Goal: Task Accomplishment & Management: Manage account settings

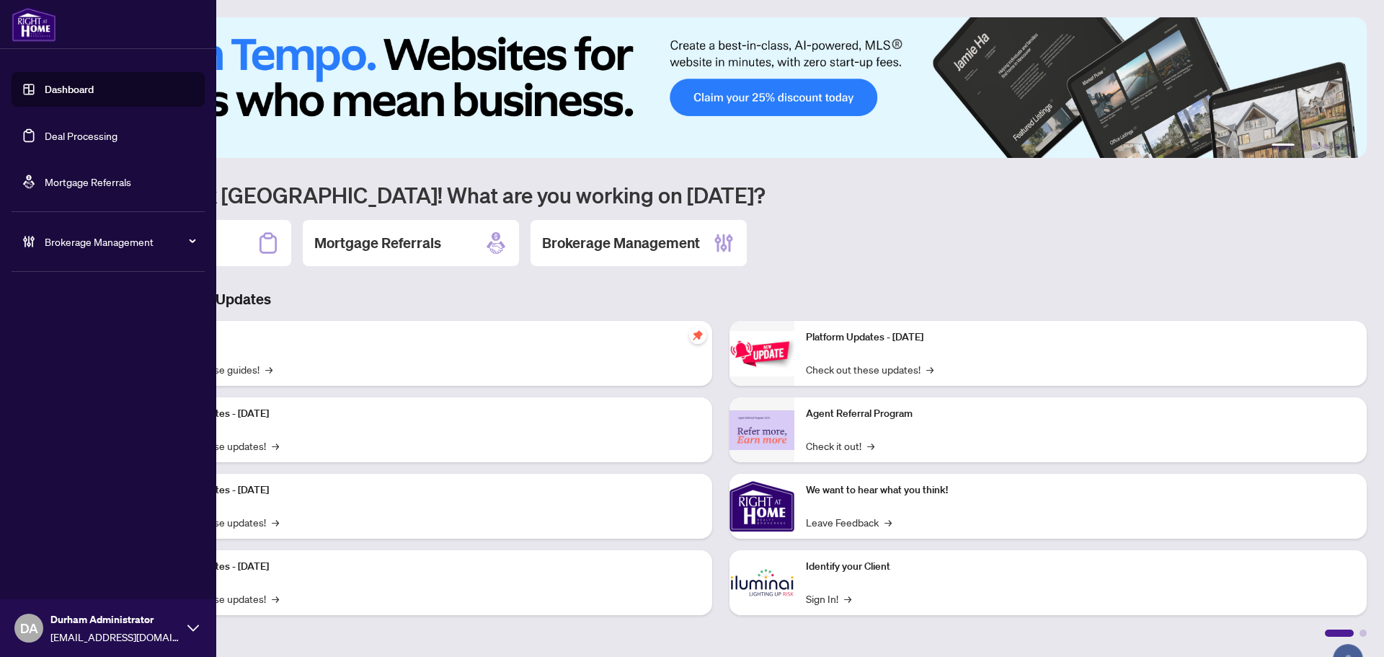
drag, startPoint x: 39, startPoint y: 139, endPoint x: 111, endPoint y: 145, distance: 72.3
click at [45, 139] on link "Deal Processing" at bounding box center [81, 135] width 73 height 13
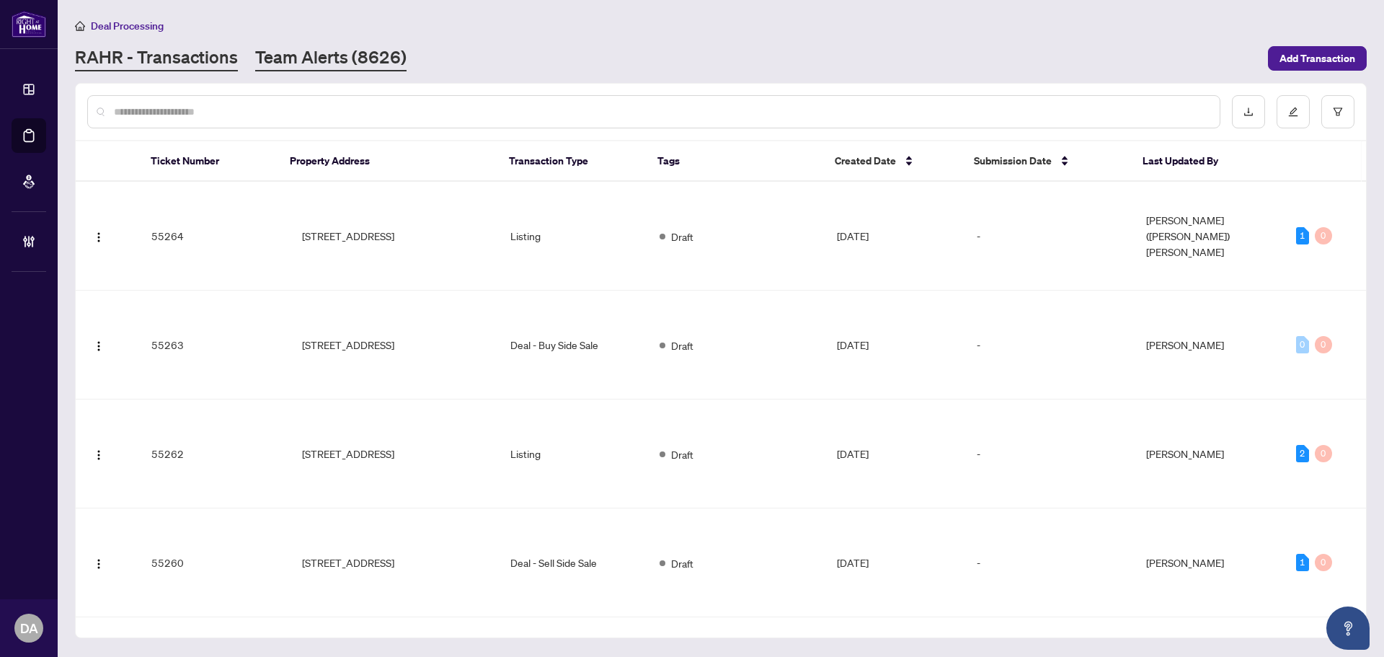
click at [345, 56] on link "Team Alerts (8626)" at bounding box center [330, 58] width 151 height 26
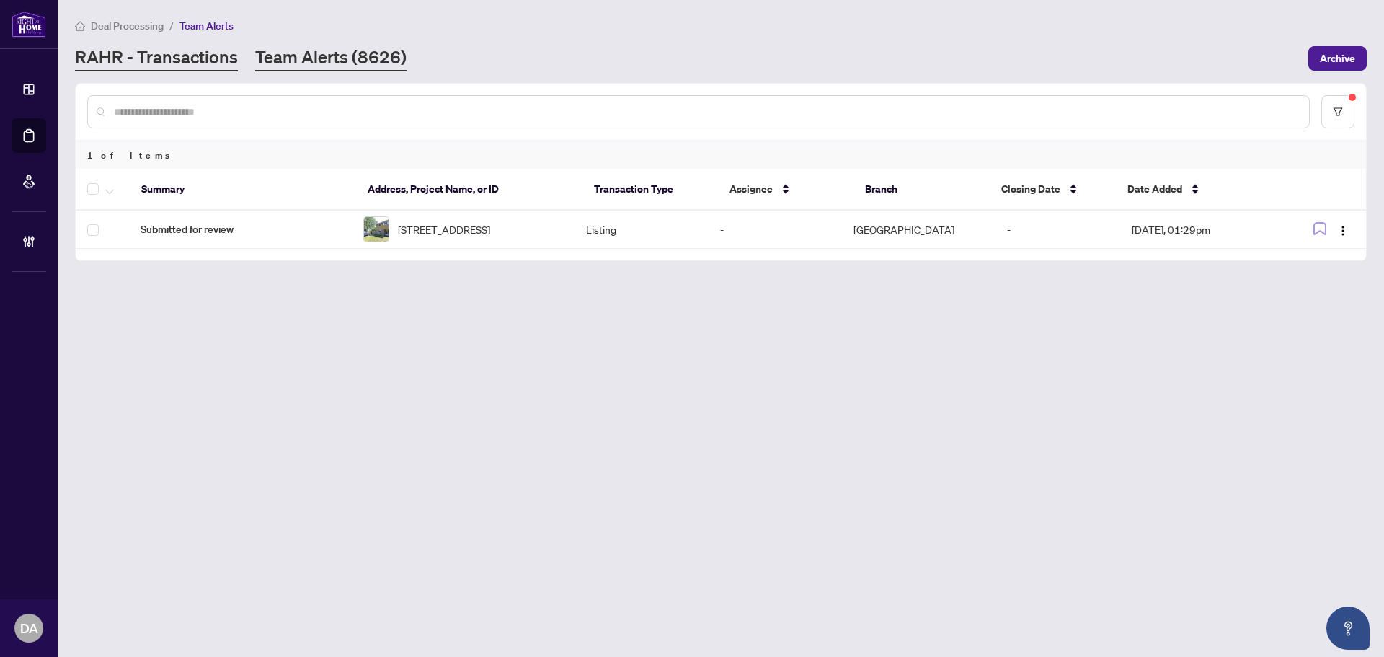
click at [136, 59] on link "RAHR - Transactions" at bounding box center [156, 58] width 163 height 26
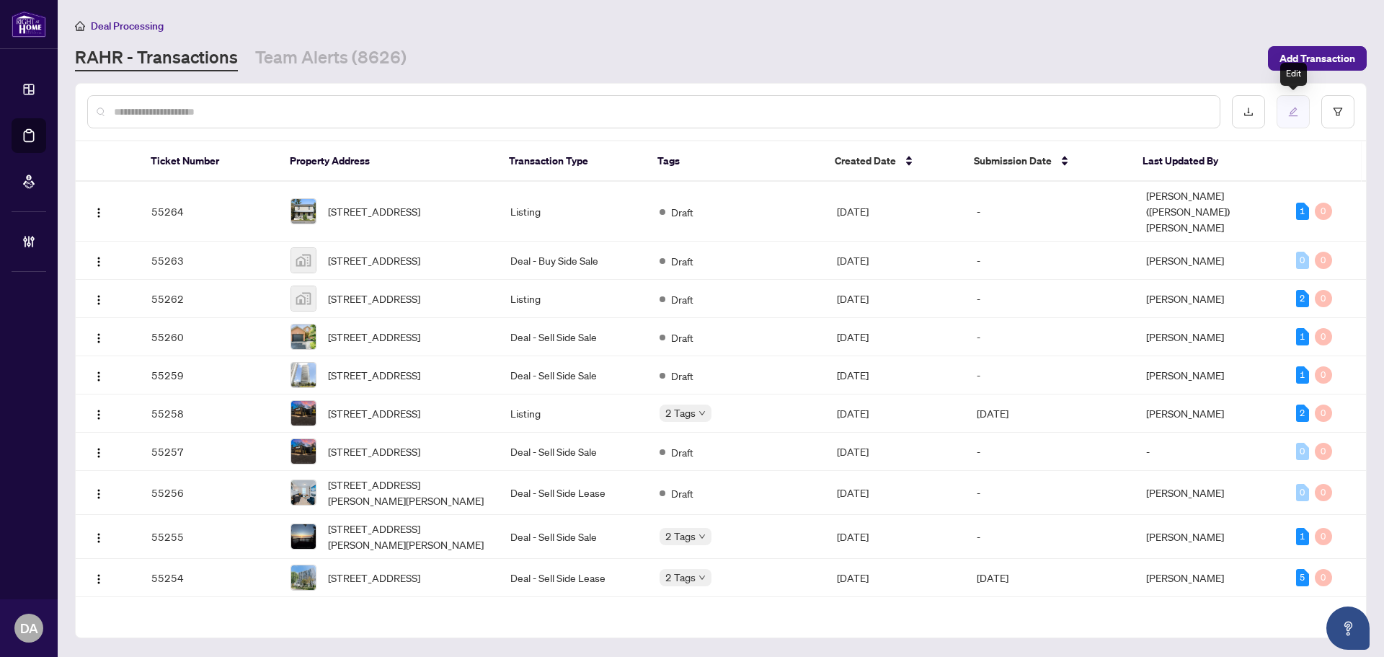
click at [1304, 113] on button "button" at bounding box center [1293, 111] width 33 height 33
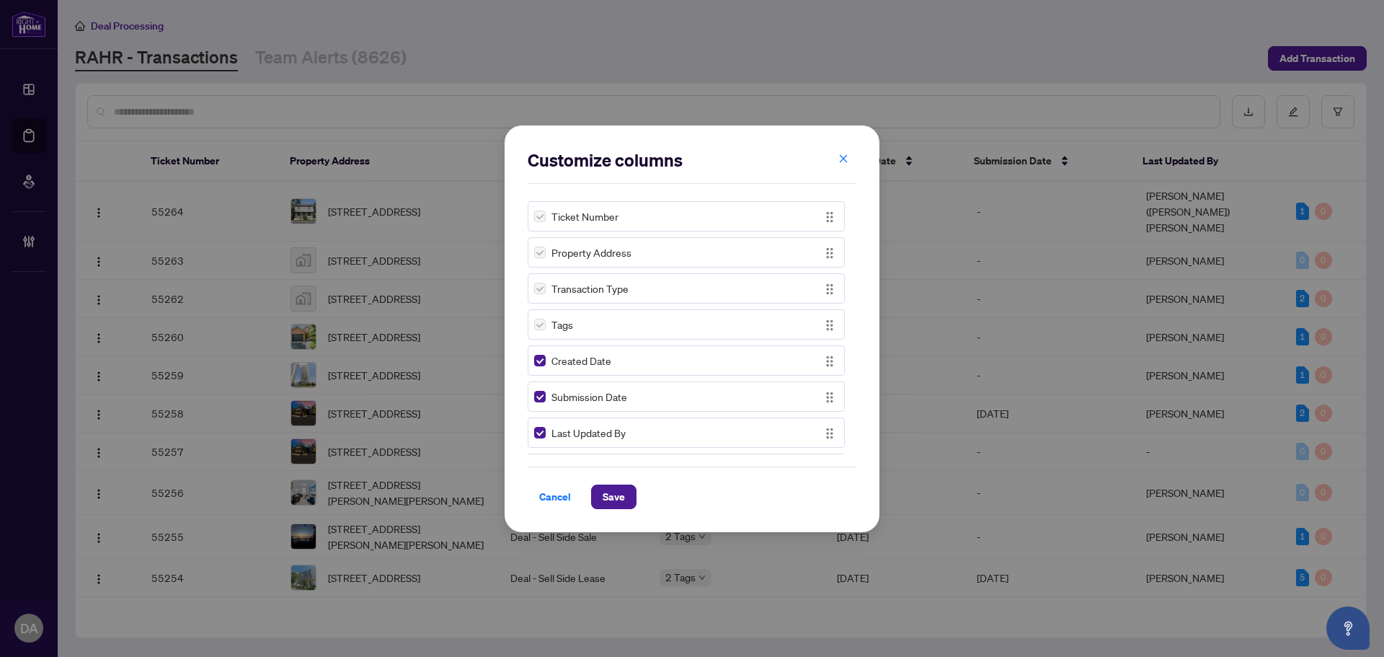
click at [849, 159] on button "button" at bounding box center [843, 159] width 29 height 25
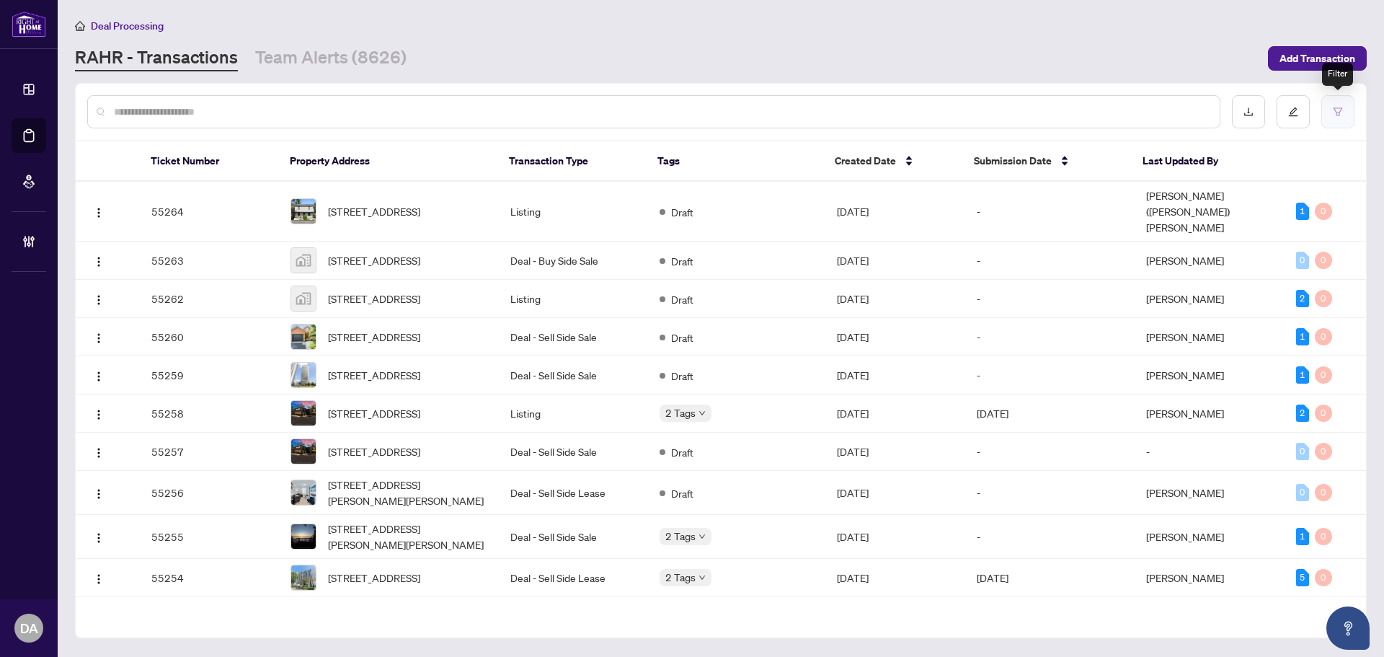
click at [1341, 115] on icon "filter" at bounding box center [1338, 112] width 10 height 10
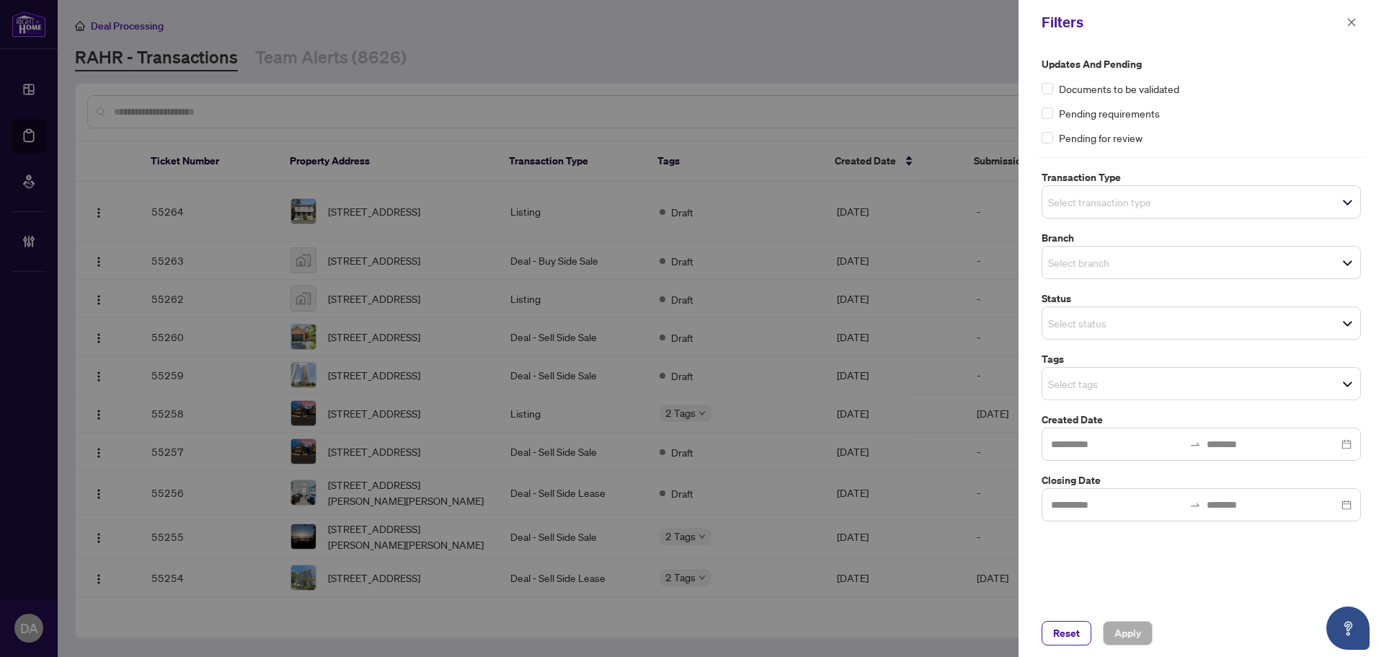
click at [1113, 208] on input "search" at bounding box center [1098, 201] width 101 height 17
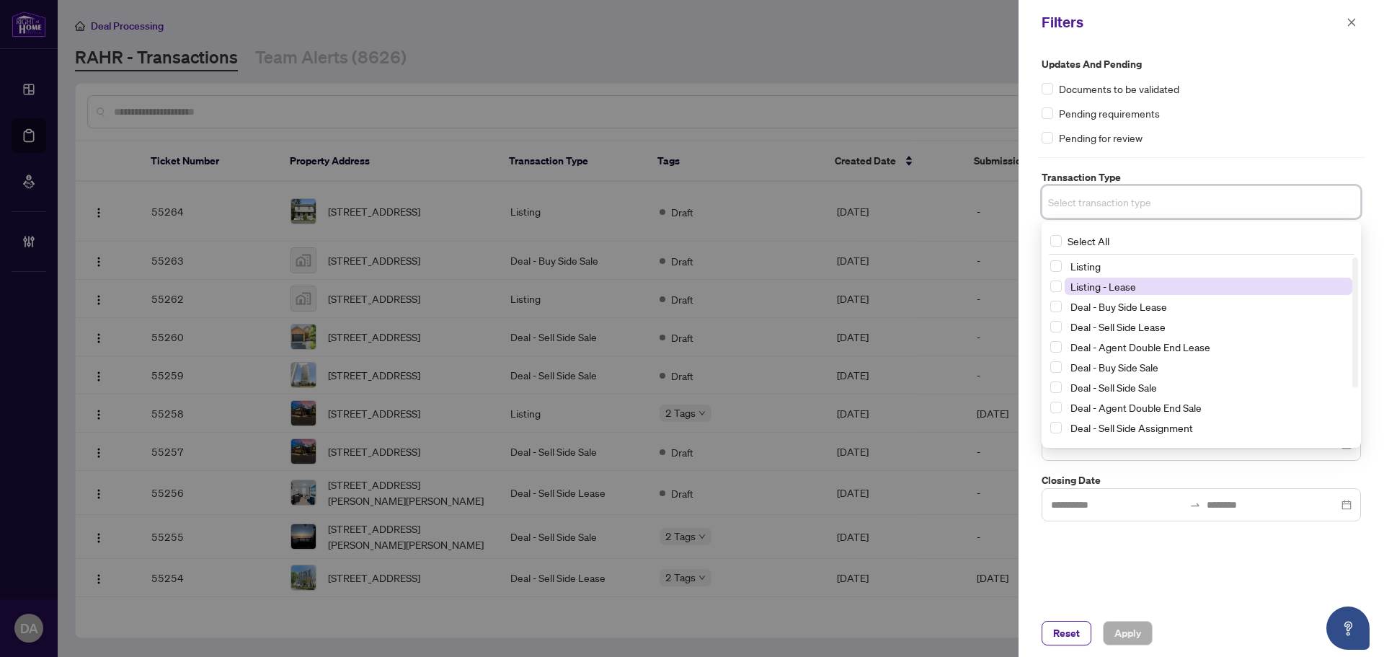
click at [1151, 280] on span "Listing - Lease" at bounding box center [1209, 286] width 288 height 17
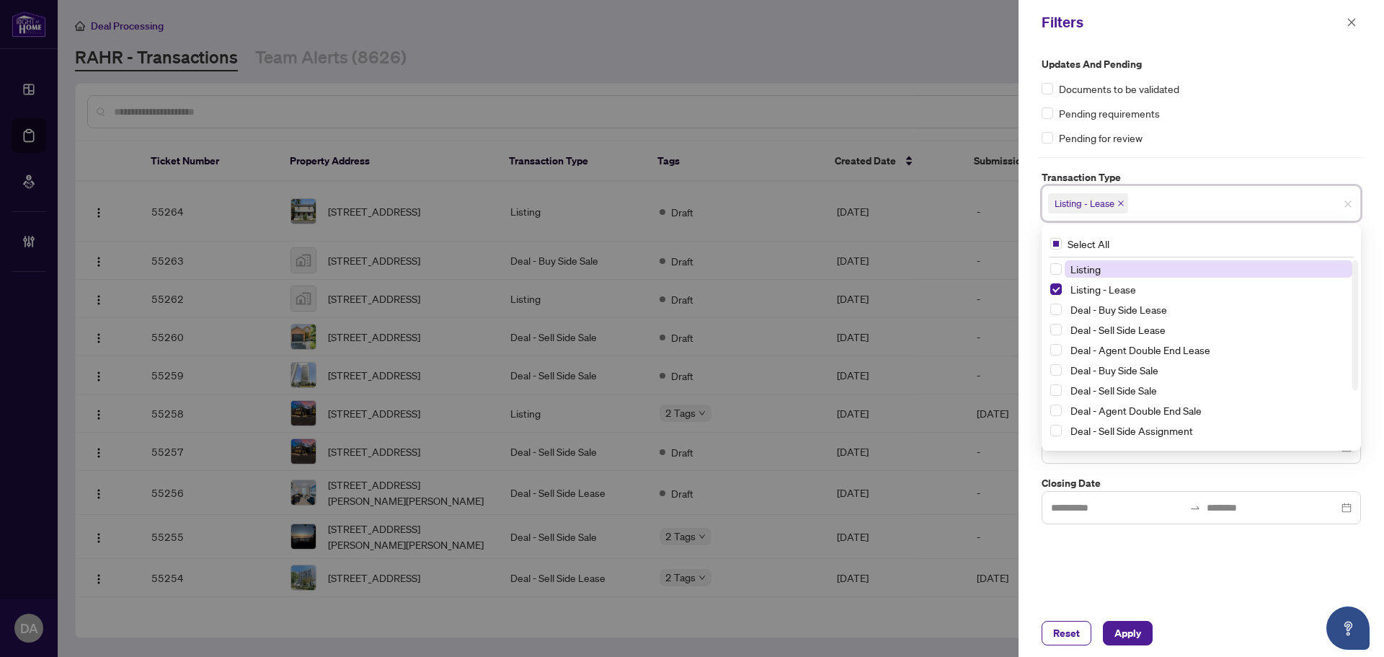
click at [1162, 262] on span "Listing" at bounding box center [1209, 268] width 288 height 17
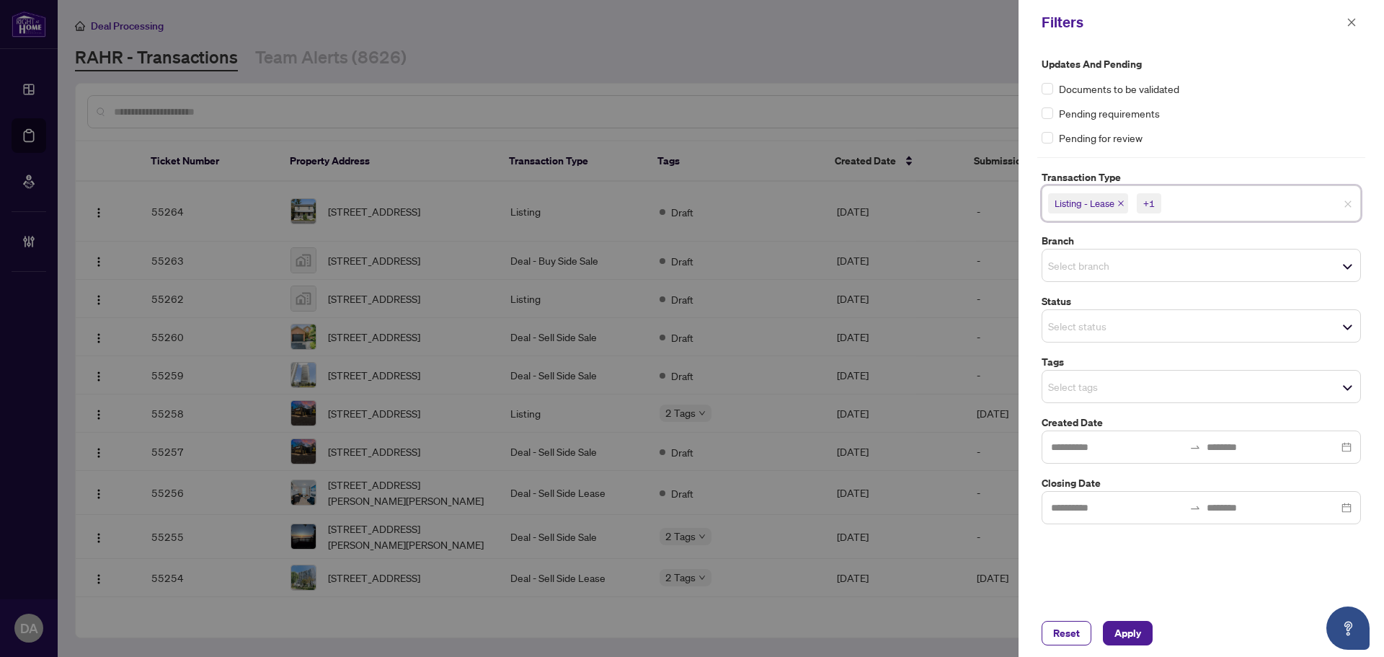
click at [1211, 162] on div "Updates and Pending Documents to be validated Pending requirements Pending for …" at bounding box center [1201, 290] width 328 height 468
click at [1120, 257] on input "search" at bounding box center [1098, 265] width 101 height 17
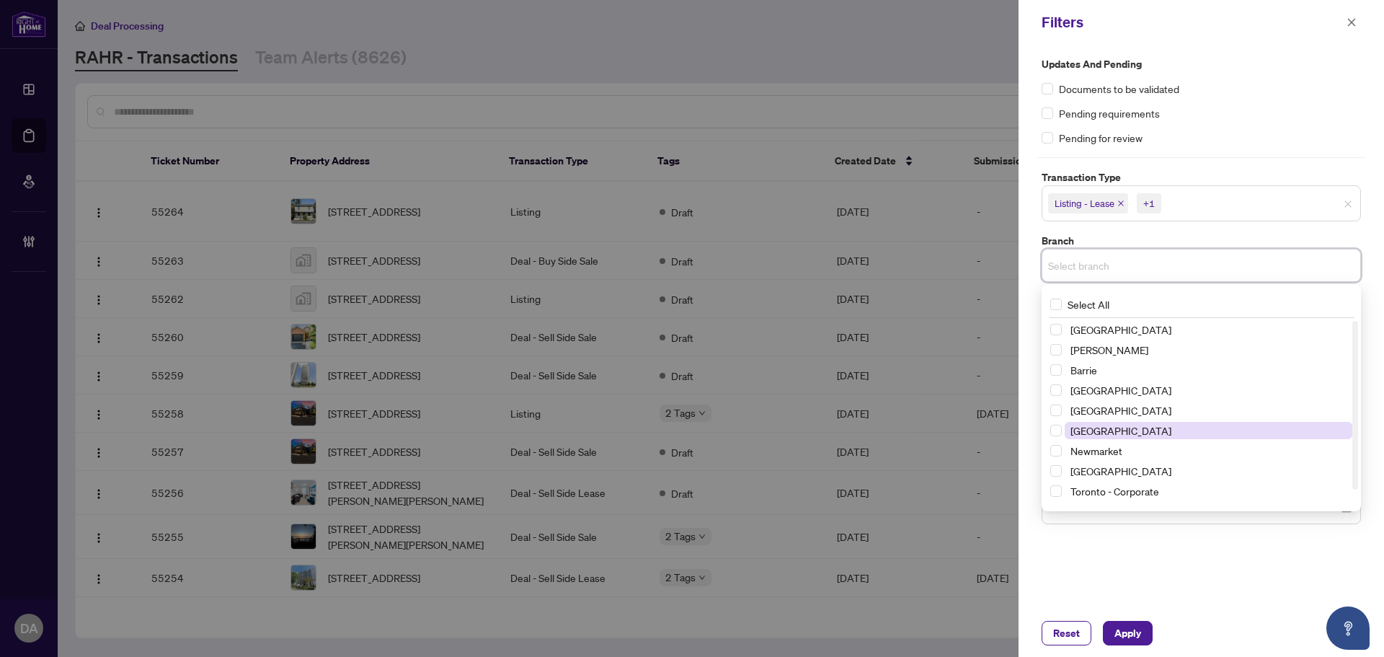
click at [1151, 431] on span "[GEOGRAPHIC_DATA]" at bounding box center [1209, 430] width 288 height 17
click at [1211, 156] on div "Updates and Pending Documents to be validated Pending requirements Pending for …" at bounding box center [1201, 292] width 328 height 472
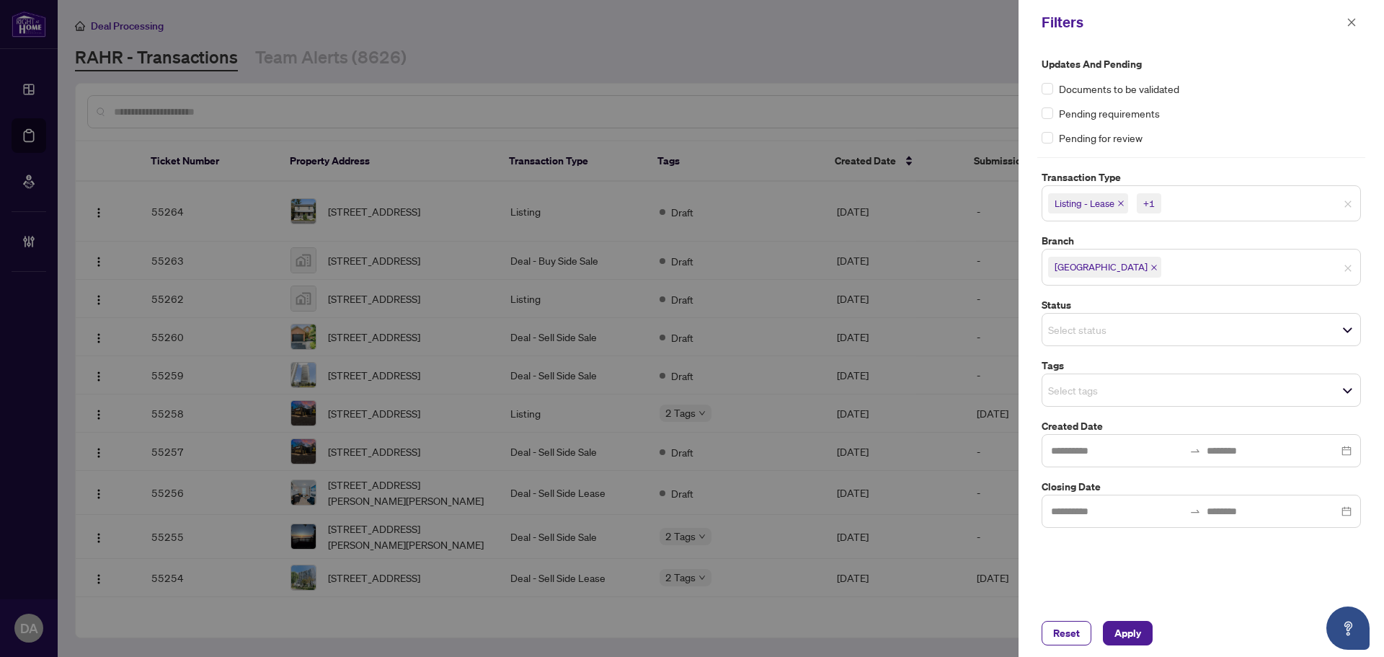
click at [1107, 336] on input "search" at bounding box center [1098, 329] width 101 height 17
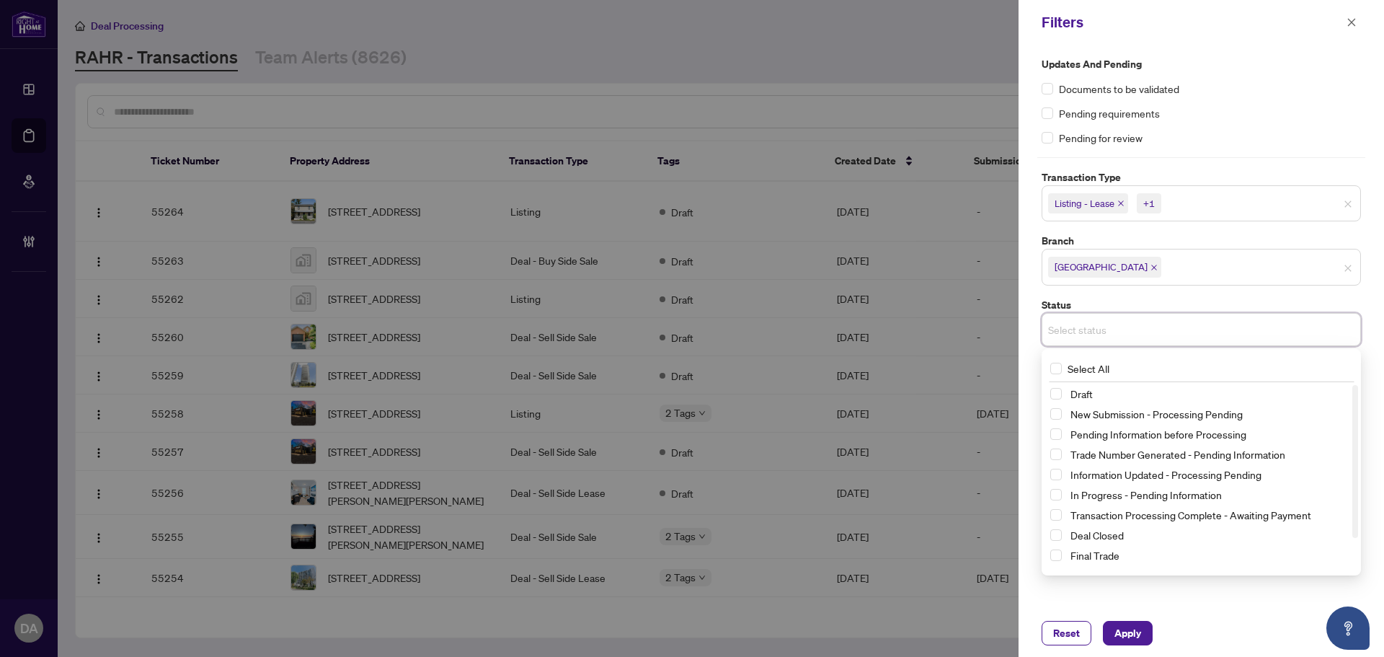
click at [1220, 162] on div "Updates and Pending Documents to be validated Pending requirements Pending for …" at bounding box center [1201, 292] width 328 height 472
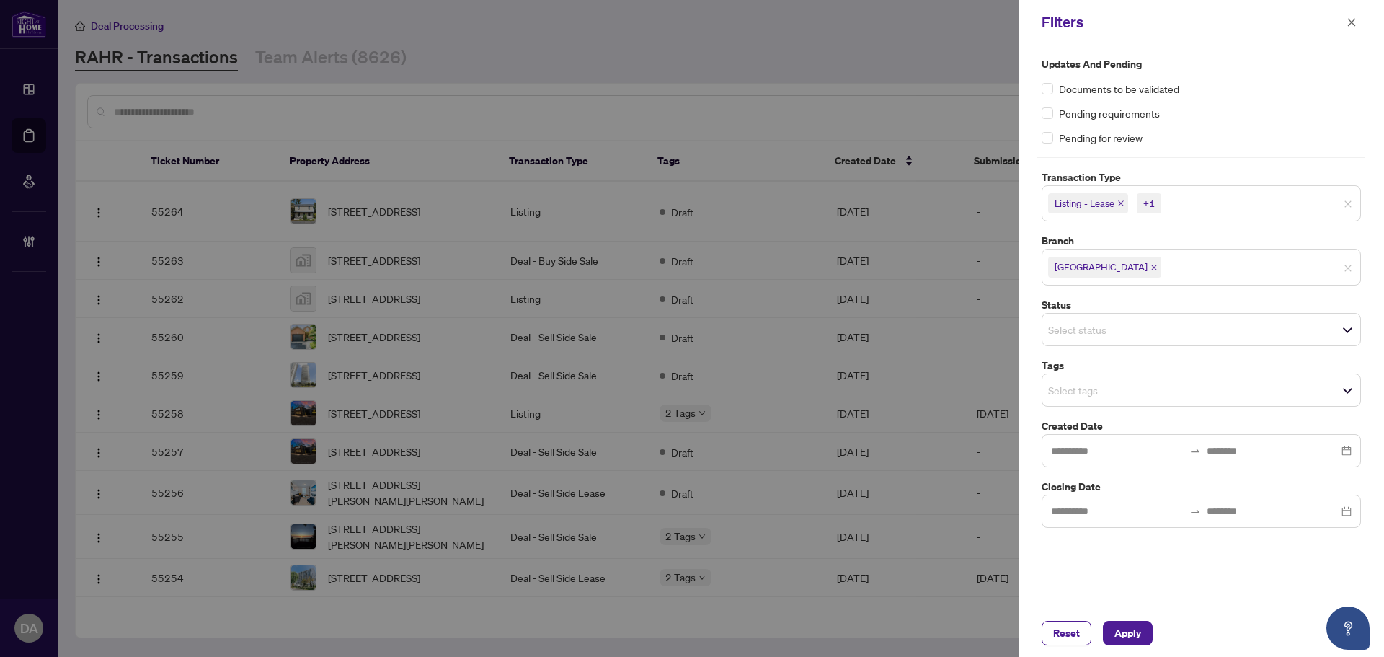
click at [1067, 394] on input "search" at bounding box center [1098, 389] width 101 height 17
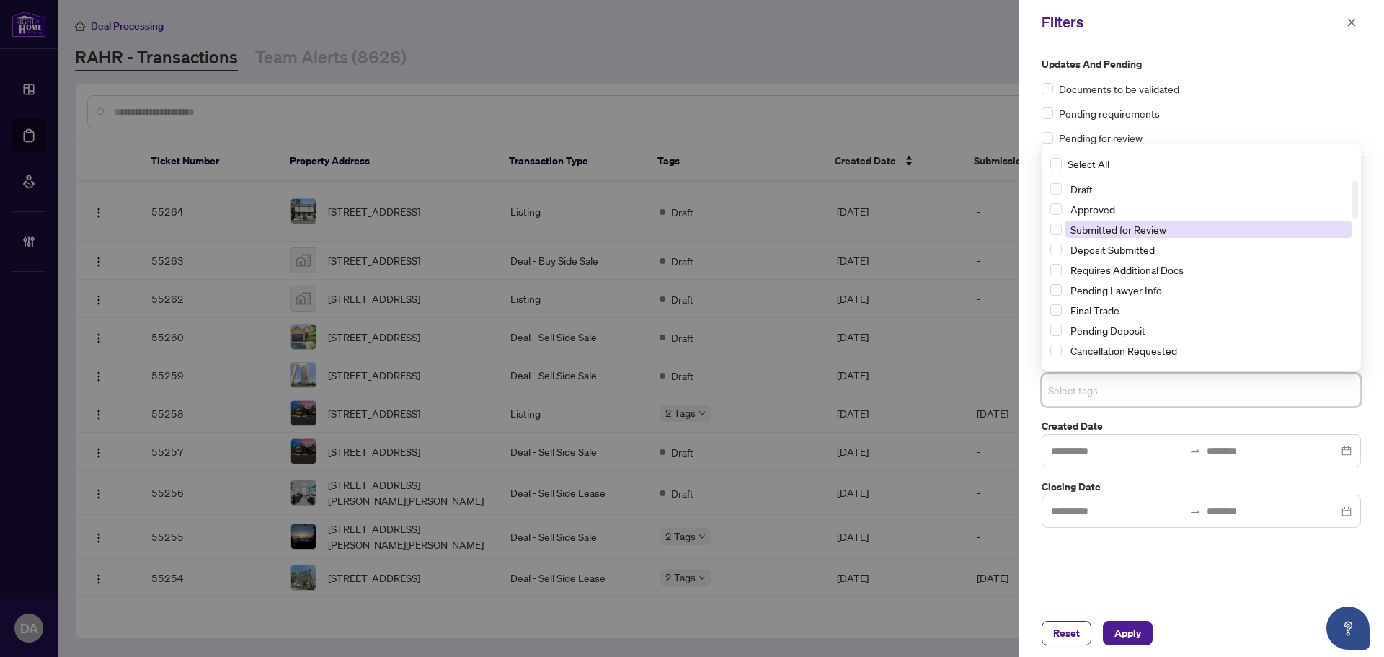
click at [1109, 223] on span "Submitted for Review" at bounding box center [1119, 229] width 96 height 13
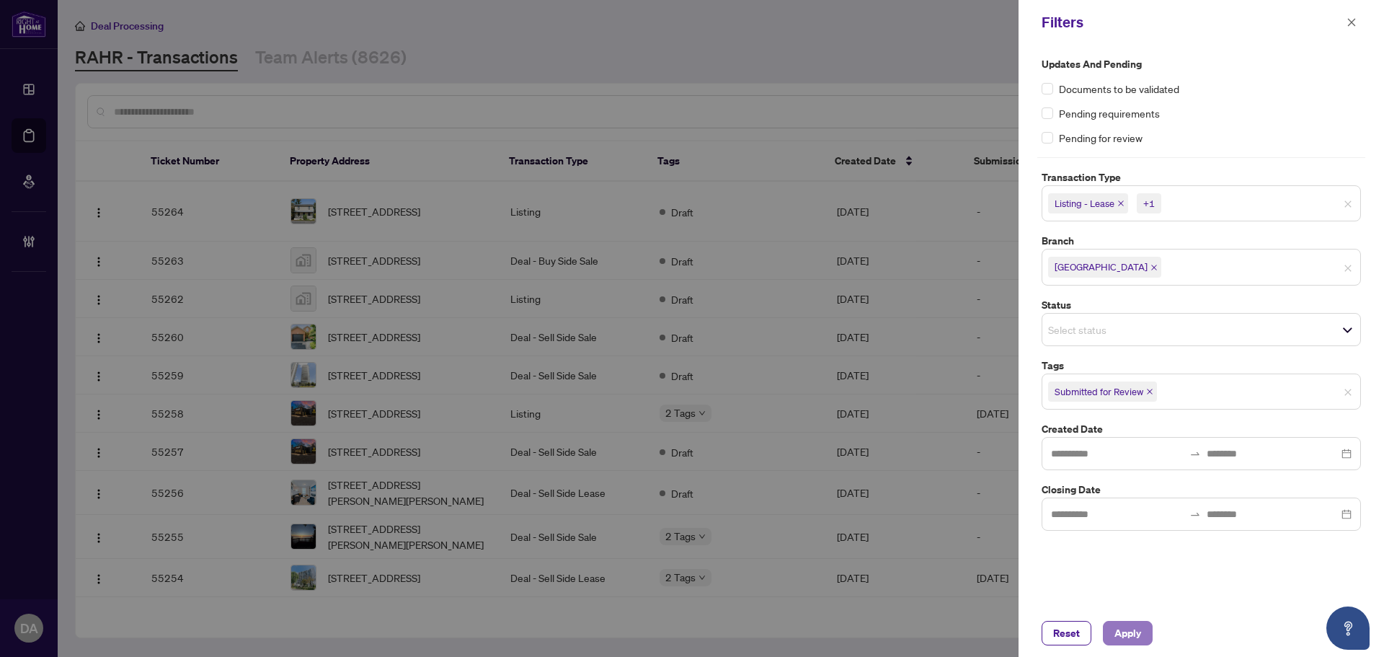
click at [1128, 624] on span "Apply" at bounding box center [1128, 632] width 27 height 23
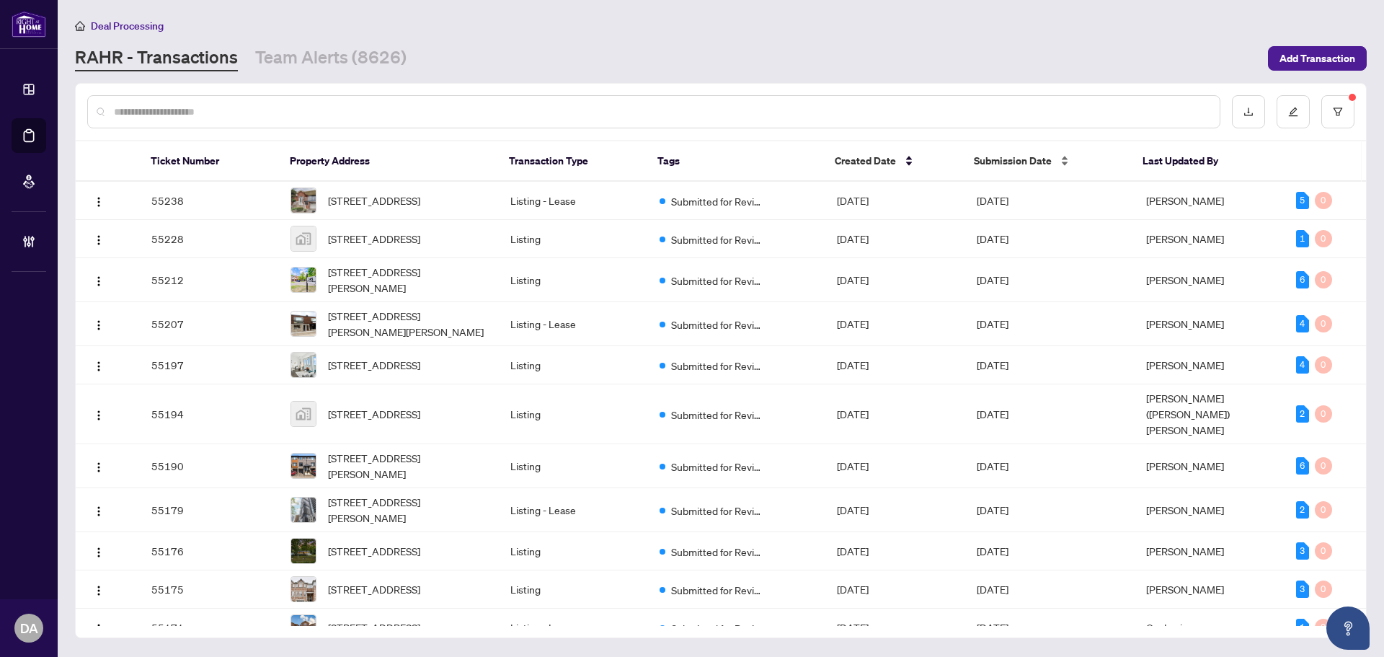
click at [1023, 161] on span "Submission Date" at bounding box center [1013, 161] width 78 height 16
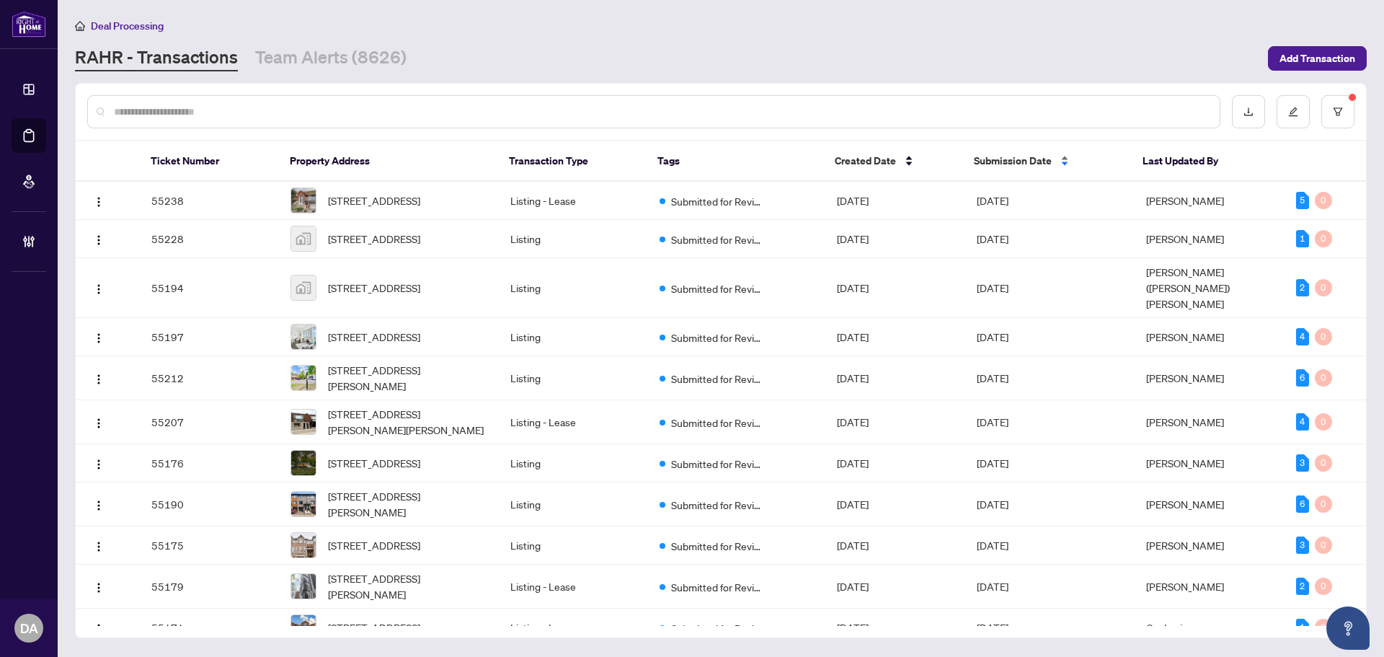
click at [1022, 160] on span "Submission Date" at bounding box center [1013, 161] width 78 height 16
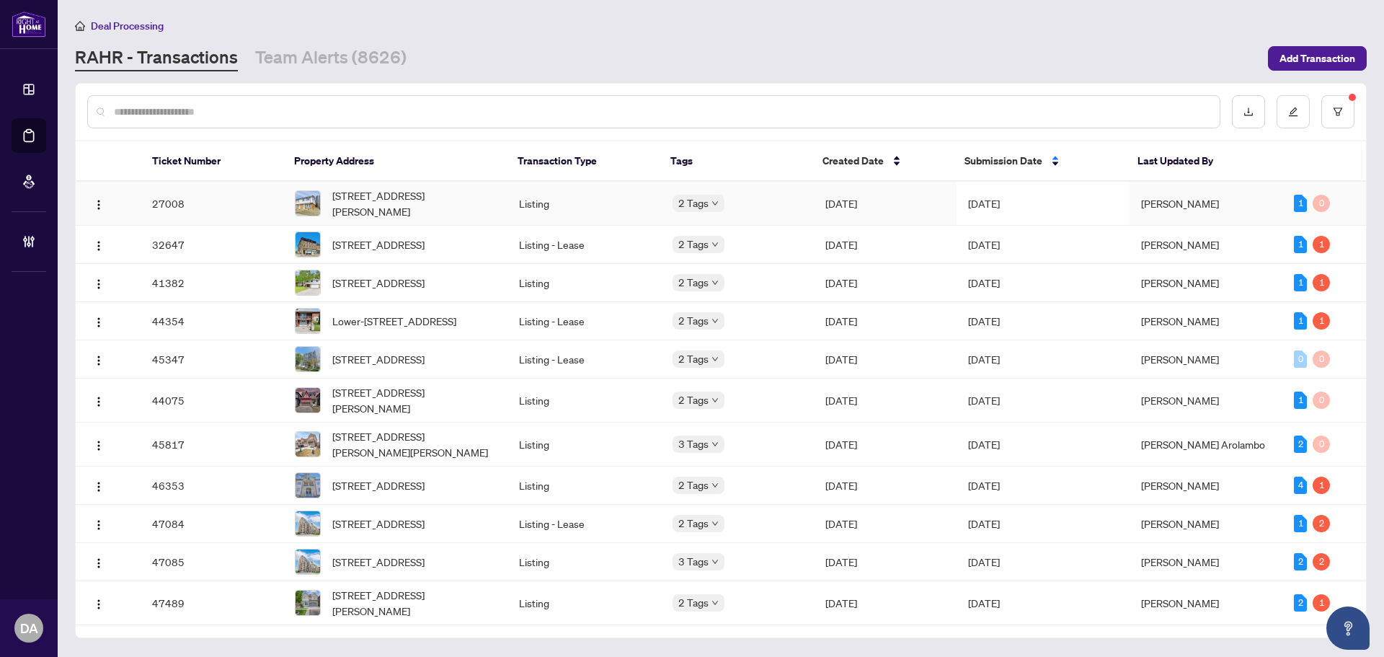
click at [730, 206] on div "2 Tags" at bounding box center [738, 203] width 130 height 17
click at [537, 193] on td "Listing" at bounding box center [584, 204] width 153 height 44
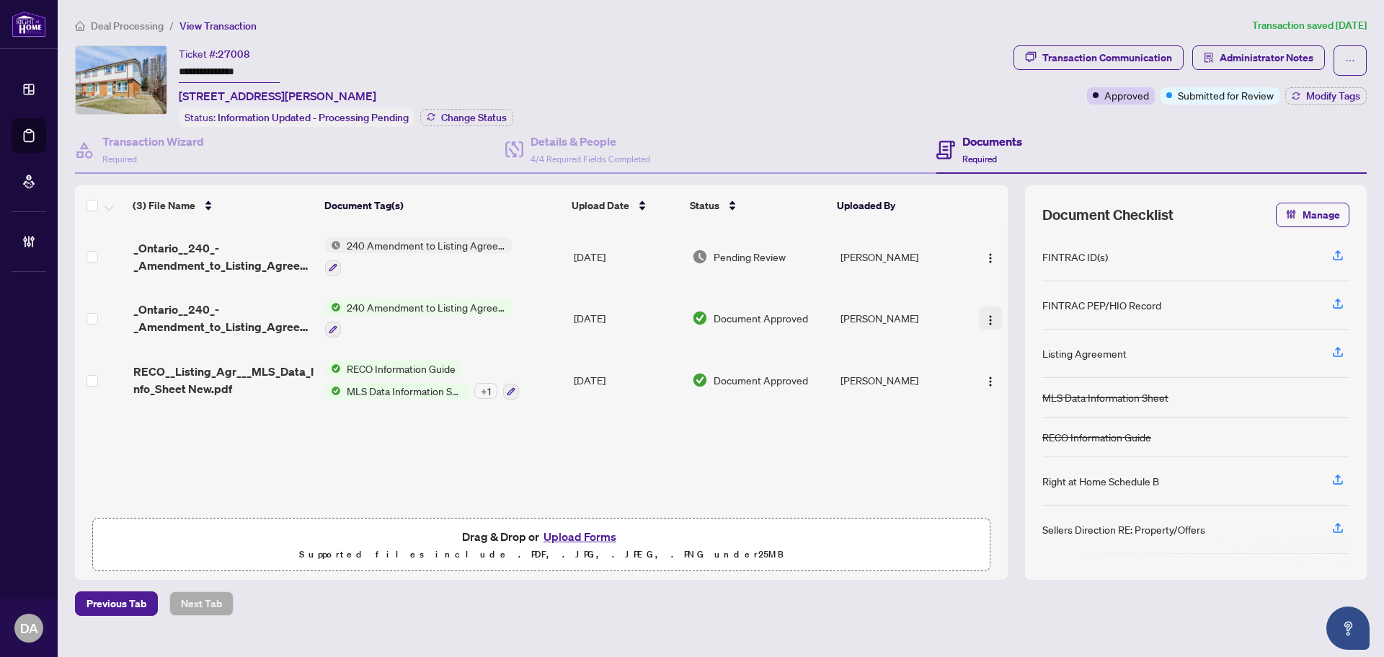
drag, startPoint x: 456, startPoint y: 304, endPoint x: 986, endPoint y: 317, distance: 530.8
click at [410, 314] on div "240 Amendment to Listing Agreement - Authority to Offer for Sale Price Change/E…" at bounding box center [418, 318] width 187 height 39
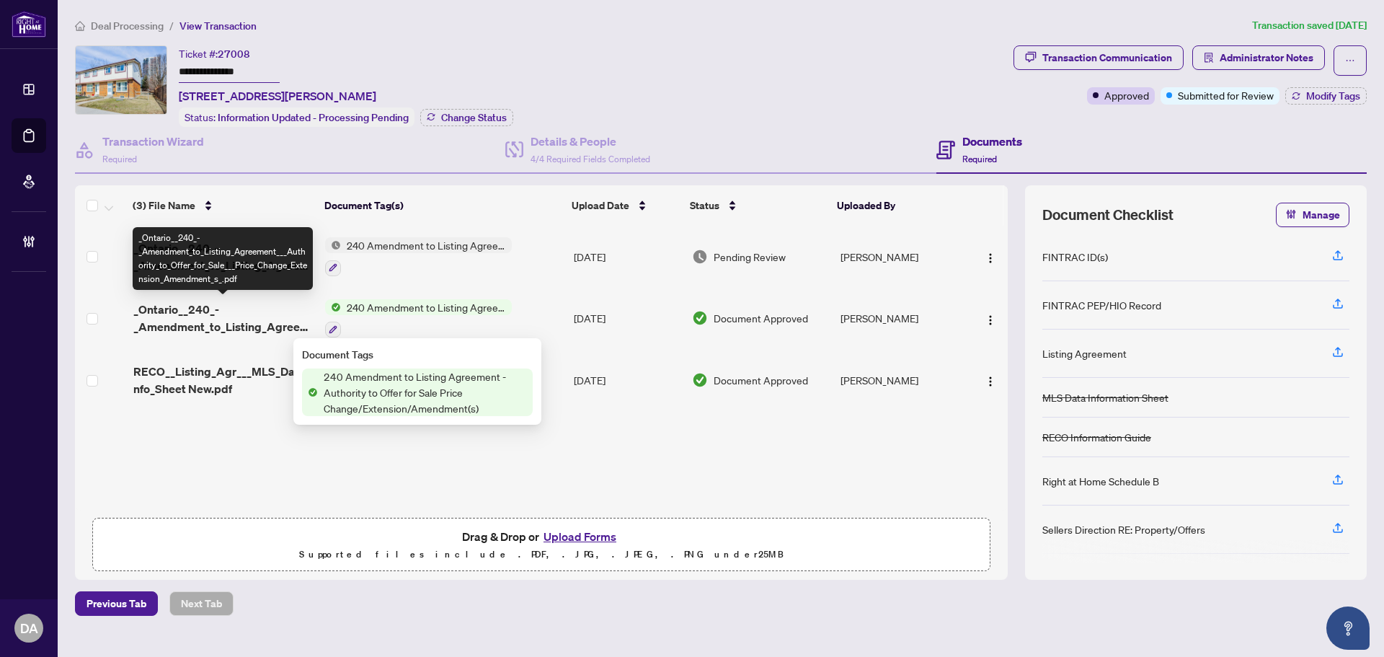
click at [258, 310] on span "_Ontario__240_-_Amendment_to_Listing_Agreement___Authority_to_Offer_for_Sale___…" at bounding box center [223, 318] width 180 height 35
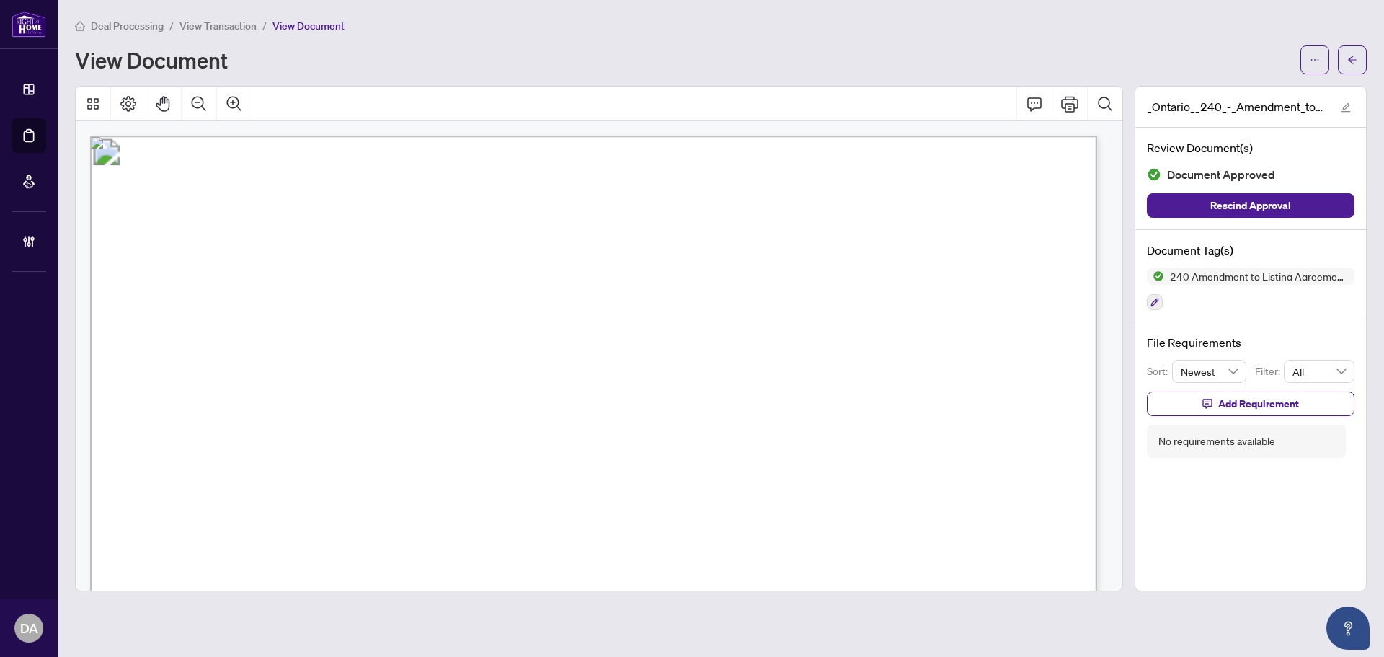
click at [218, 34] on div "Deal Processing / View Transaction / View Document View Document" at bounding box center [721, 45] width 1292 height 57
click at [216, 26] on span "View Transaction" at bounding box center [218, 25] width 77 height 13
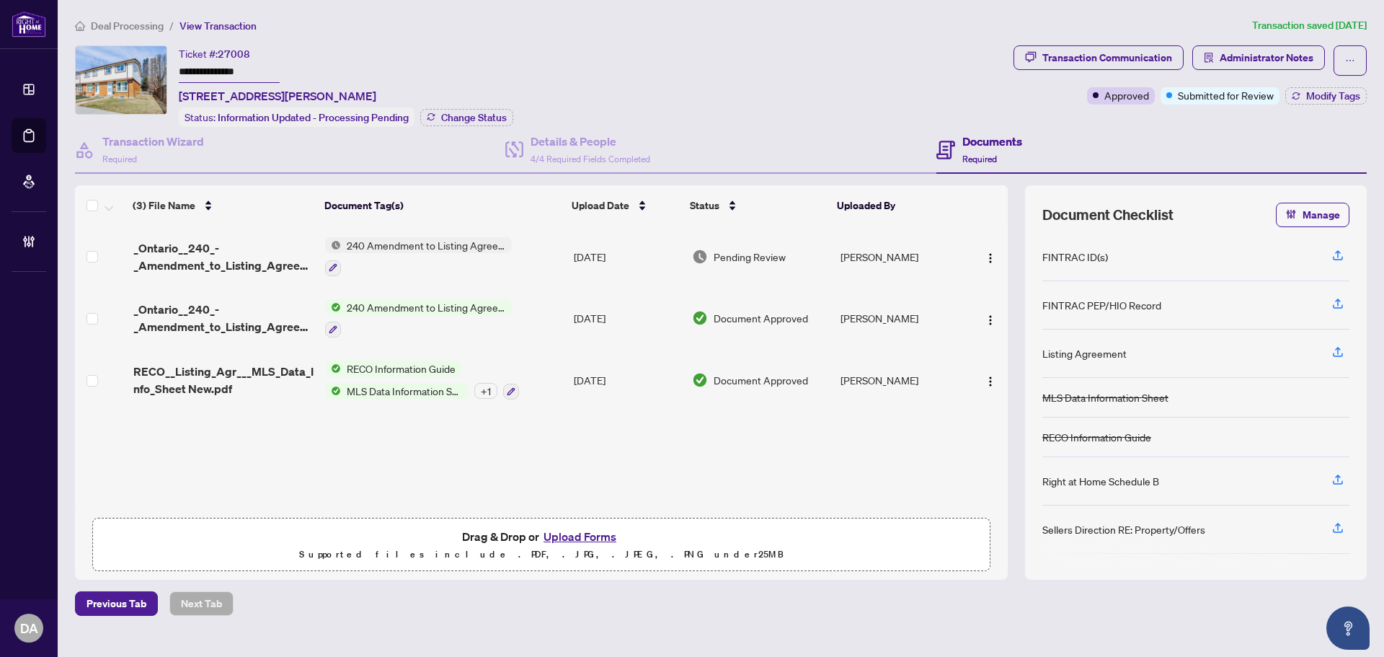
click at [495, 259] on div at bounding box center [418, 267] width 187 height 17
click at [534, 246] on td "240 Amendment to Listing Agreement - Authority to Offer for Sale Price Change/E…" at bounding box center [443, 257] width 249 height 62
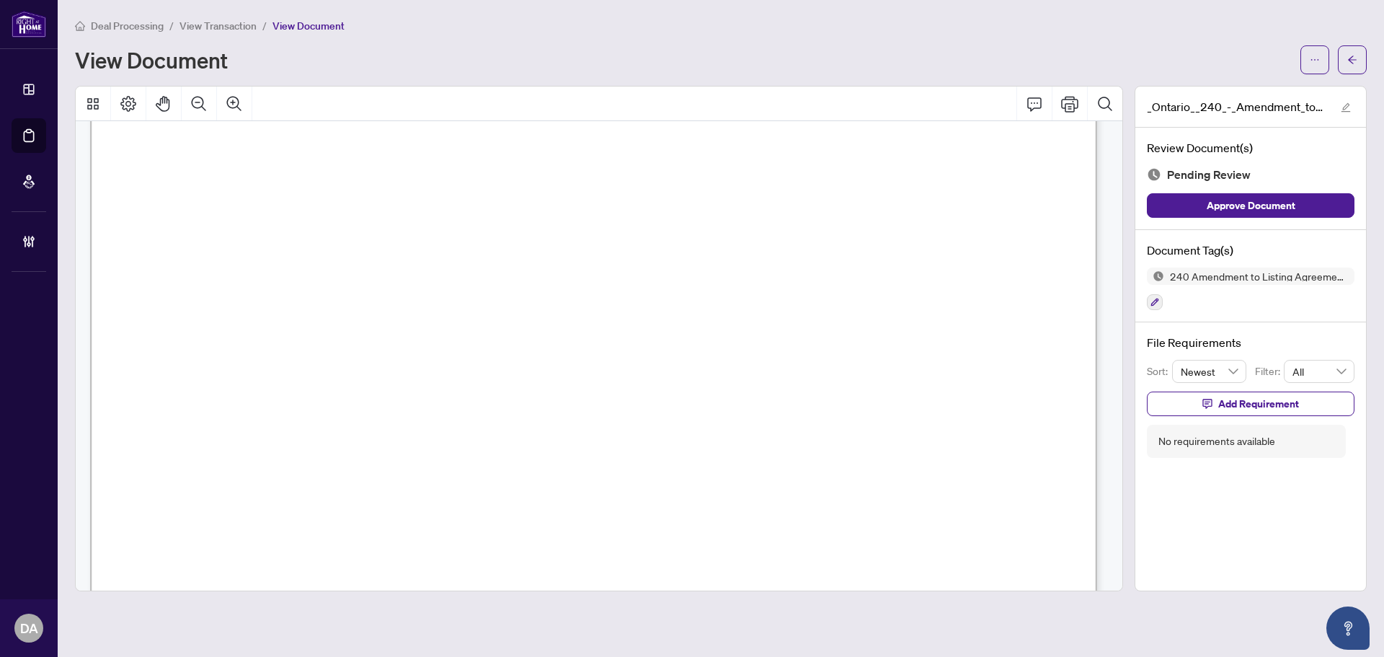
scroll to position [286, 0]
click at [204, 26] on span "View Transaction" at bounding box center [218, 25] width 77 height 13
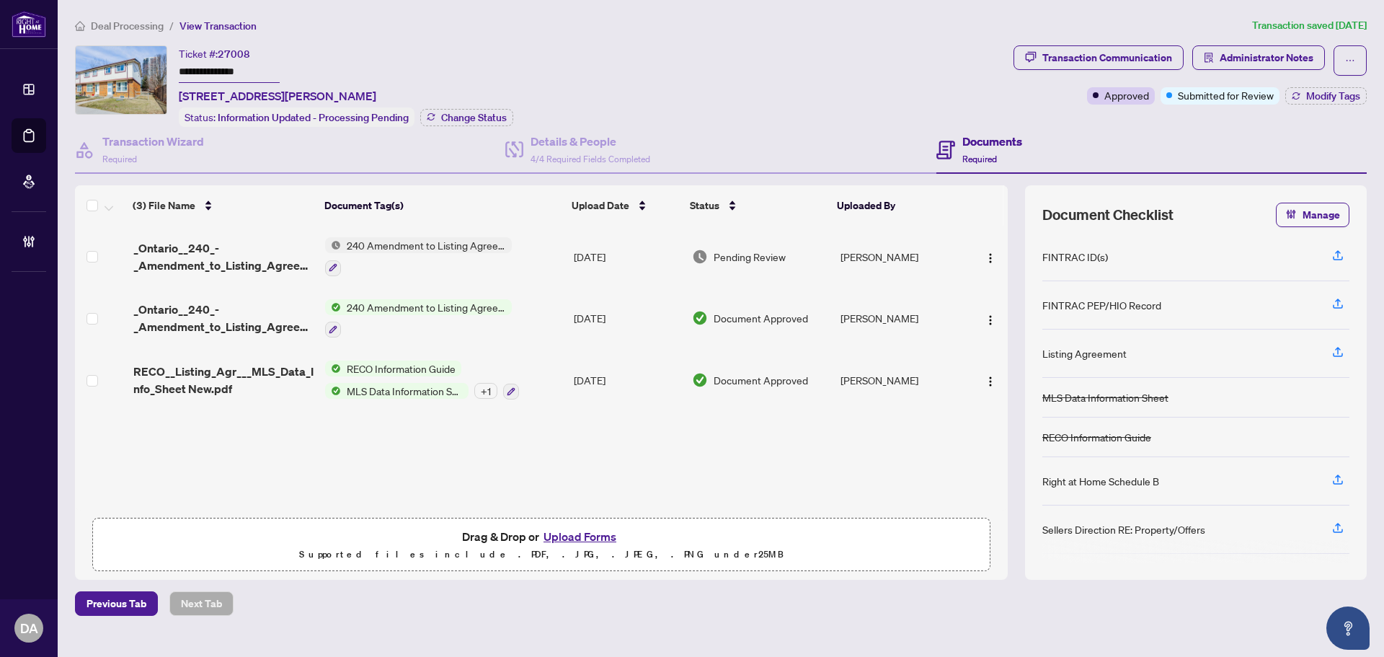
click at [128, 25] on span "Deal Processing" at bounding box center [127, 25] width 73 height 13
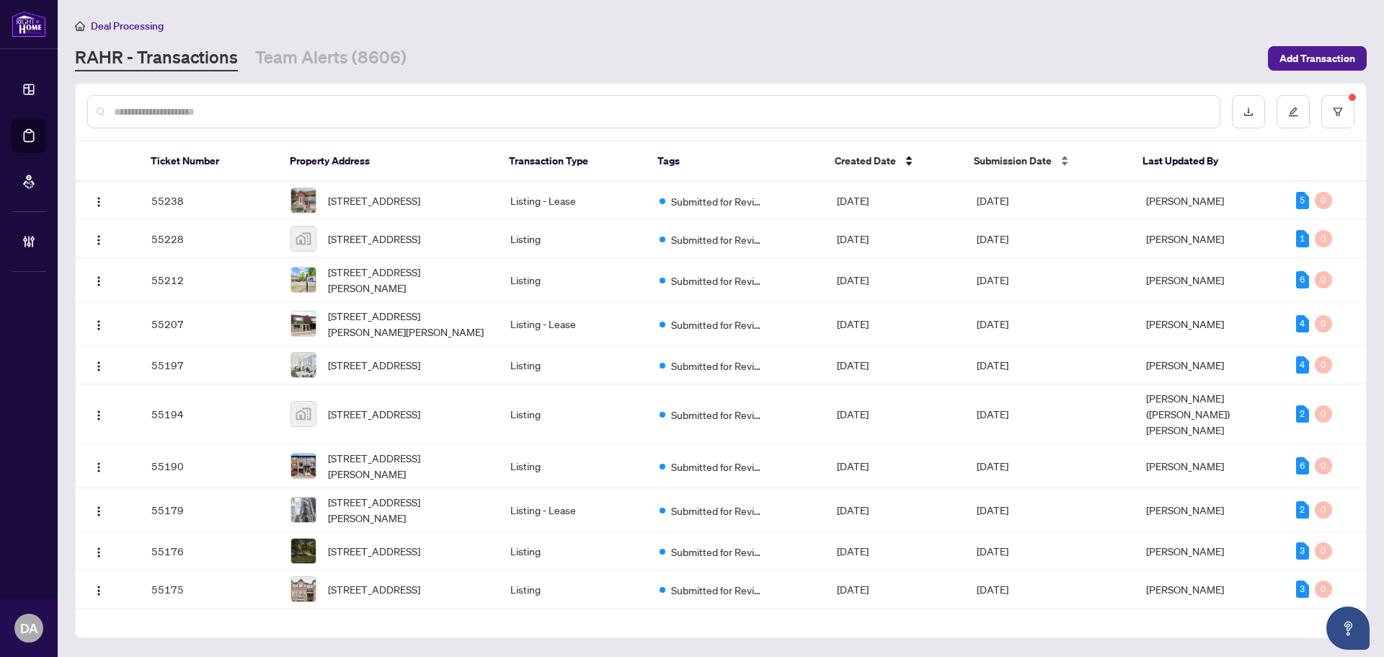
click at [1066, 162] on div "Submission Date" at bounding box center [1047, 161] width 146 height 16
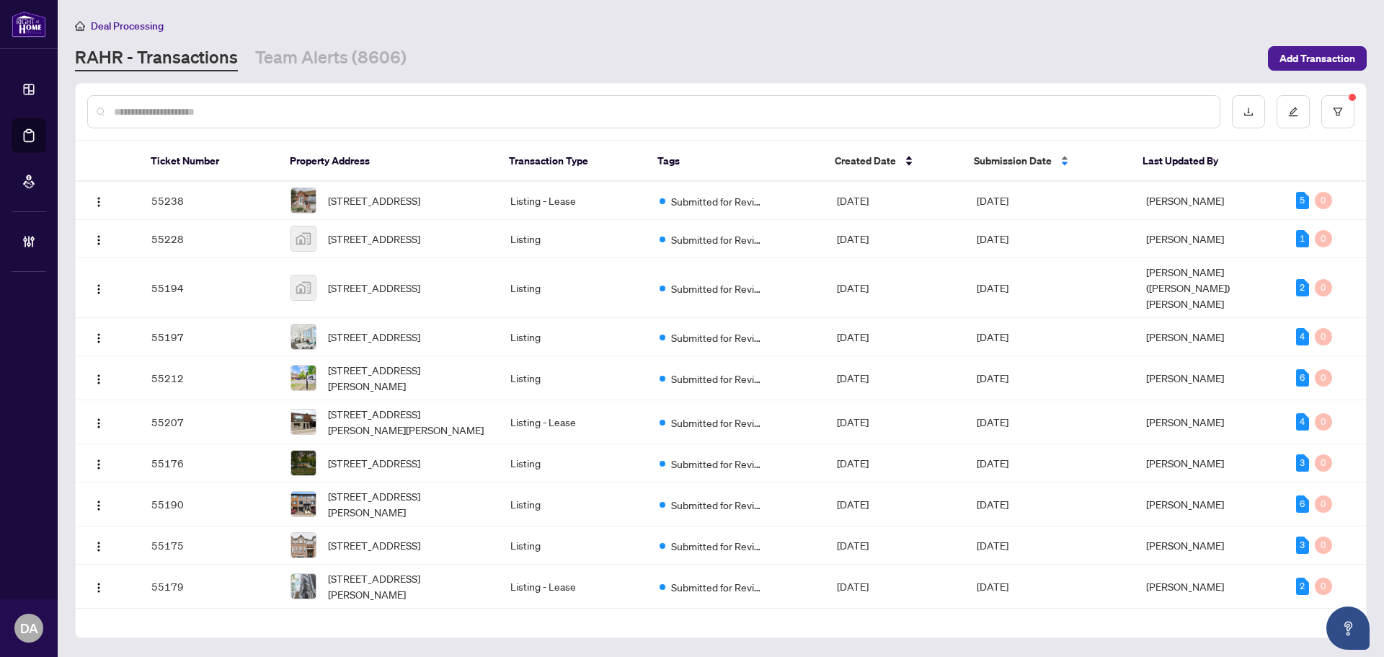
click at [1059, 156] on div "Submission Date" at bounding box center [1047, 161] width 146 height 16
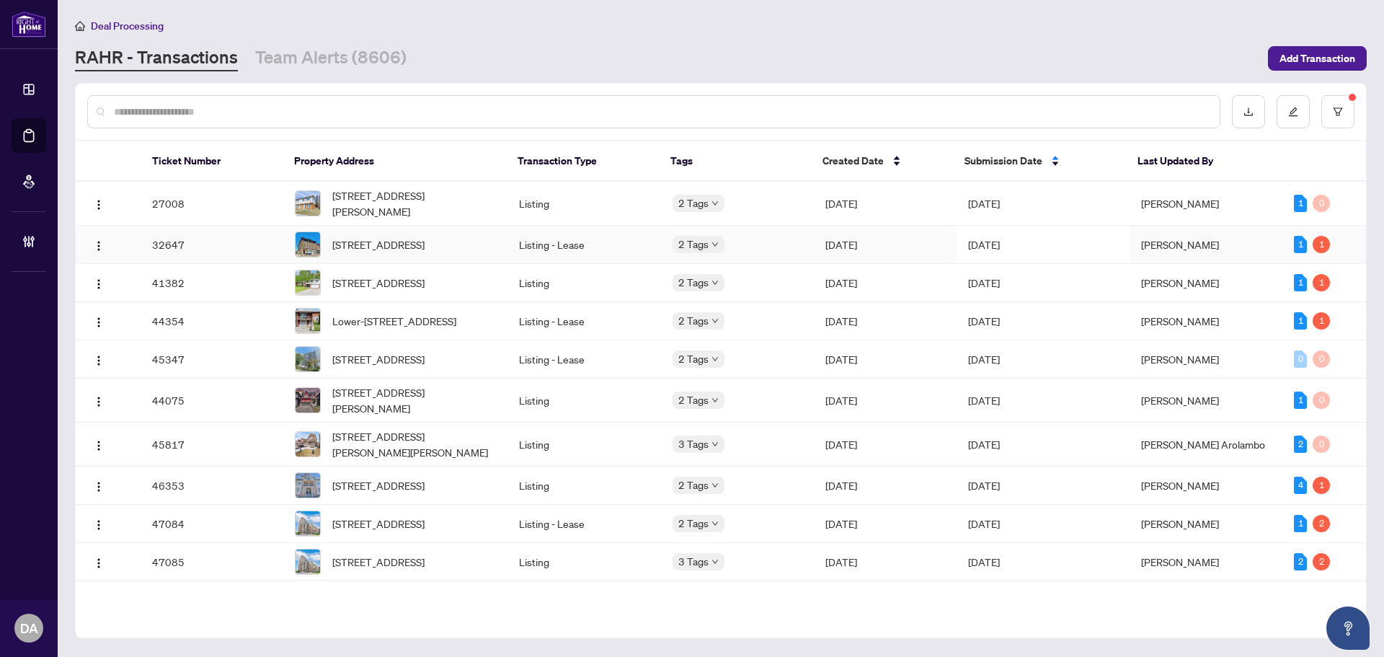
click at [933, 250] on td "Apr/29/2025" at bounding box center [885, 245] width 143 height 38
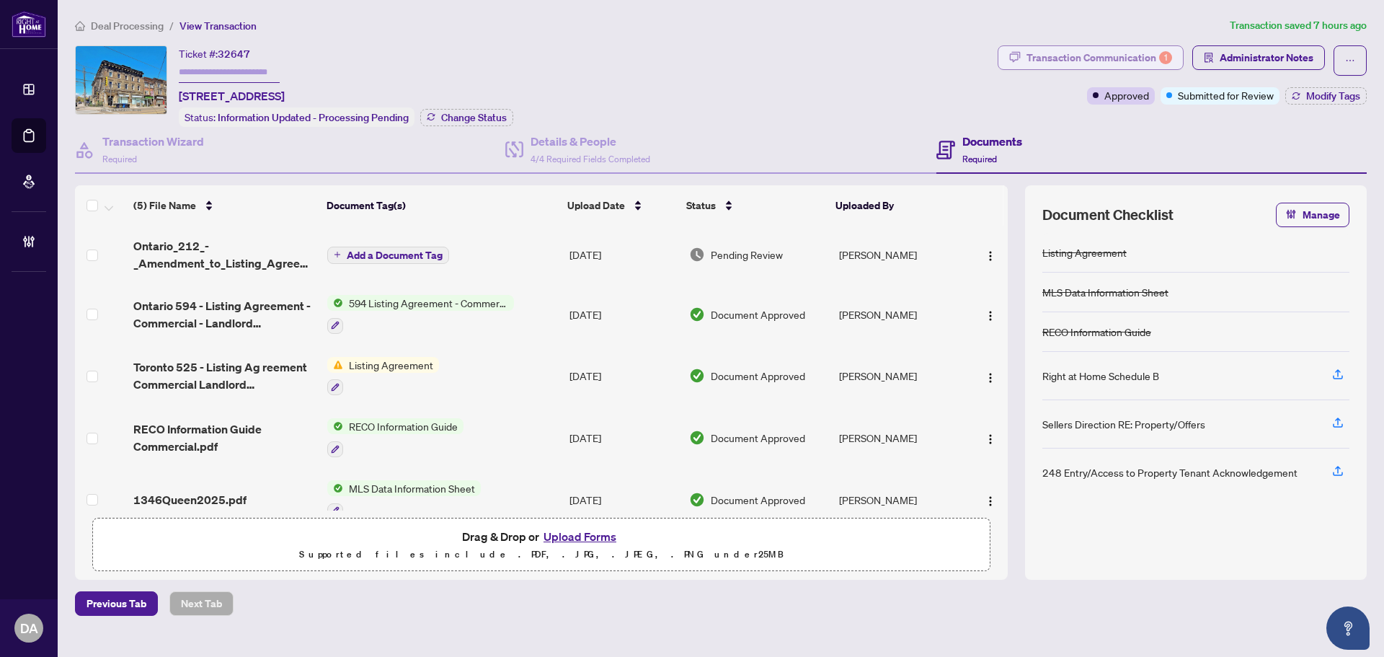
click at [1104, 54] on div "Transaction Communication 1" at bounding box center [1100, 57] width 146 height 23
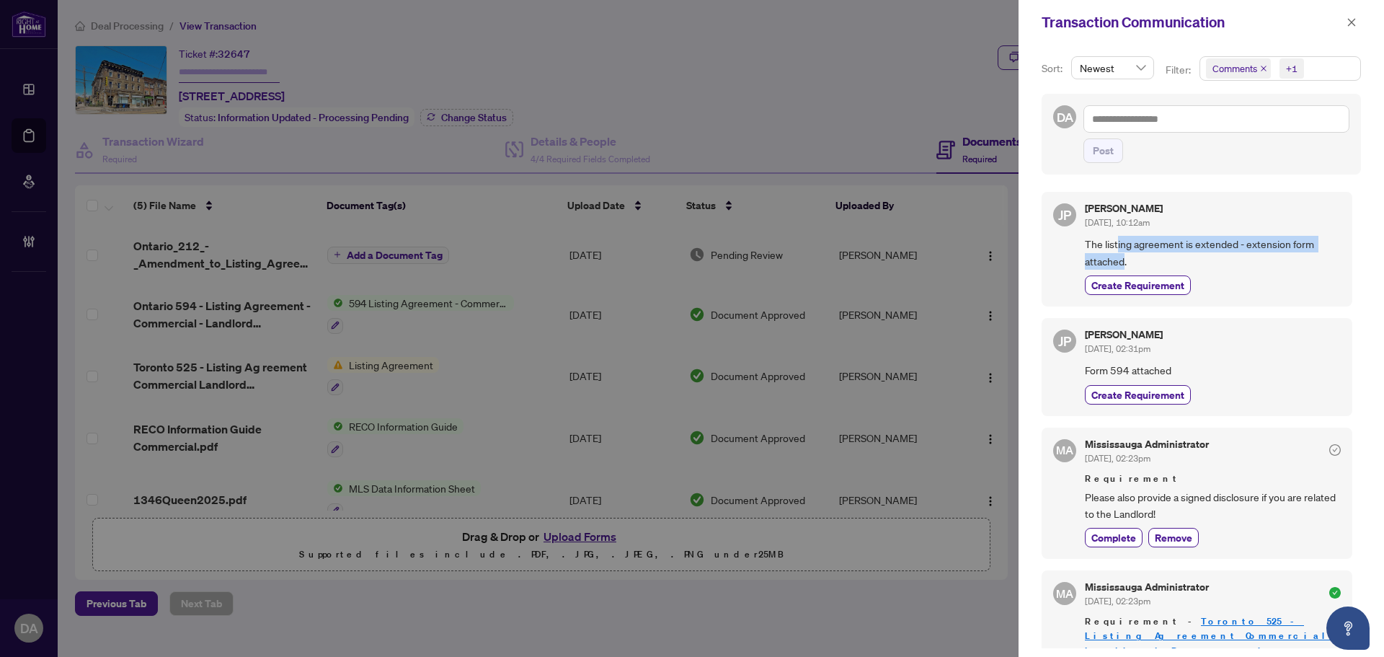
drag, startPoint x: 1117, startPoint y: 246, endPoint x: 1123, endPoint y: 260, distance: 15.5
click at [1123, 260] on span "The listing agreement is extended - extension form attached." at bounding box center [1213, 253] width 256 height 34
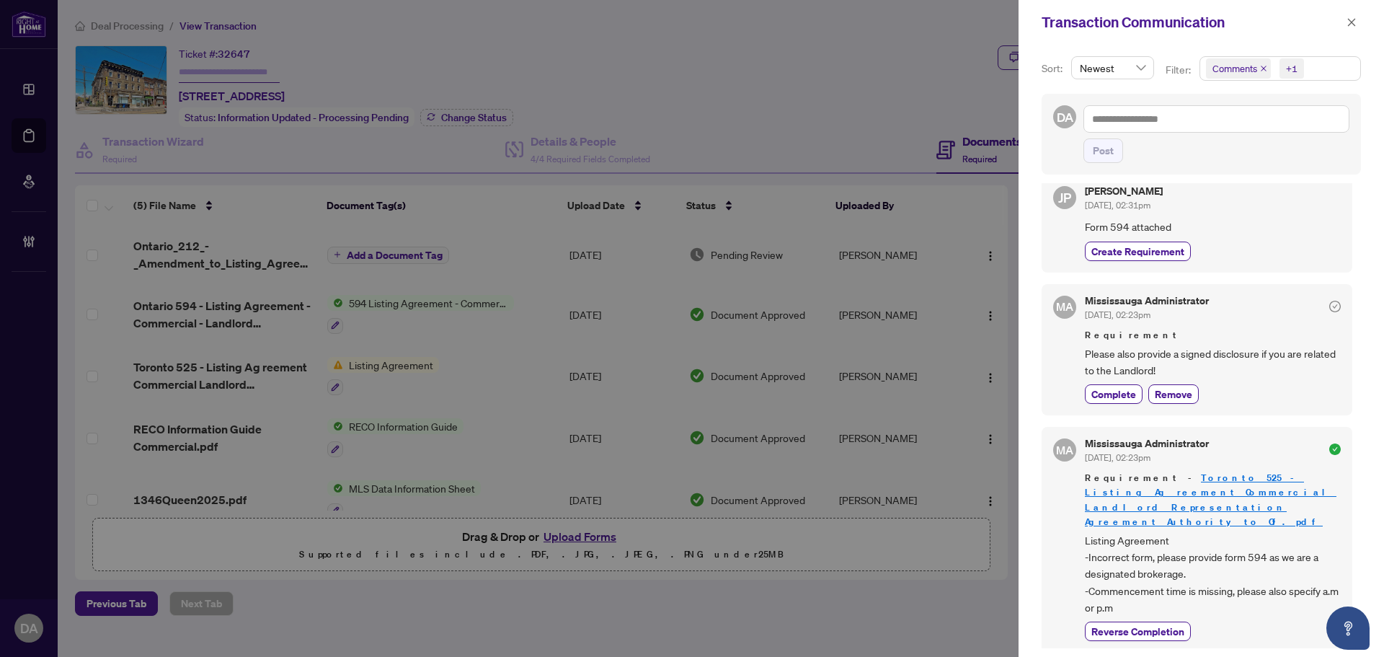
scroll to position [144, 0]
click at [1182, 339] on span "Requirement" at bounding box center [1213, 334] width 256 height 14
click at [1349, 14] on span "button" at bounding box center [1352, 22] width 10 height 23
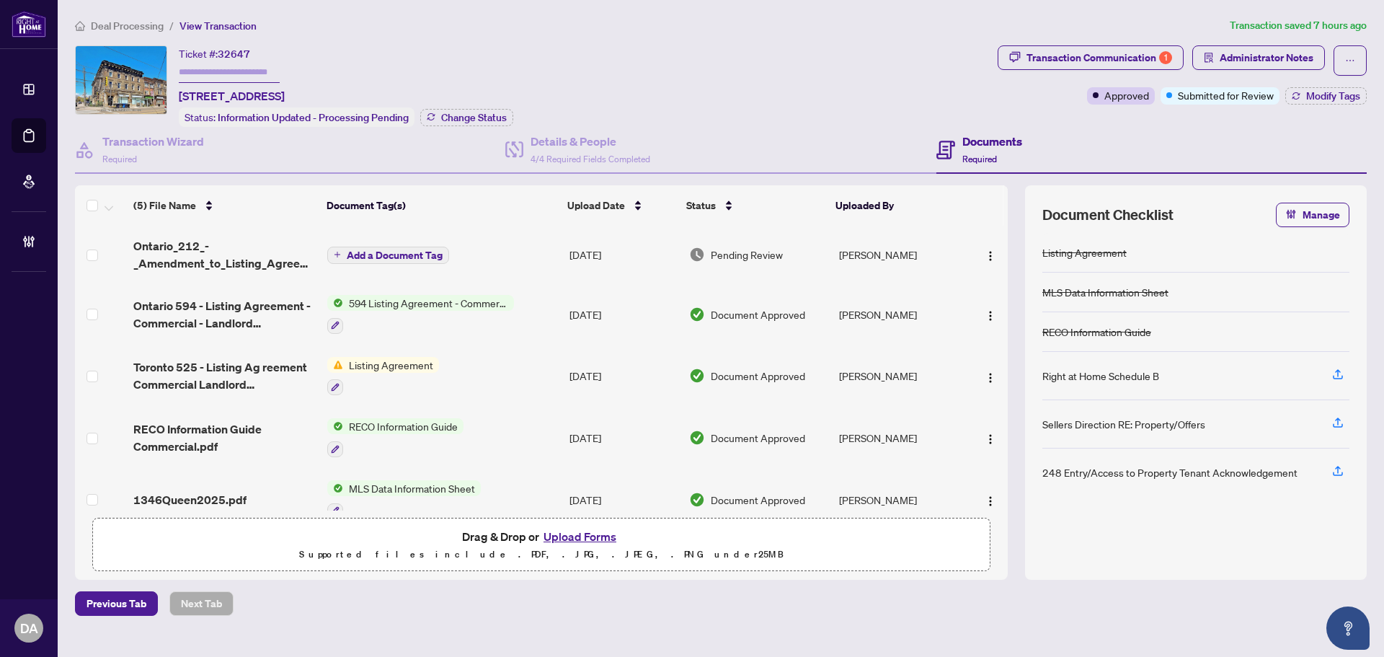
click at [118, 27] on span "Deal Processing" at bounding box center [127, 25] width 73 height 13
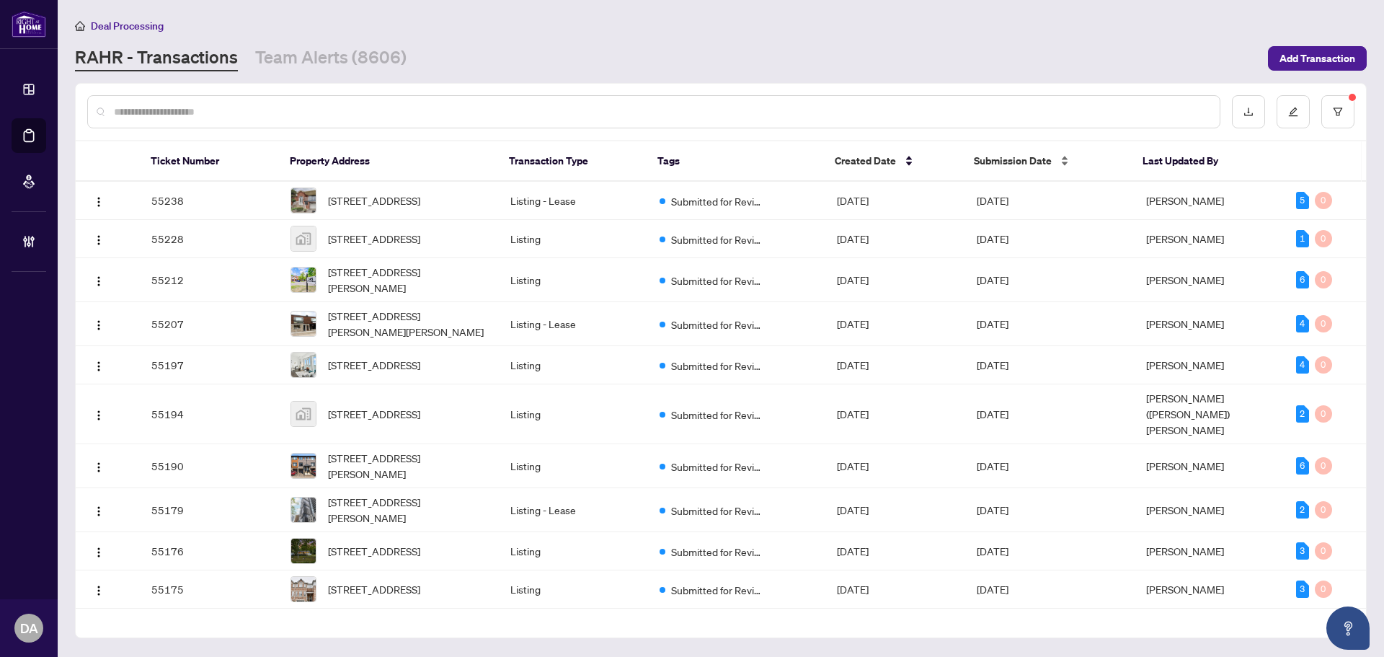
click at [1045, 153] on span "Submission Date" at bounding box center [1013, 161] width 78 height 16
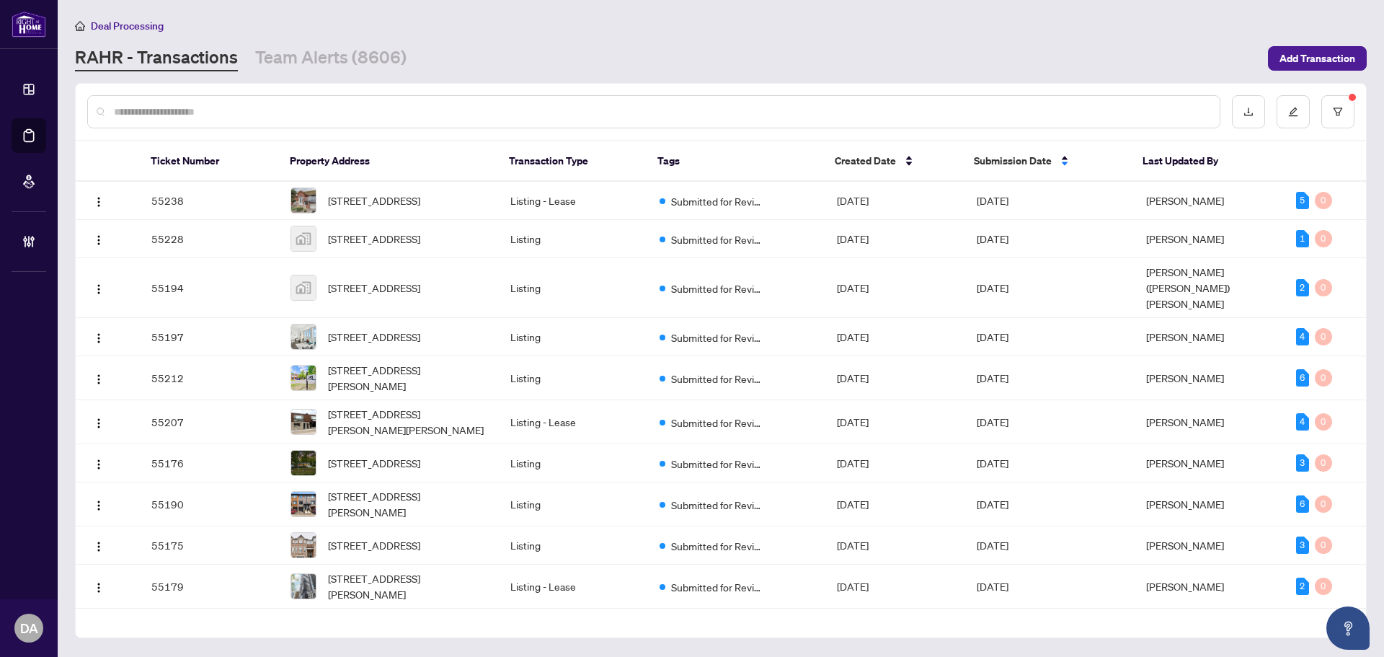
click at [1033, 163] on span "Submission Date" at bounding box center [1013, 161] width 78 height 16
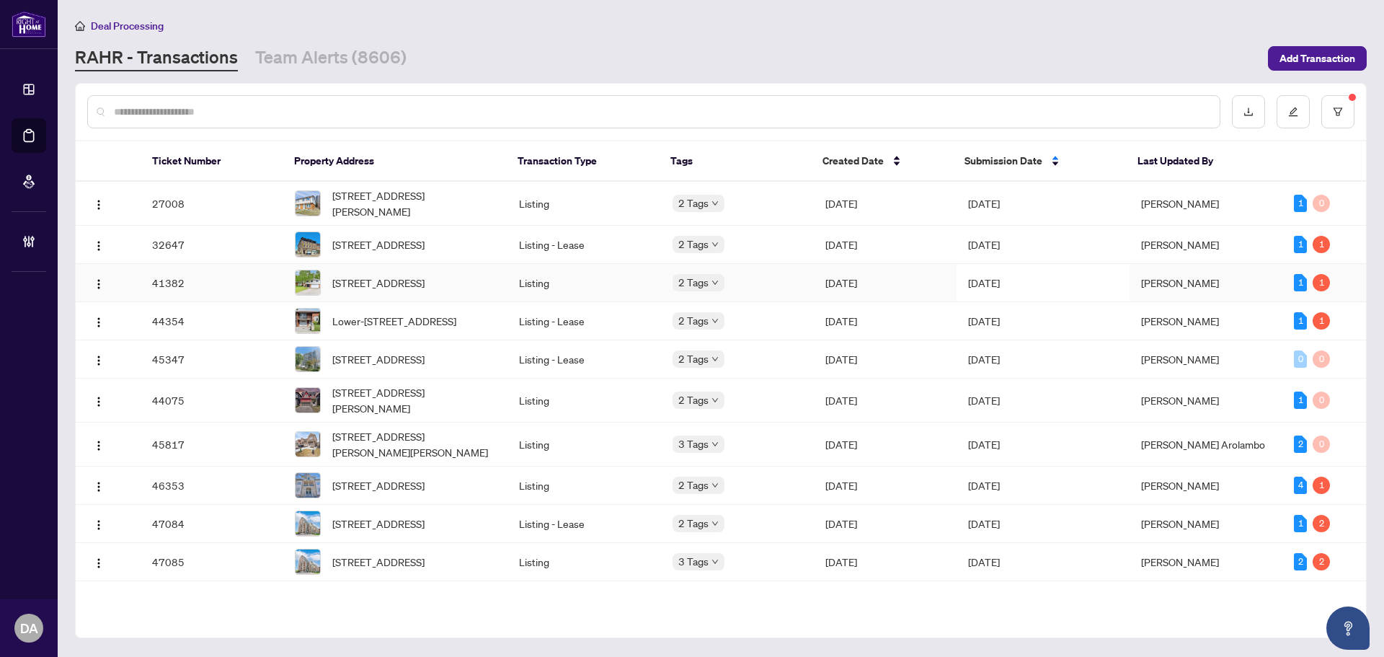
click at [904, 290] on td "Jun/27/2025" at bounding box center [885, 283] width 143 height 38
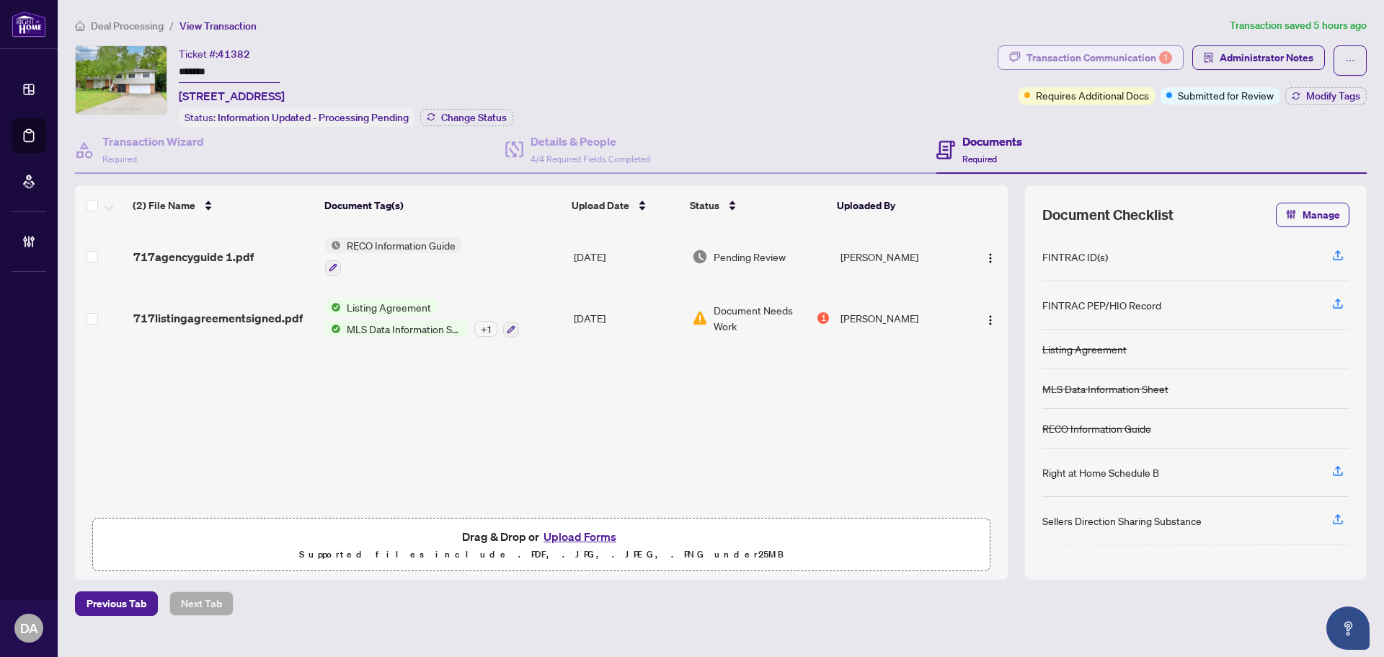
click at [1037, 58] on div "Transaction Communication 1" at bounding box center [1100, 57] width 146 height 23
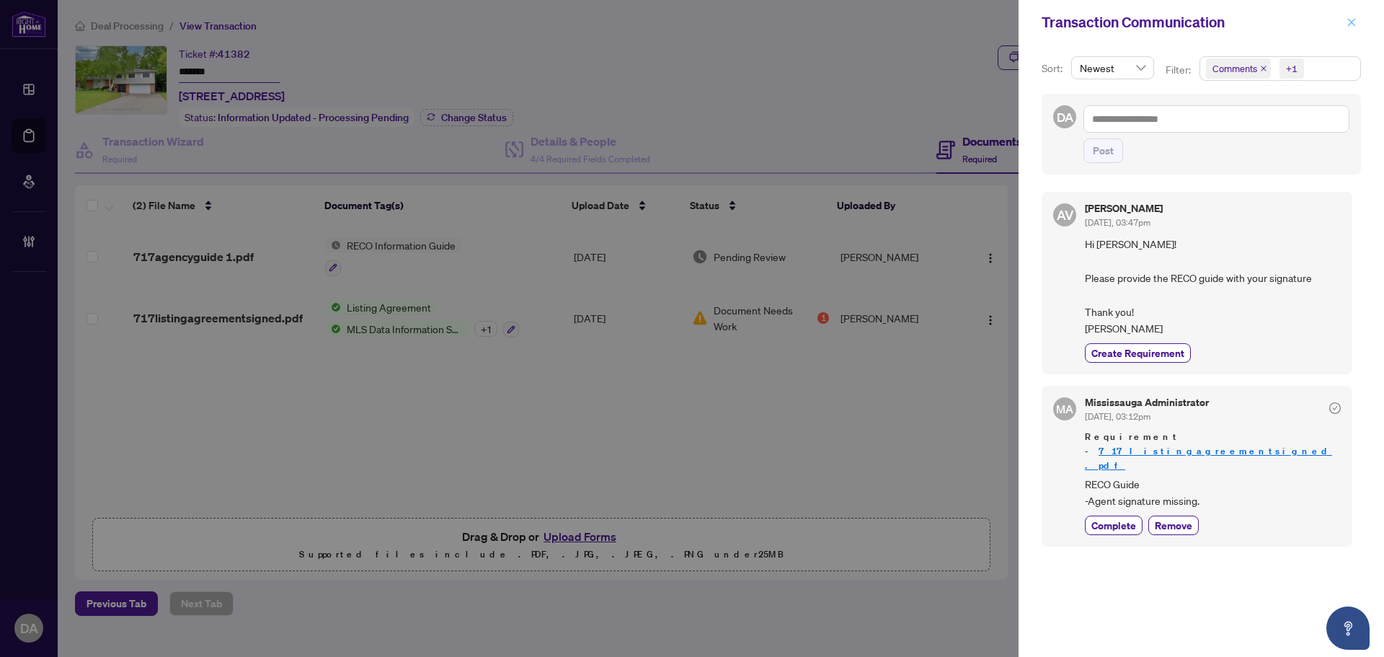
click at [1353, 22] on icon "close" at bounding box center [1352, 22] width 8 height 8
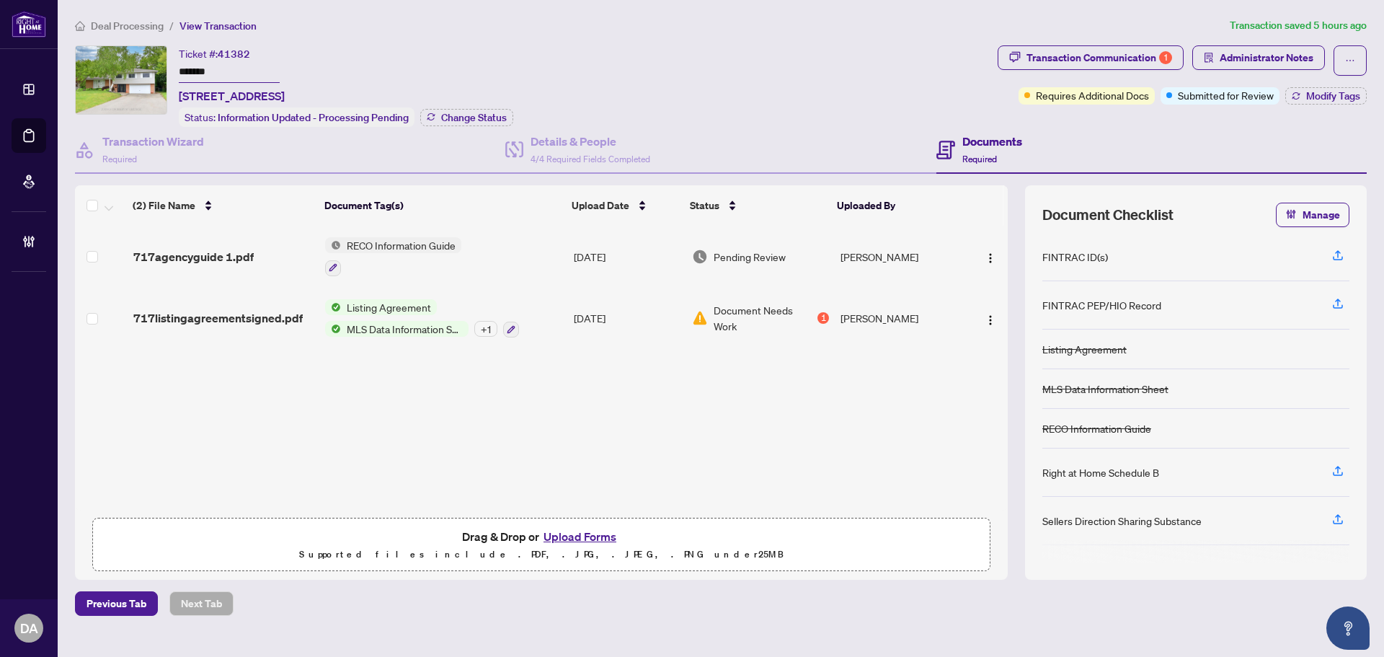
click at [510, 257] on td "RECO Information Guide" at bounding box center [443, 257] width 249 height 62
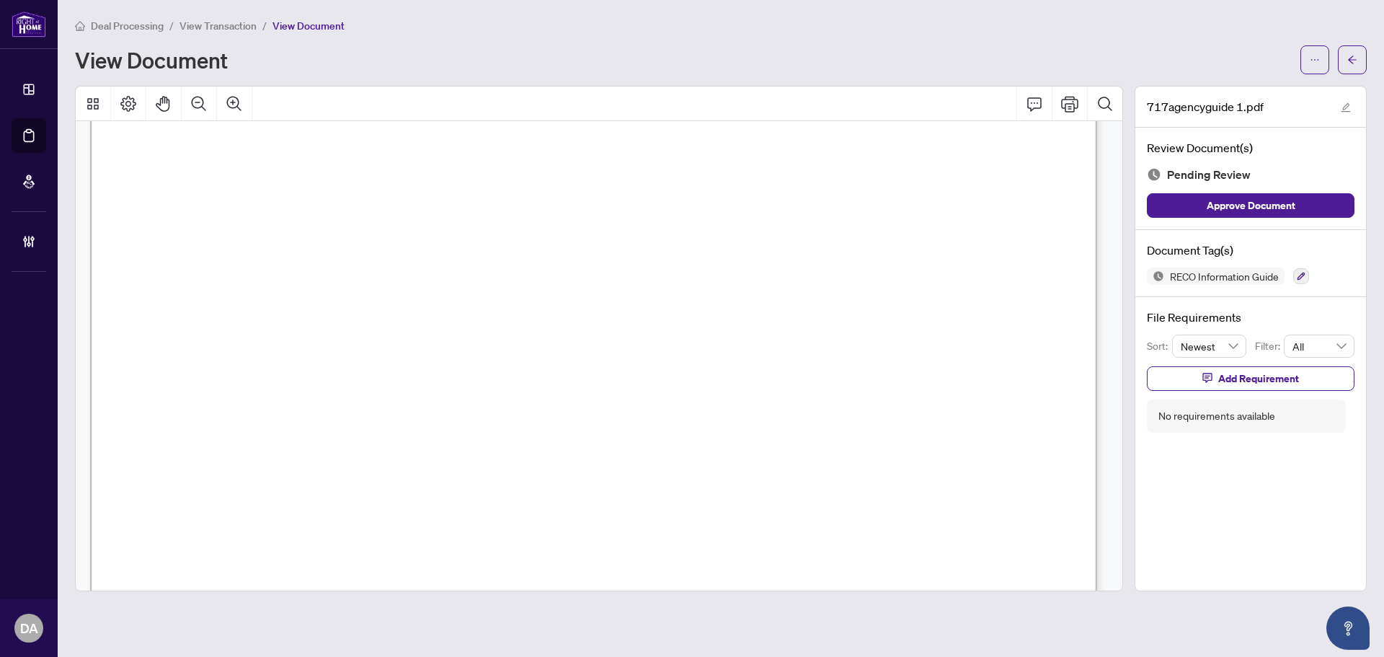
scroll to position [16154, 0]
click at [208, 25] on span "View Transaction" at bounding box center [218, 25] width 77 height 13
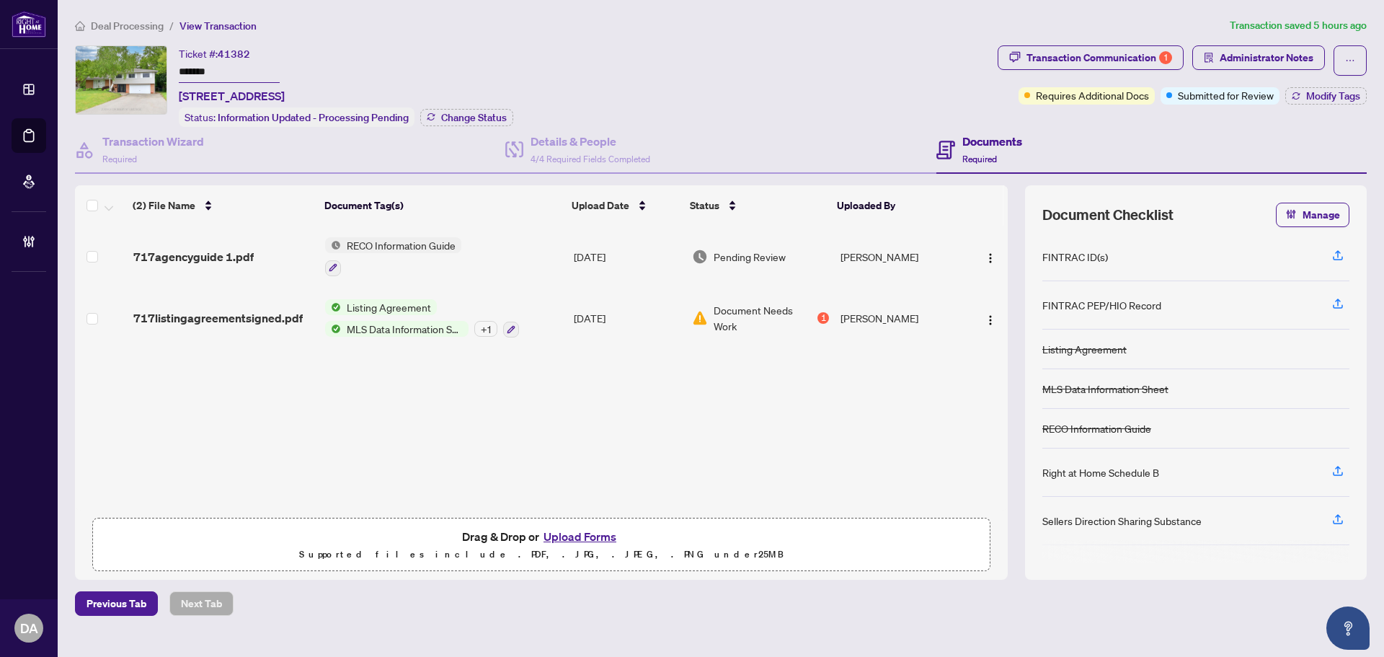
click at [147, 30] on span "Deal Processing" at bounding box center [127, 25] width 73 height 13
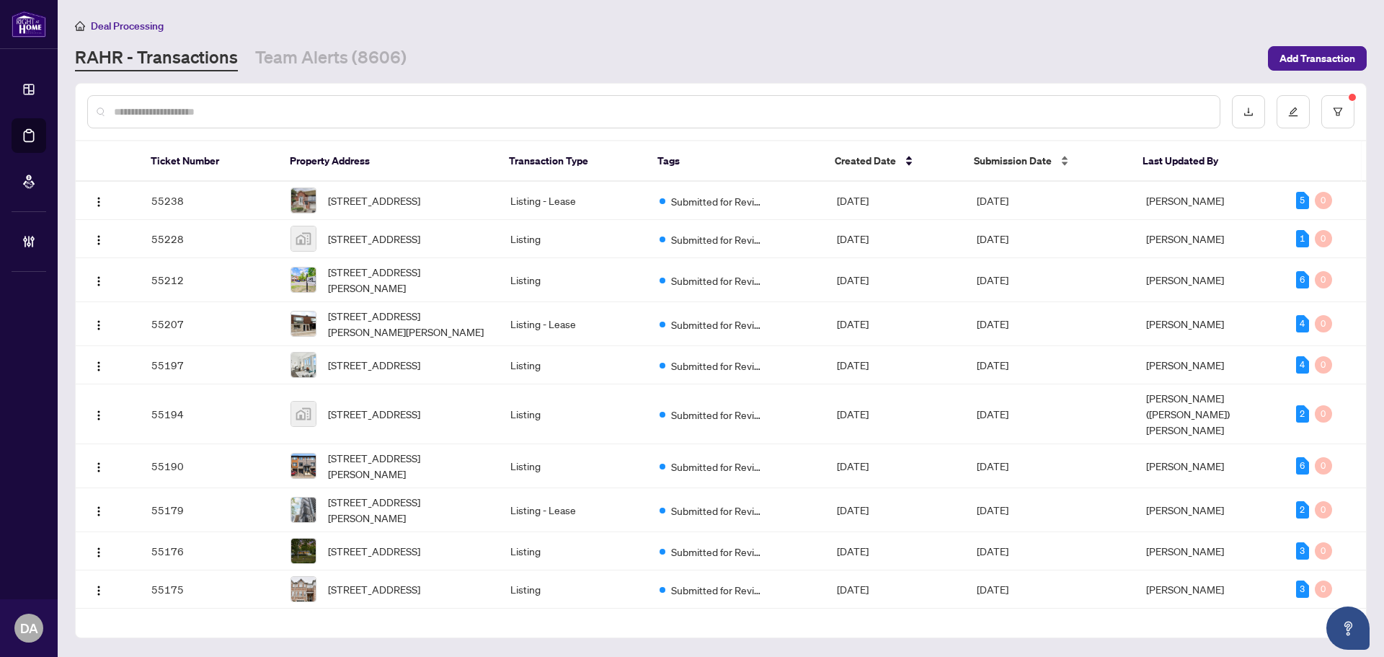
click at [1037, 153] on div "Submission Date" at bounding box center [1047, 161] width 146 height 16
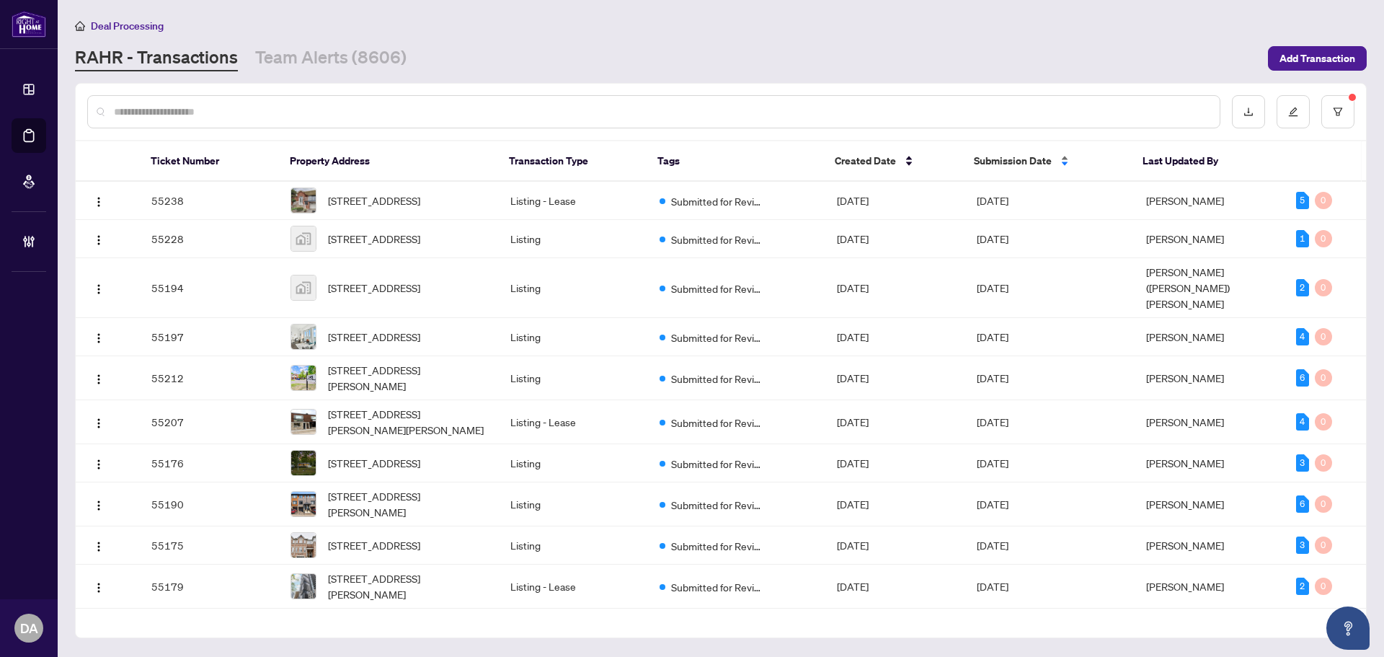
click at [1051, 156] on div "Submission Date" at bounding box center [1047, 161] width 146 height 16
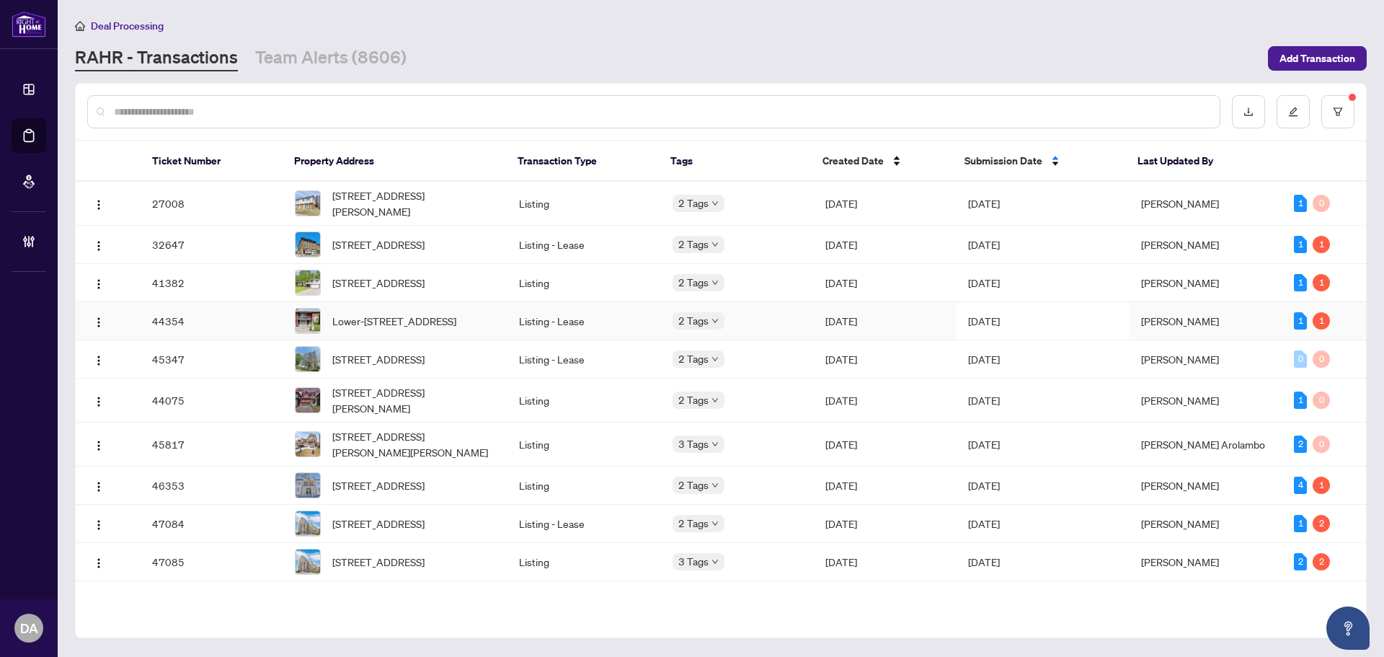
click at [934, 340] on td "Jul/17/2025" at bounding box center [885, 321] width 143 height 38
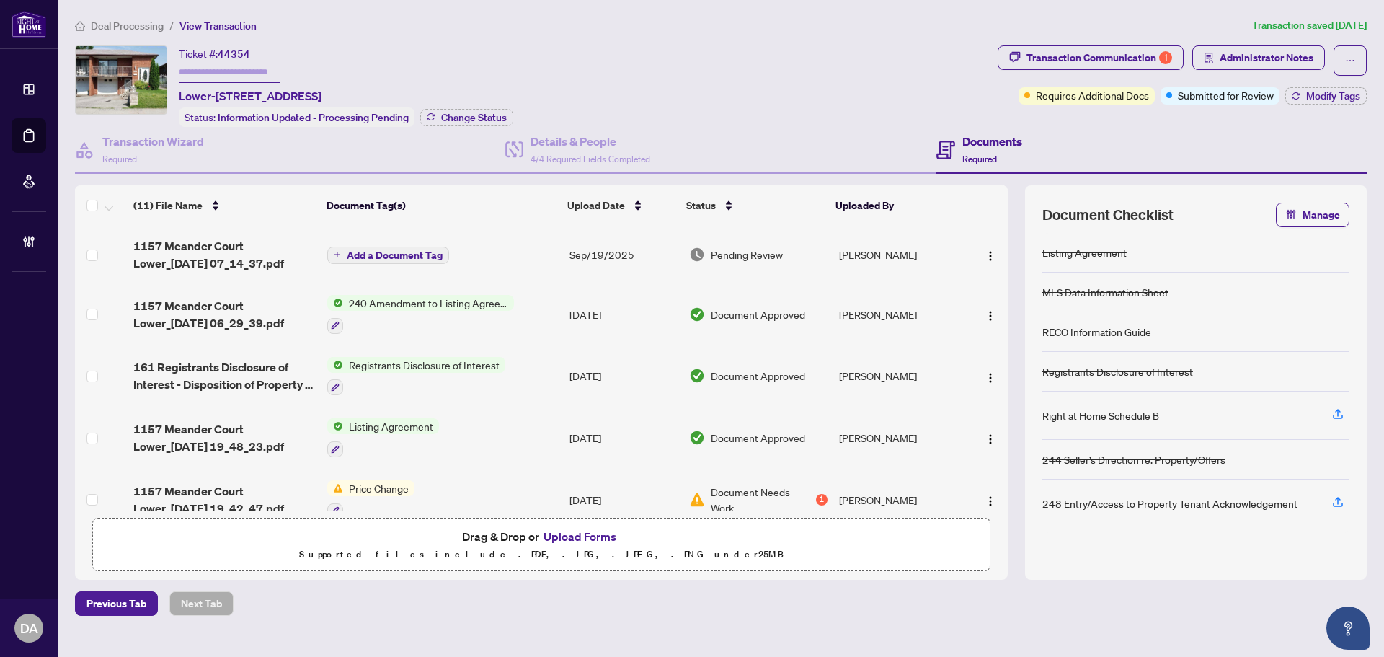
click at [141, 25] on span "Deal Processing" at bounding box center [127, 25] width 73 height 13
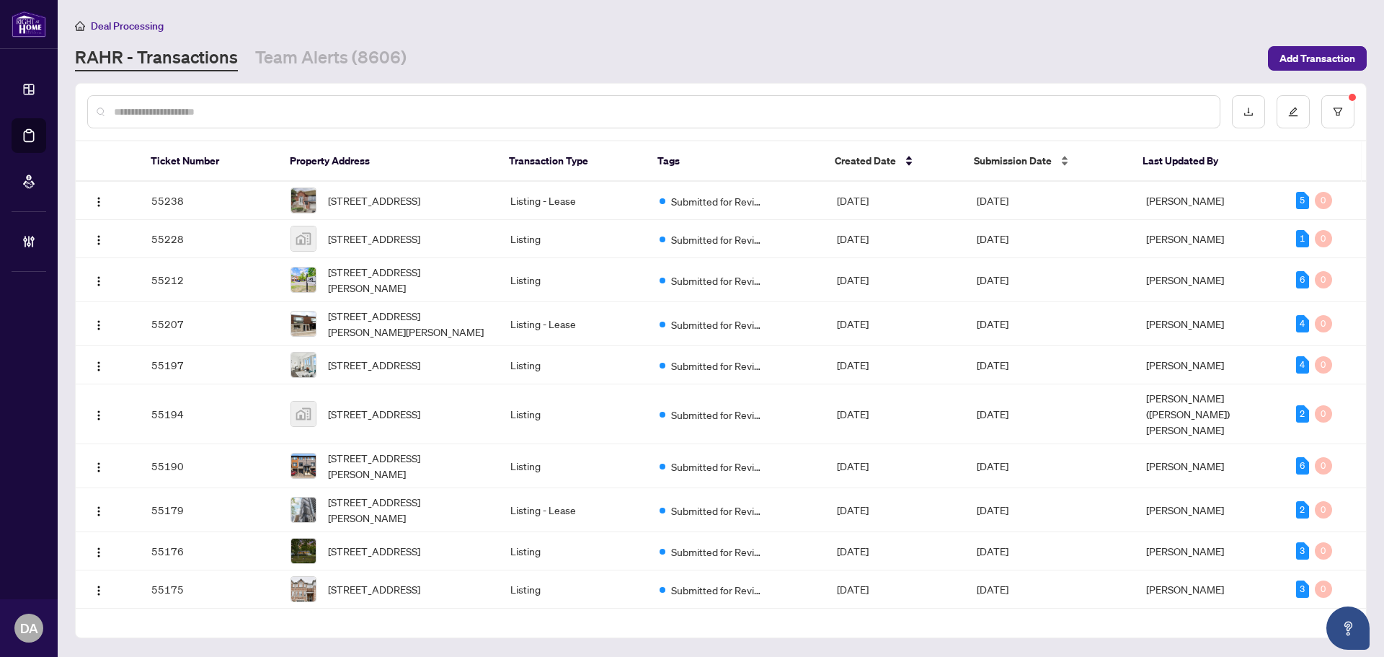
click at [1020, 158] on span "Submission Date" at bounding box center [1013, 161] width 78 height 16
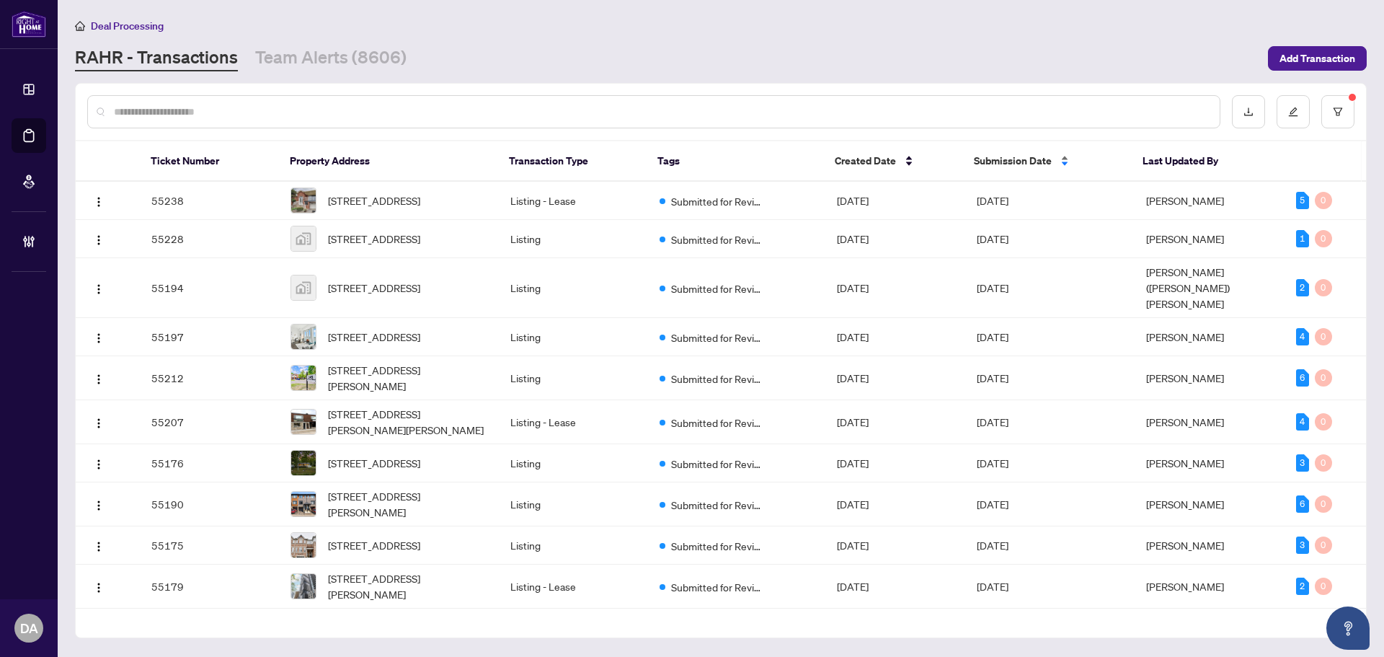
click at [1020, 158] on span "Submission Date" at bounding box center [1013, 161] width 78 height 16
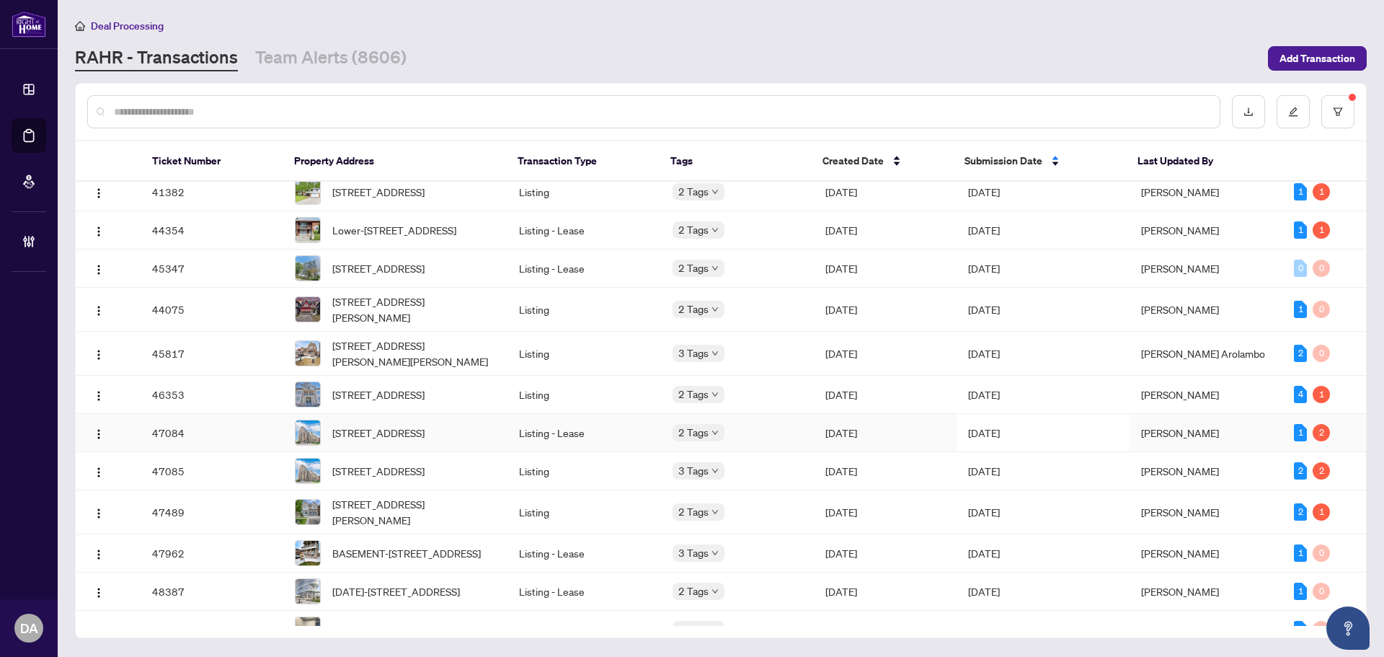
scroll to position [288, 0]
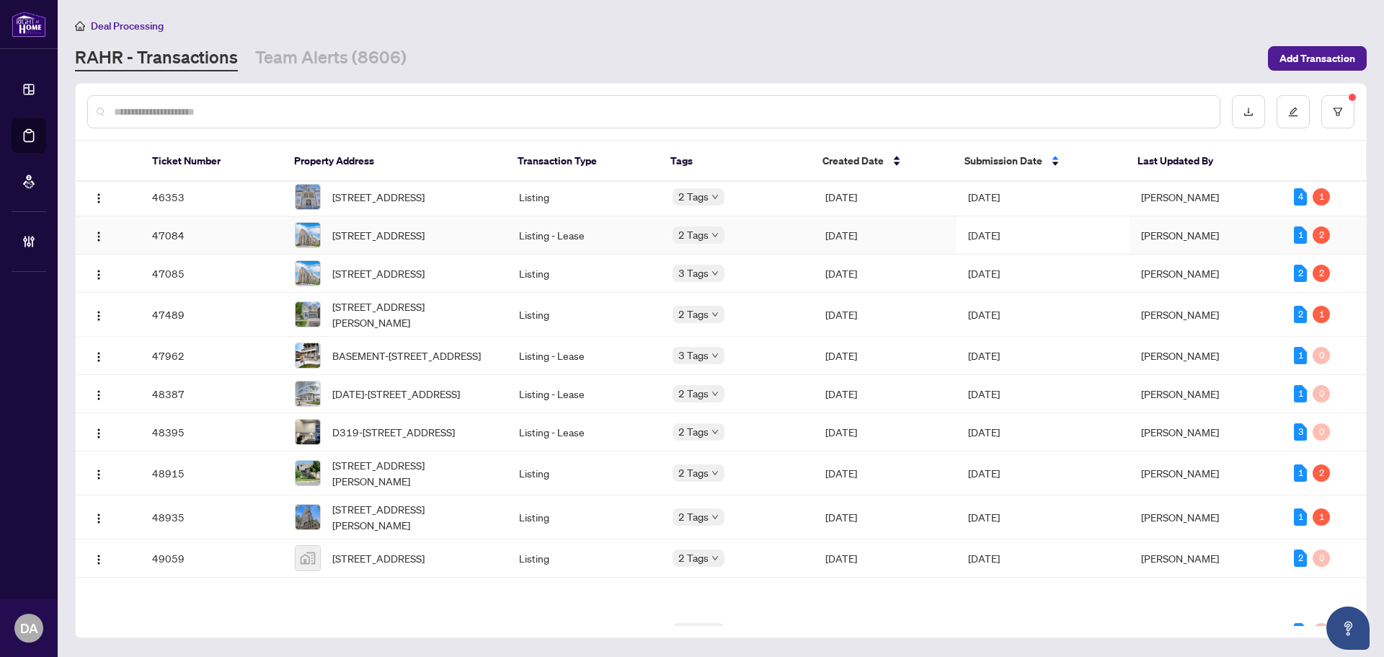
click at [1000, 255] on td "[DATE]" at bounding box center [1043, 235] width 173 height 38
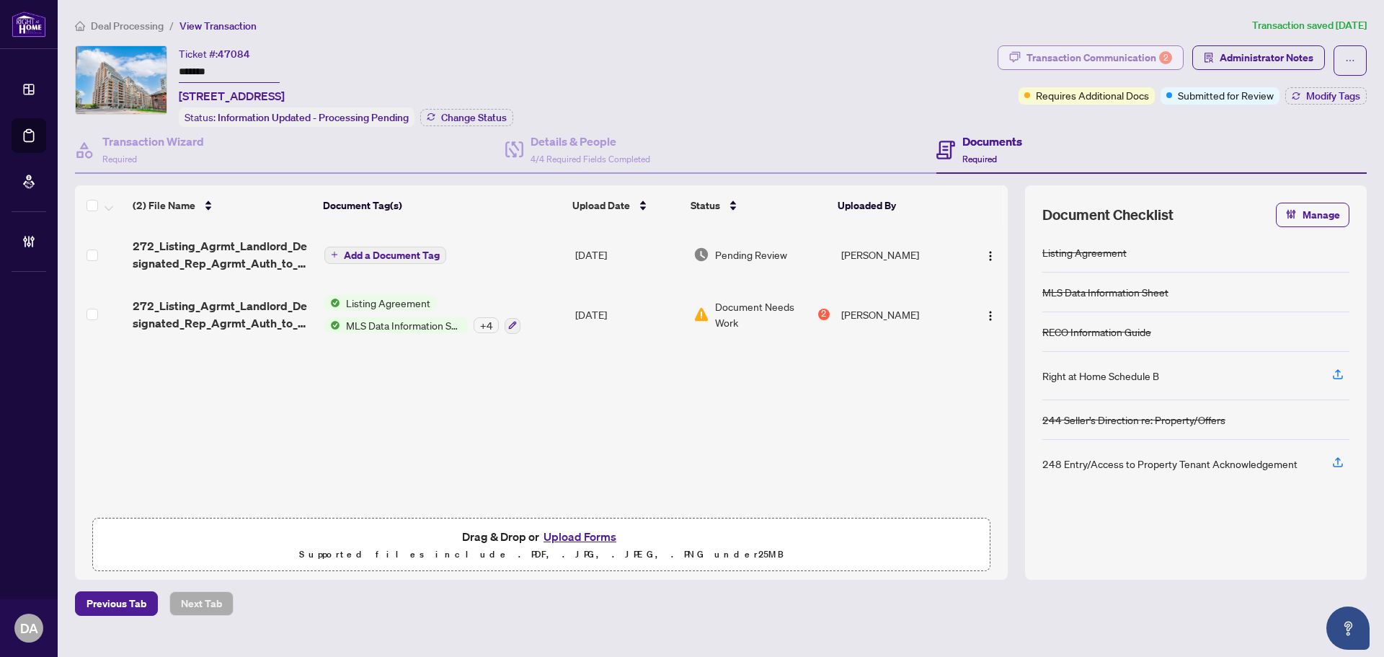
click at [1079, 50] on div "Transaction Communication 2" at bounding box center [1100, 57] width 146 height 23
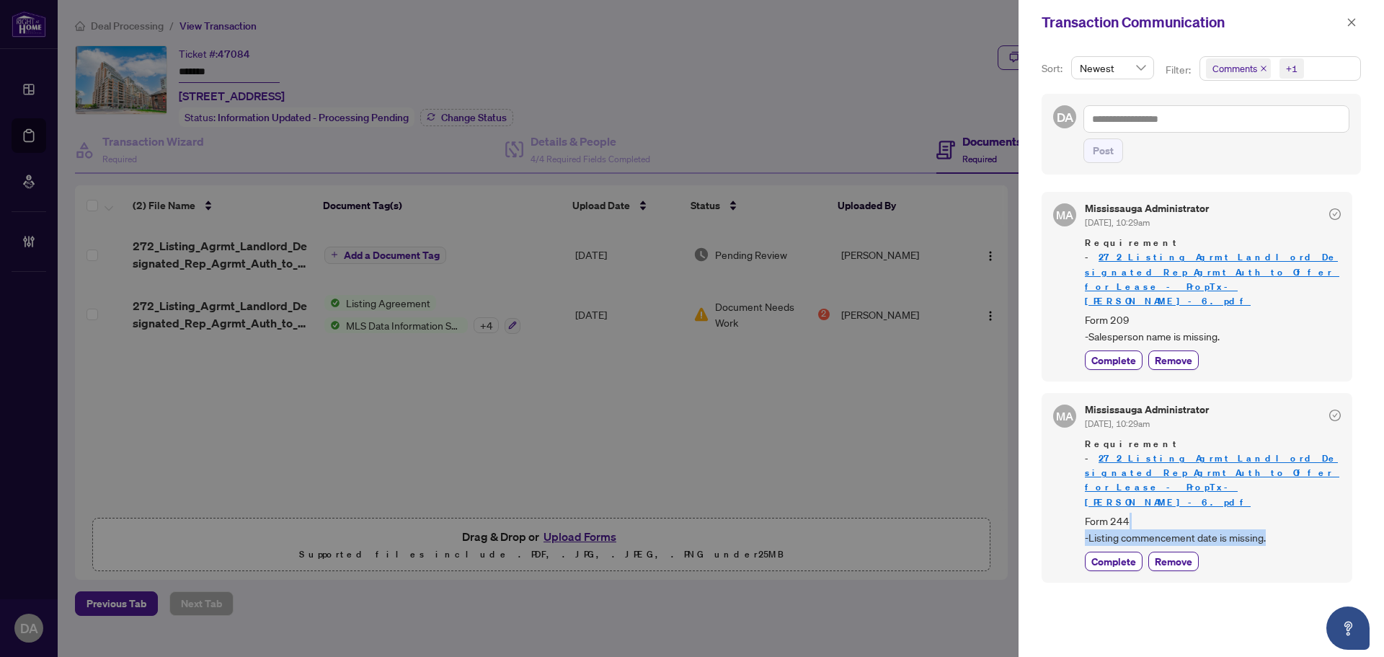
drag, startPoint x: 1267, startPoint y: 479, endPoint x: 1177, endPoint y: 467, distance: 91.7
click at [1177, 513] on span "Form 244 -Listing commencement date is missing." at bounding box center [1213, 530] width 256 height 34
click at [1195, 513] on span "Form 244 -Listing commencement date is missing." at bounding box center [1213, 530] width 256 height 34
click at [1203, 452] on link "272_Listing_Agrmt_Landlord_Designated_Rep_Agrmt_Auth_to_Offer_for_Lease_-_PropT…" at bounding box center [1212, 480] width 255 height 56
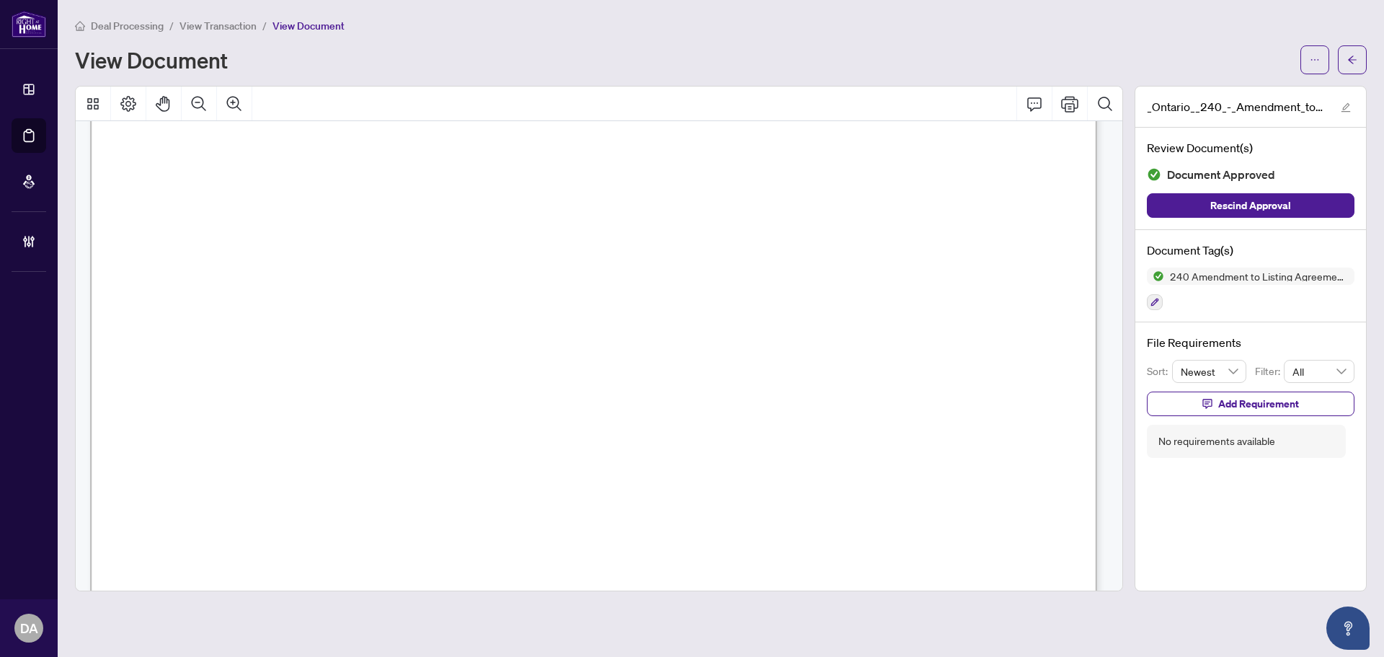
scroll to position [216, 0]
click at [232, 21] on span "View Transaction" at bounding box center [218, 25] width 77 height 13
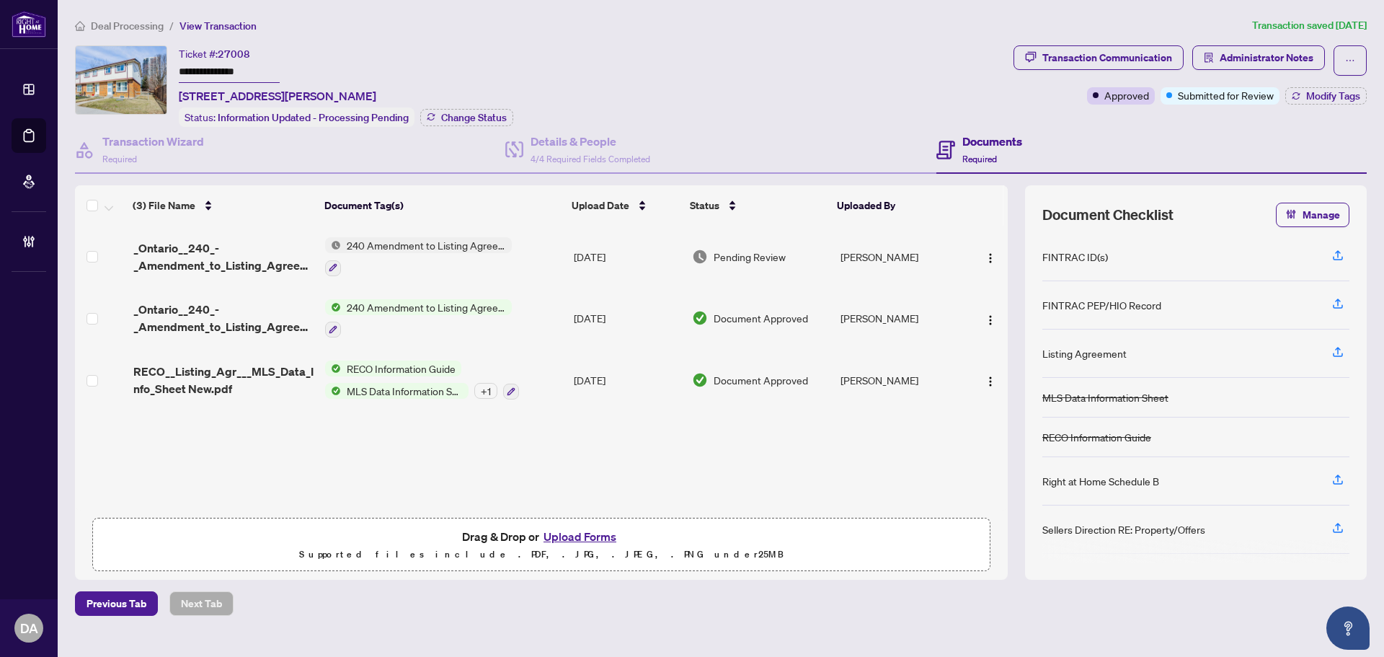
click at [140, 31] on span "Deal Processing" at bounding box center [127, 25] width 73 height 13
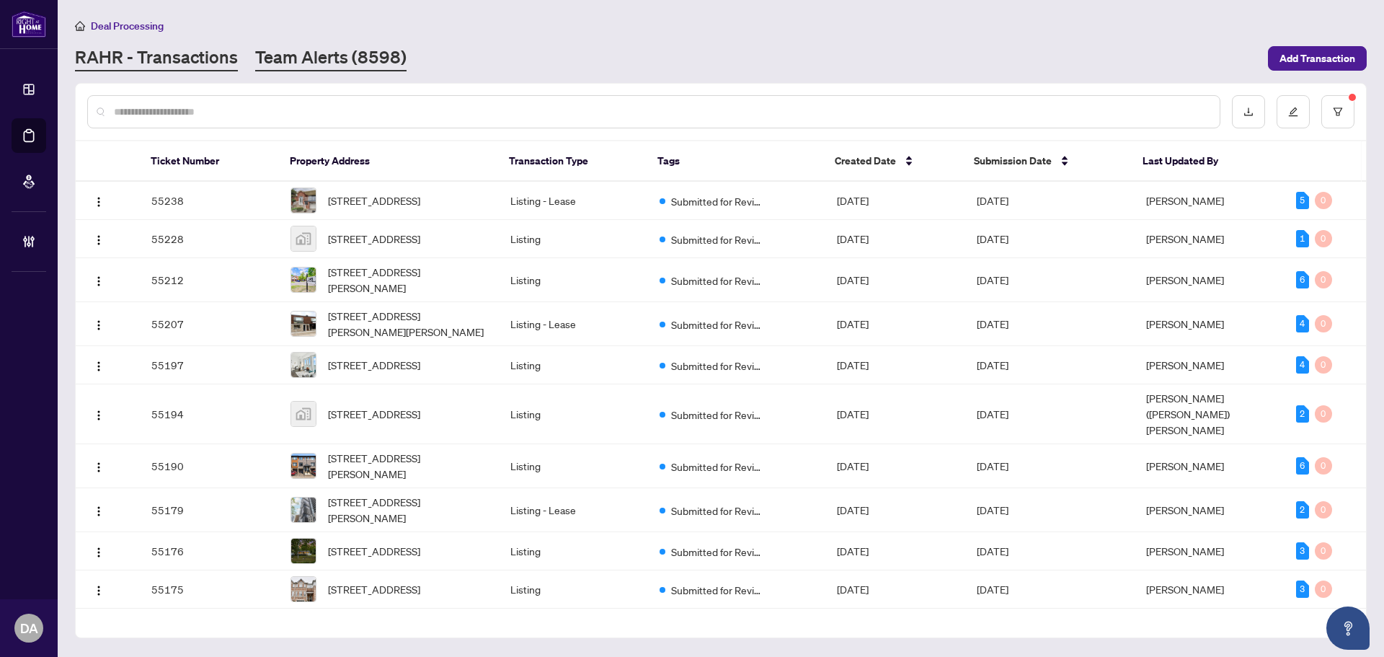
click at [273, 65] on link "Team Alerts (8598)" at bounding box center [330, 58] width 151 height 26
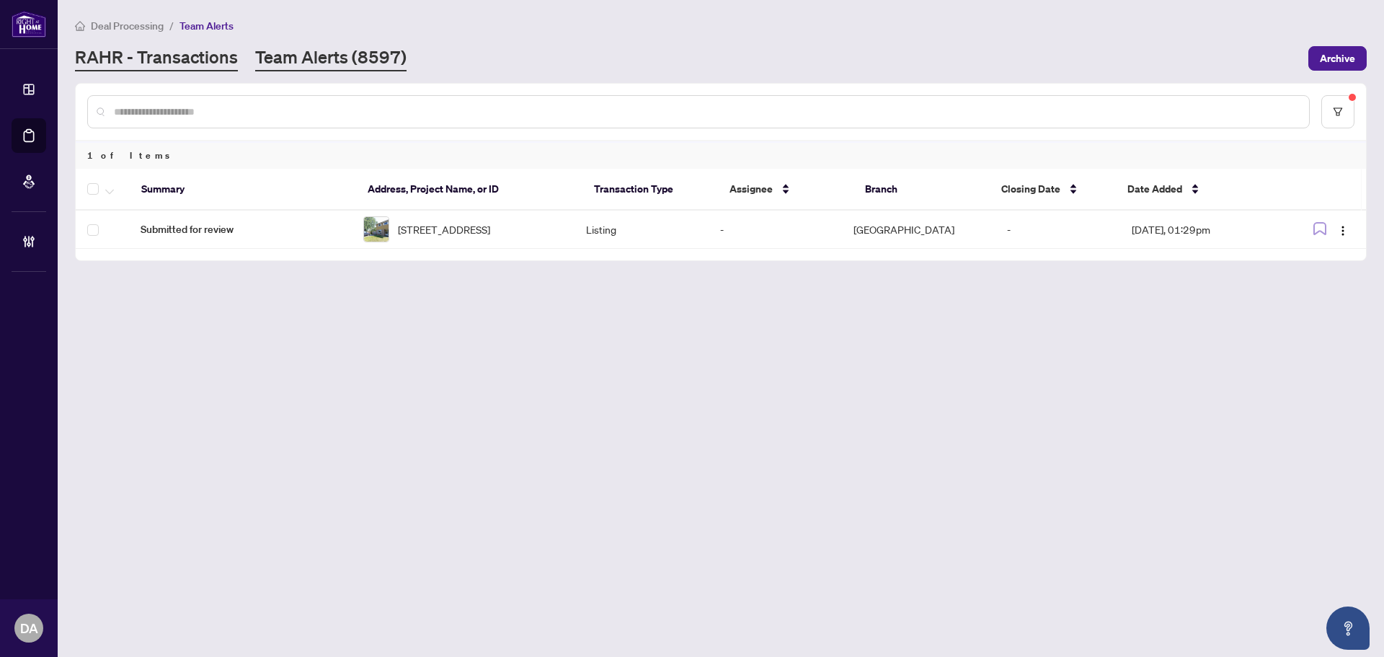
click at [146, 54] on link "RAHR - Transactions" at bounding box center [156, 58] width 163 height 26
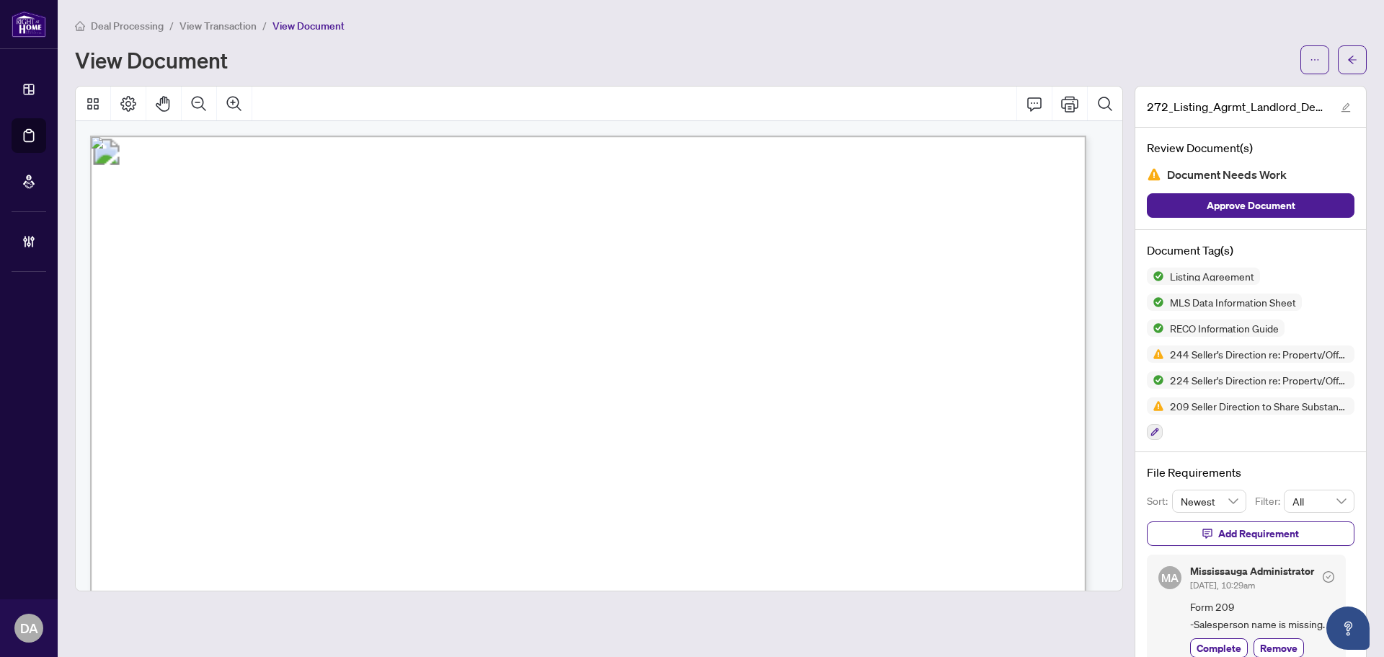
click at [213, 13] on main "Deal Processing / View Transaction / View Document View Document 272_Listing_Ag…" at bounding box center [721, 328] width 1327 height 657
click at [213, 14] on main "Deal Processing / View Transaction / View Document View Document 272_Listing_Ag…" at bounding box center [721, 328] width 1327 height 657
click at [216, 19] on span "View Transaction" at bounding box center [218, 25] width 77 height 13
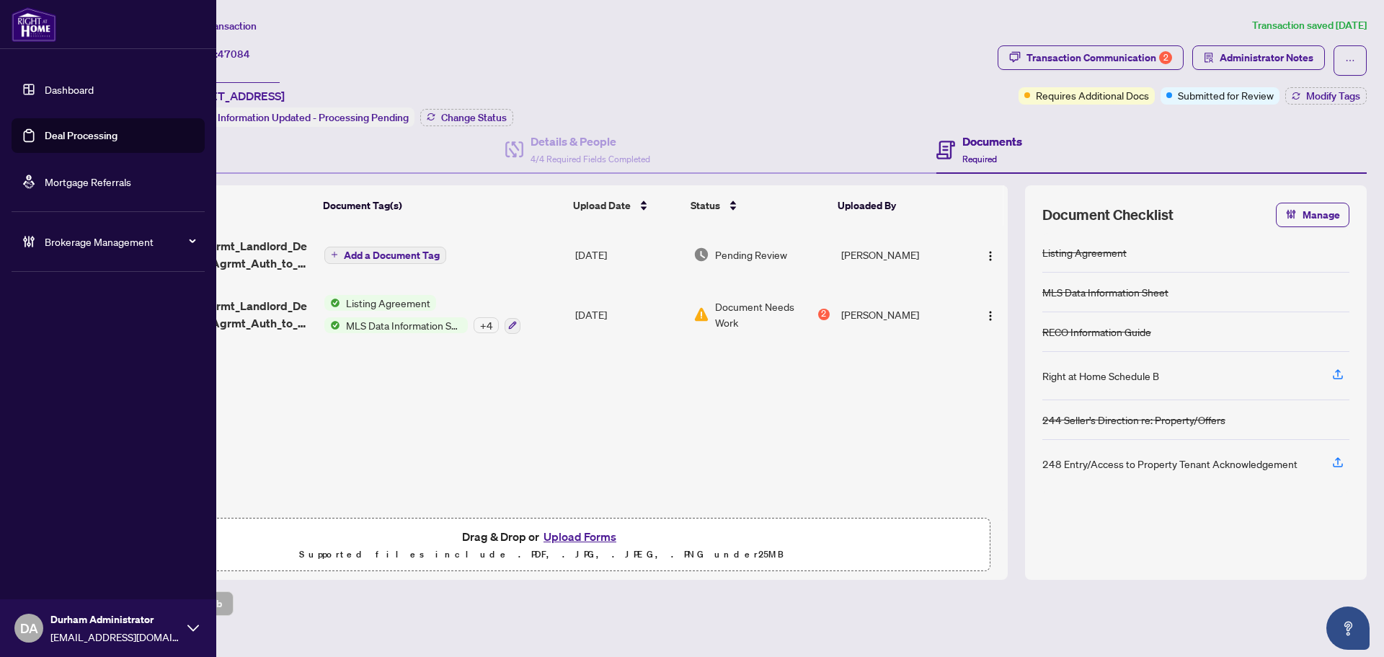
click at [53, 116] on ul "Dashboard Deal Processing Mortgage Referrals" at bounding box center [108, 135] width 193 height 127
click at [63, 138] on link "Deal Processing" at bounding box center [81, 135] width 73 height 13
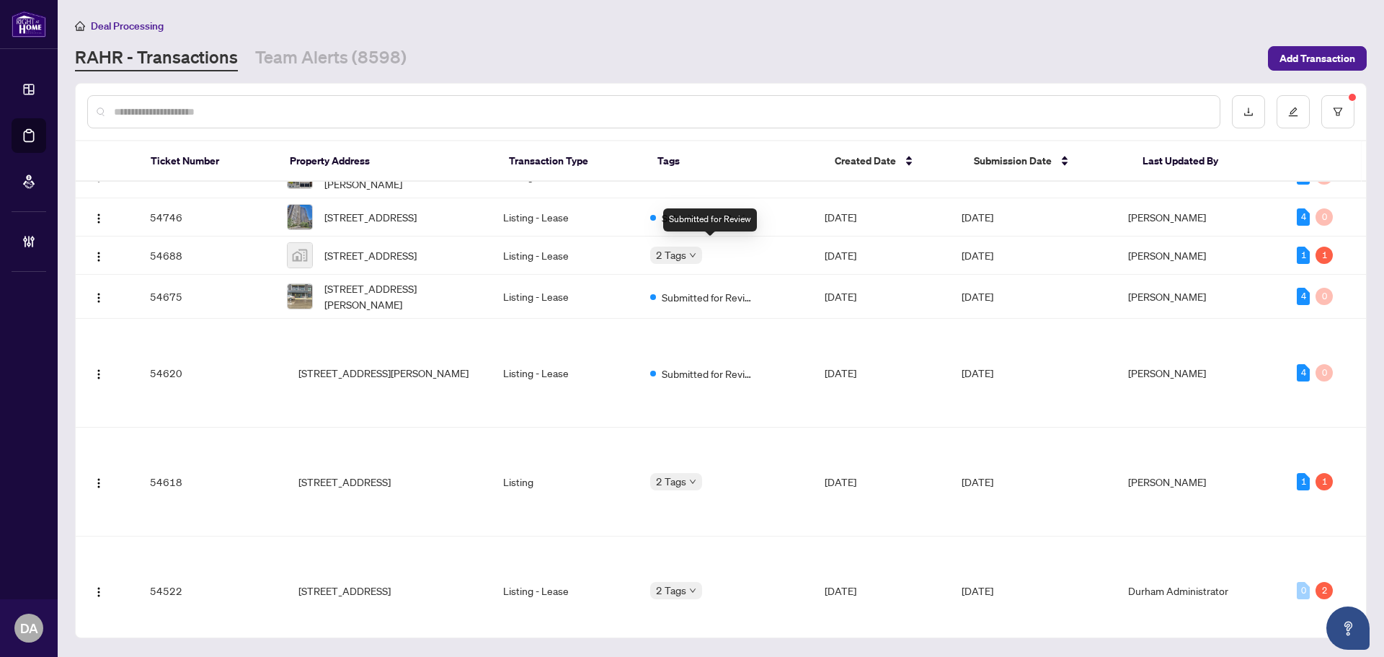
scroll to position [1949, 0]
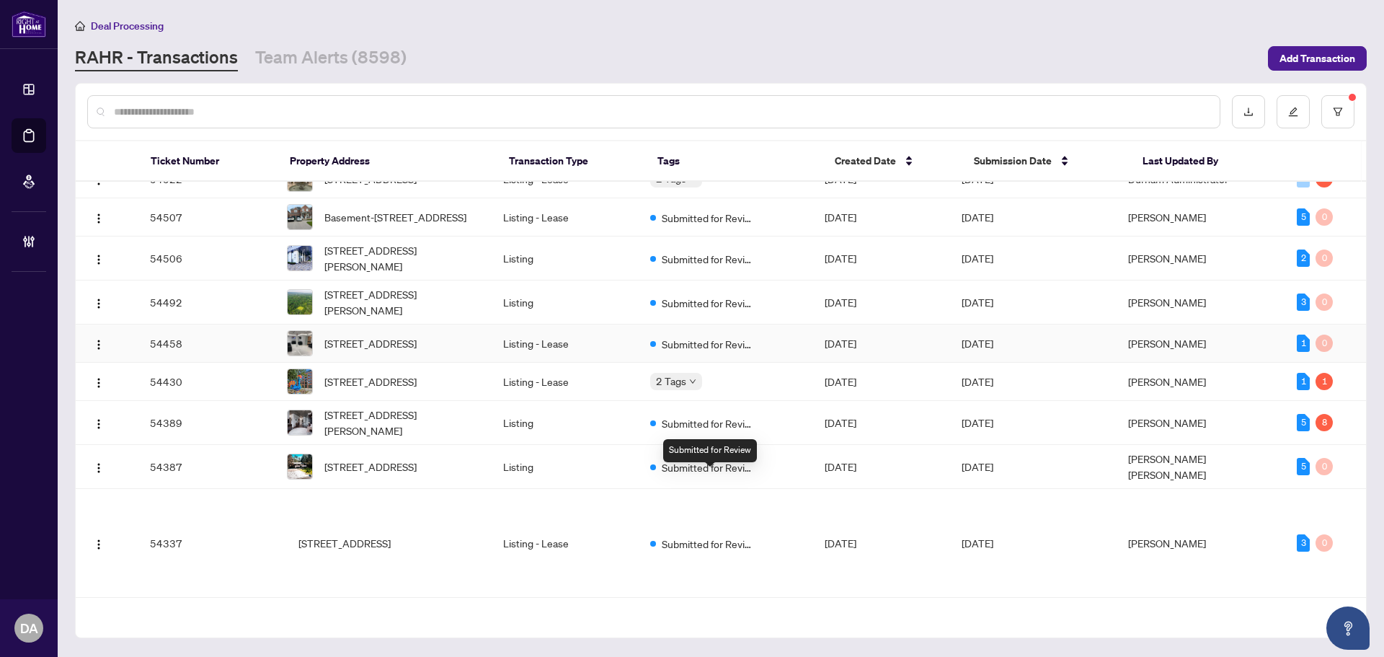
click at [728, 352] on span "Submitted for Review" at bounding box center [709, 344] width 94 height 16
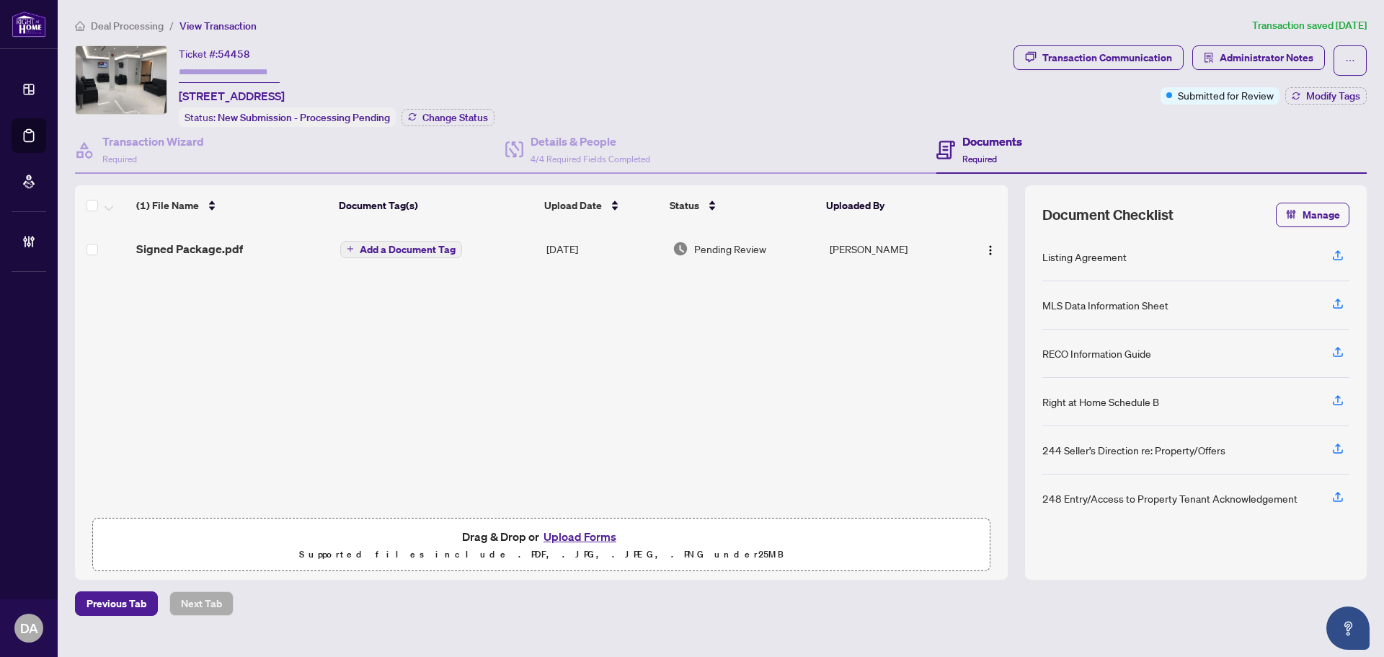
click at [261, 248] on div "Signed Package.pdf" at bounding box center [232, 248] width 193 height 17
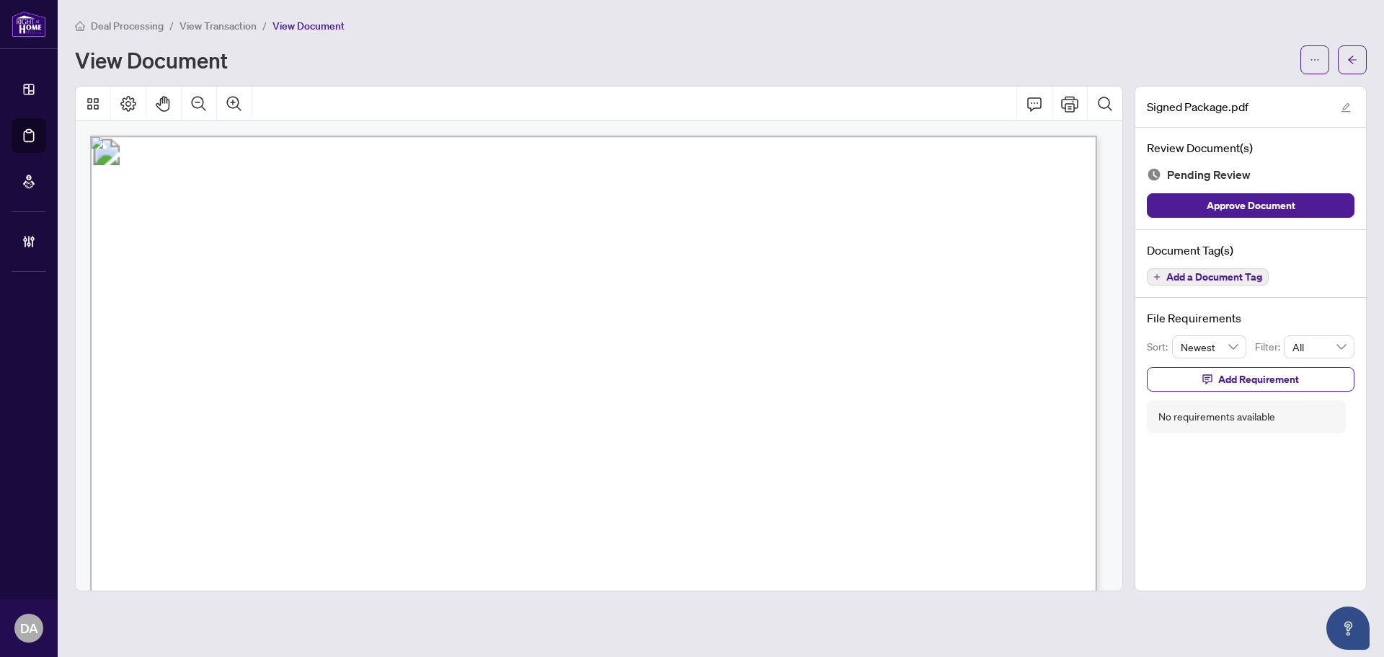
click at [1250, 283] on button "Add a Document Tag" at bounding box center [1208, 276] width 122 height 17
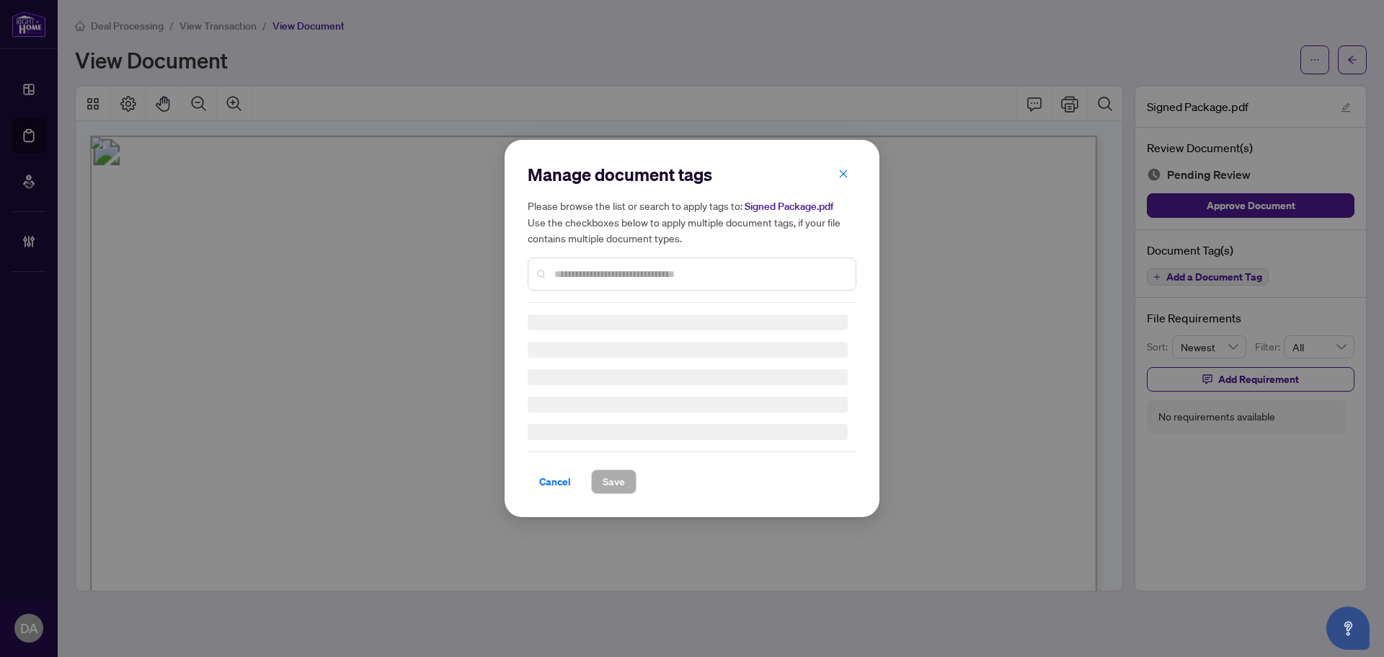
click at [723, 266] on div "Manage document tags Please browse the list or search to apply tags to: Signed …" at bounding box center [692, 233] width 329 height 140
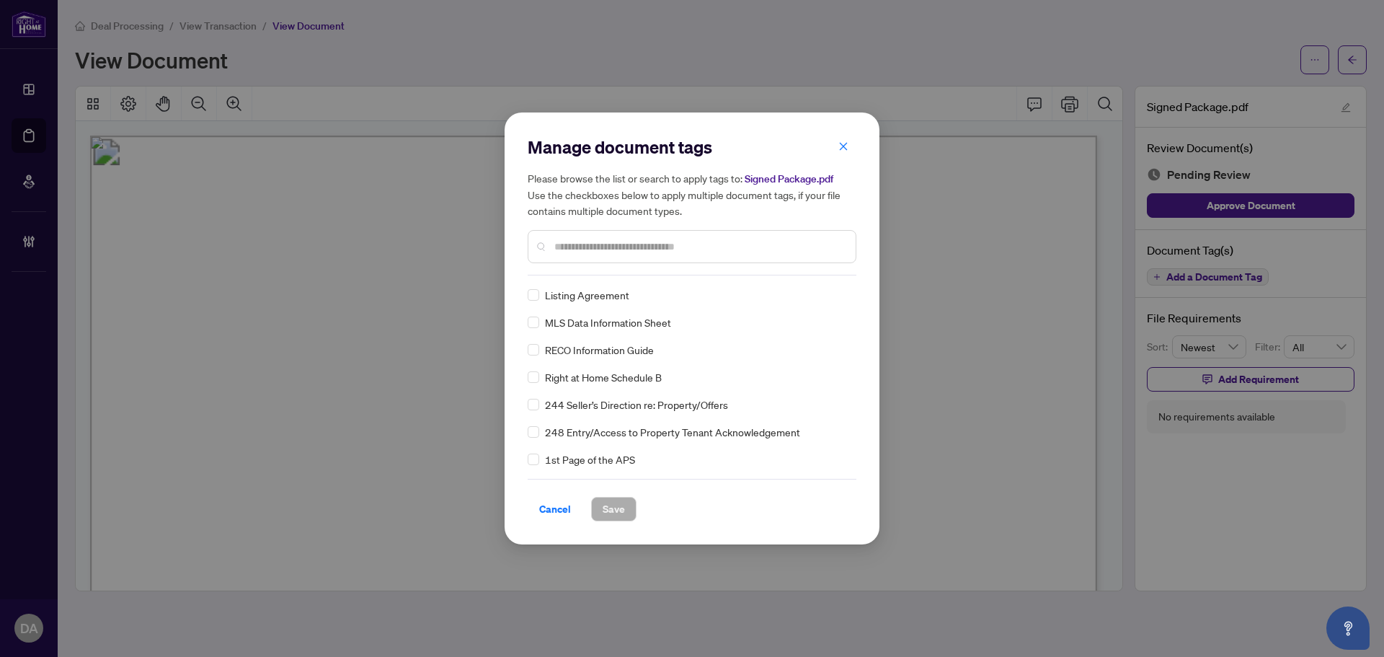
click at [717, 255] on div at bounding box center [692, 246] width 329 height 33
click at [712, 247] on input "text" at bounding box center [699, 247] width 290 height 16
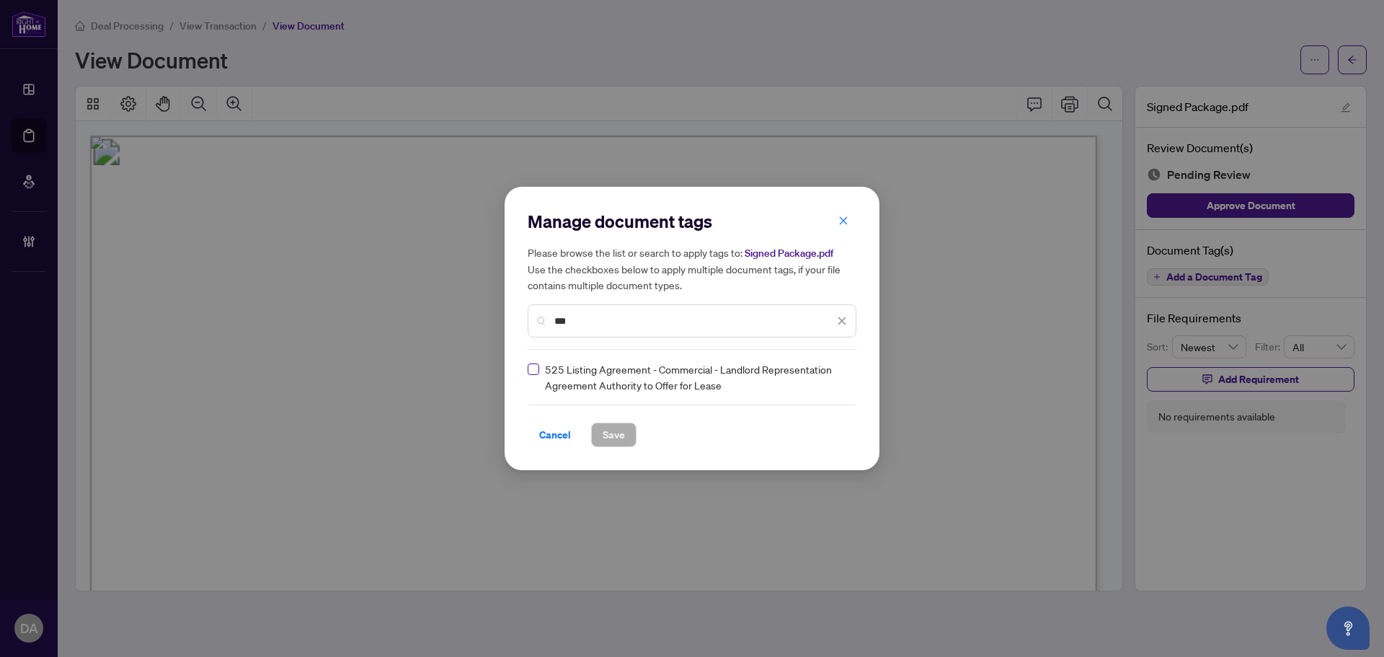
type input "***"
click at [841, 222] on icon "close" at bounding box center [844, 221] width 10 height 10
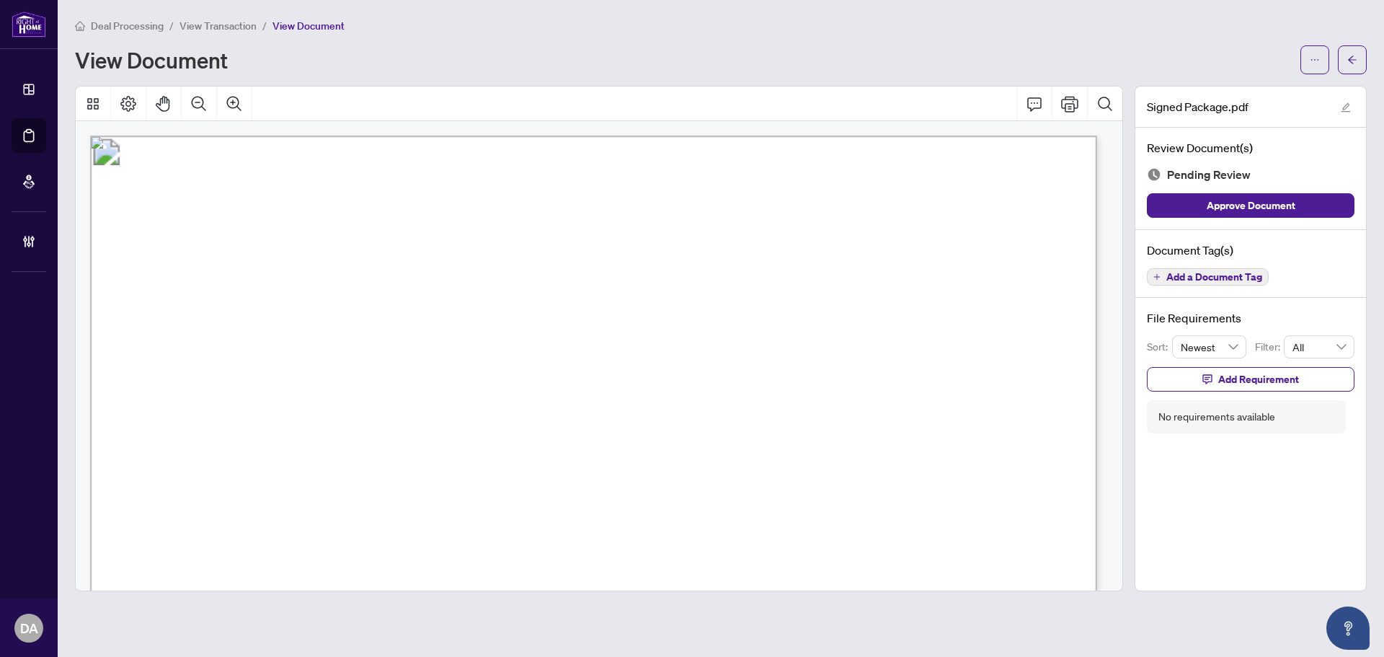
click at [1170, 275] on span "Add a Document Tag" at bounding box center [1215, 277] width 96 height 10
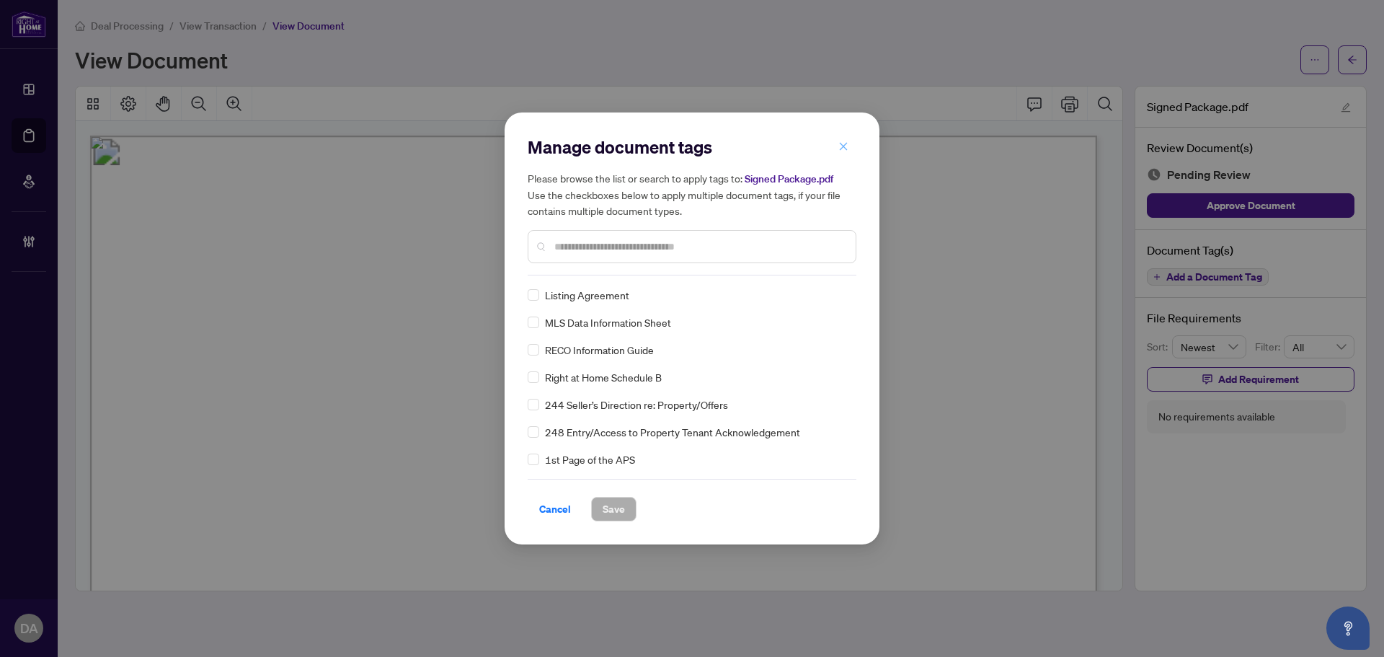
click at [837, 144] on button "button" at bounding box center [843, 146] width 29 height 25
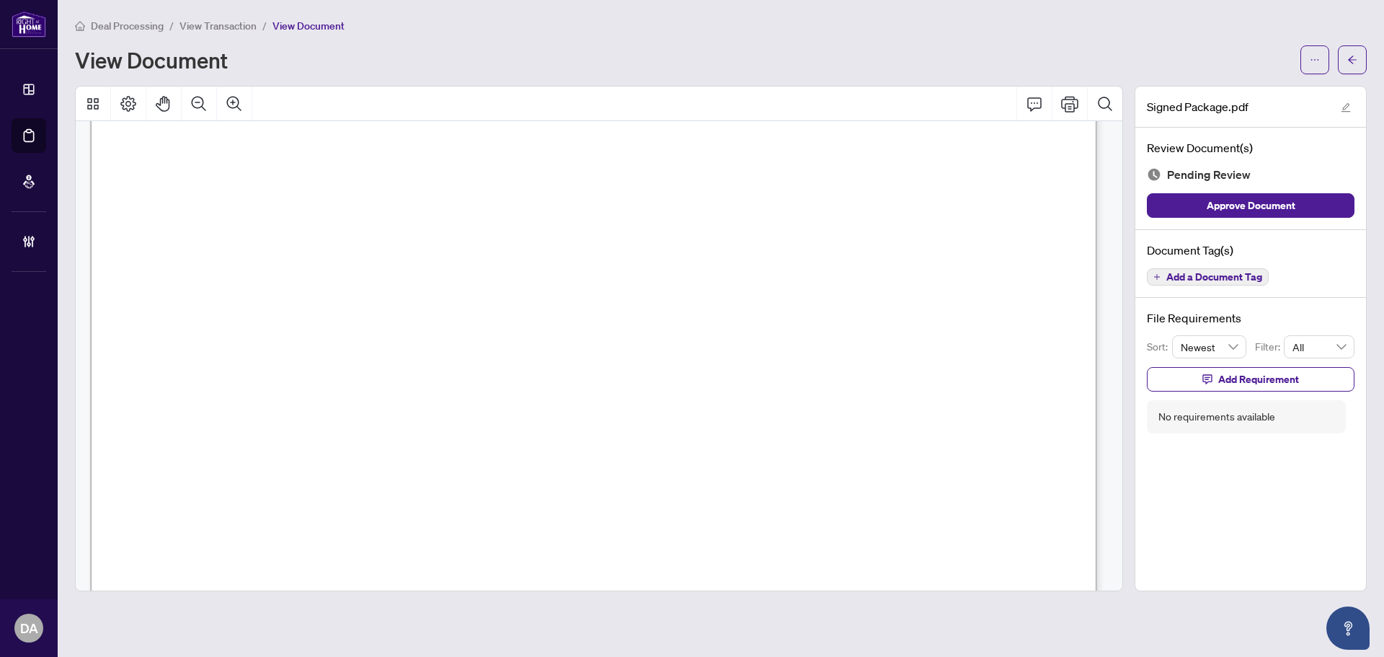
scroll to position [8436, 0]
click at [1207, 283] on button "Add a Document Tag" at bounding box center [1208, 276] width 122 height 17
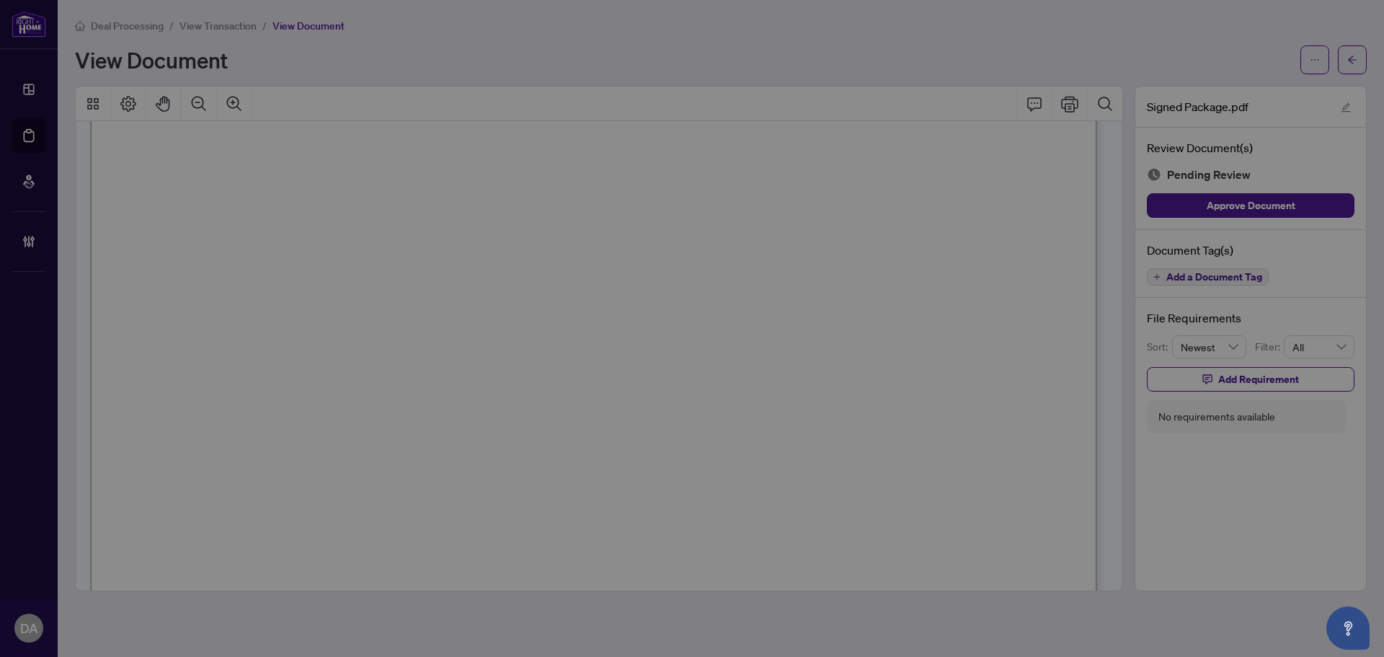
click at [1201, 273] on div "Manage document tags Please browse the list or search to apply tags to: Signed …" at bounding box center [692, 328] width 1384 height 657
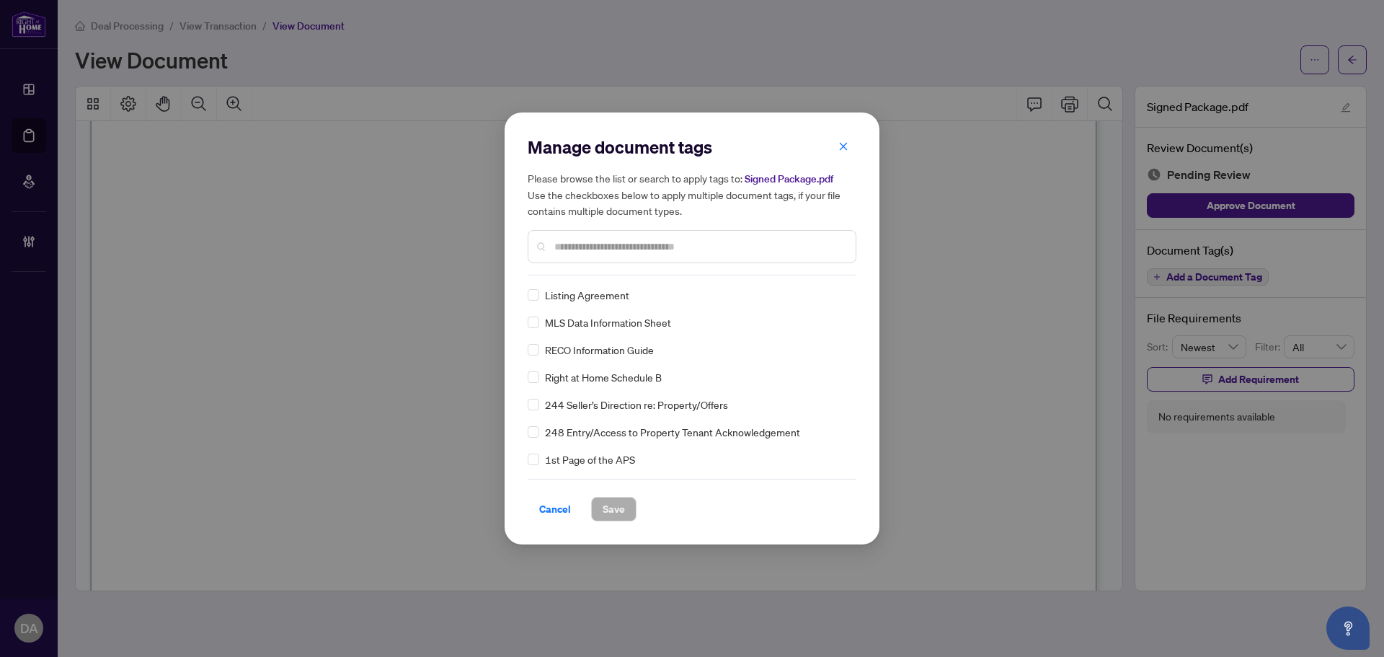
click at [568, 241] on input "text" at bounding box center [699, 247] width 290 height 16
type input "*"
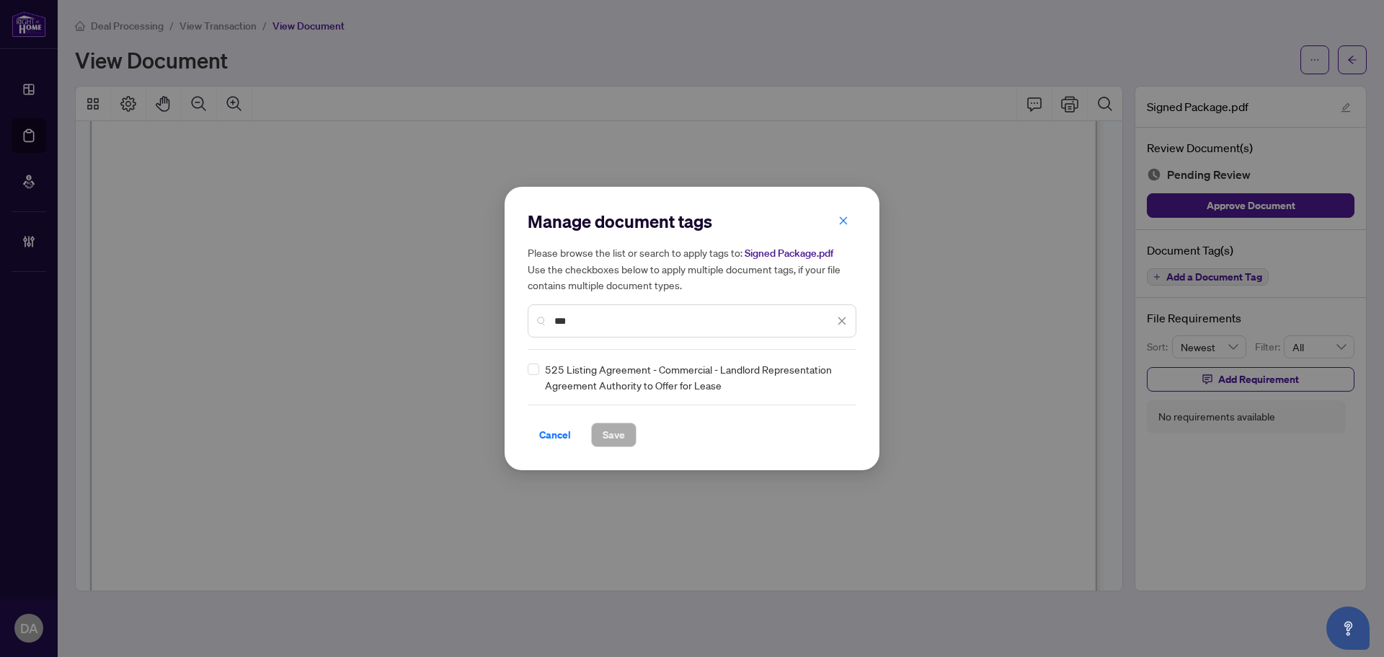
type input "***"
click at [830, 371] on img at bounding box center [827, 377] width 14 height 14
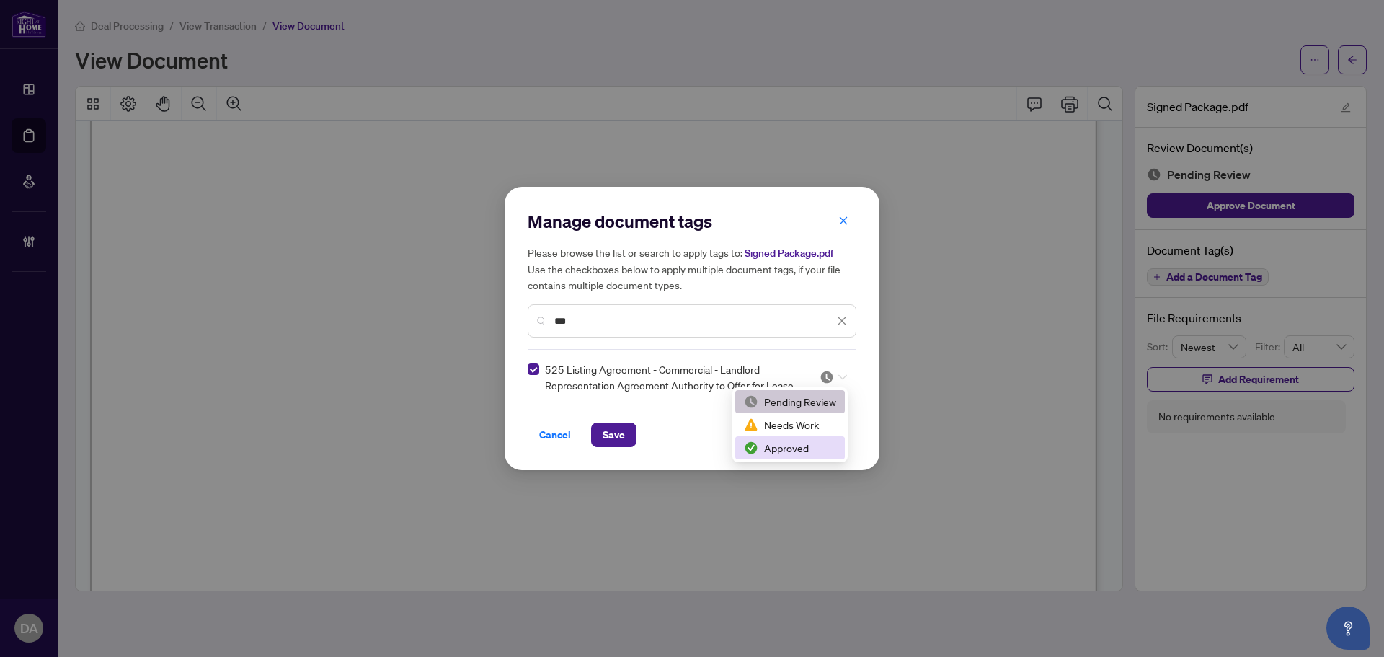
click at [753, 438] on div "Approved" at bounding box center [790, 447] width 110 height 23
click at [614, 431] on span "Save" at bounding box center [614, 434] width 22 height 23
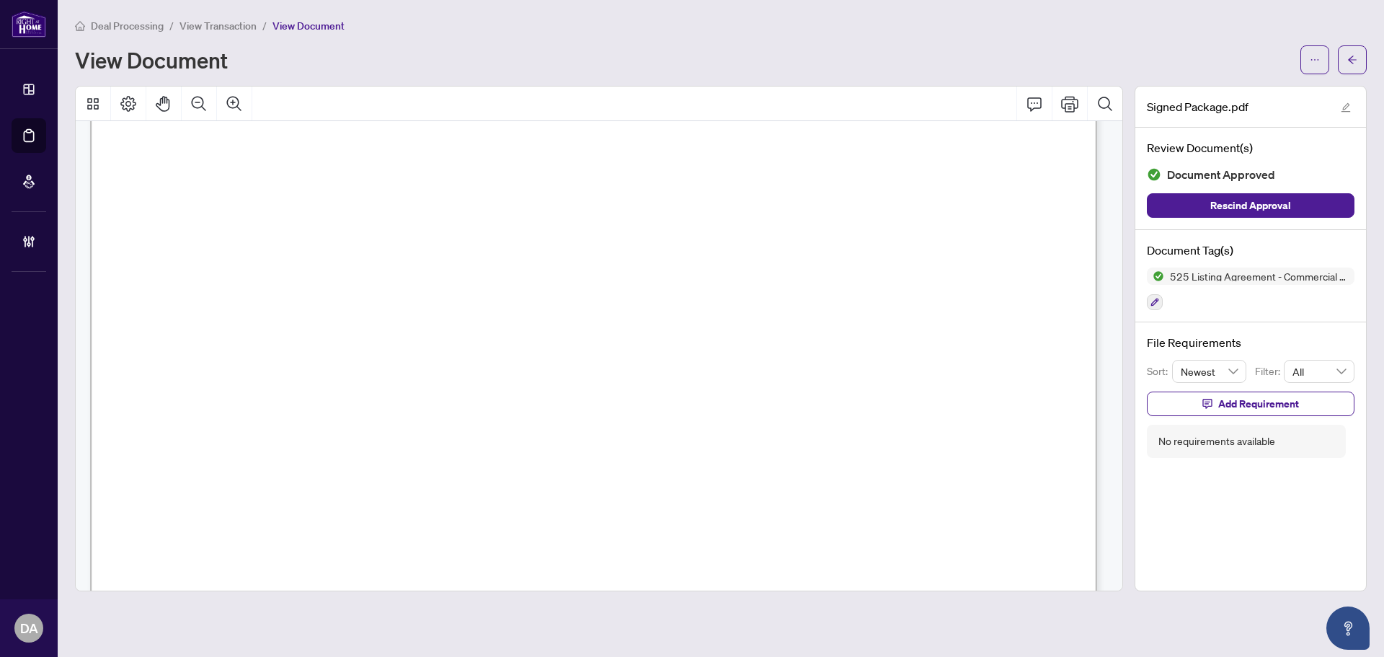
scroll to position [20188, 0]
click at [1150, 303] on button "button" at bounding box center [1155, 302] width 16 height 16
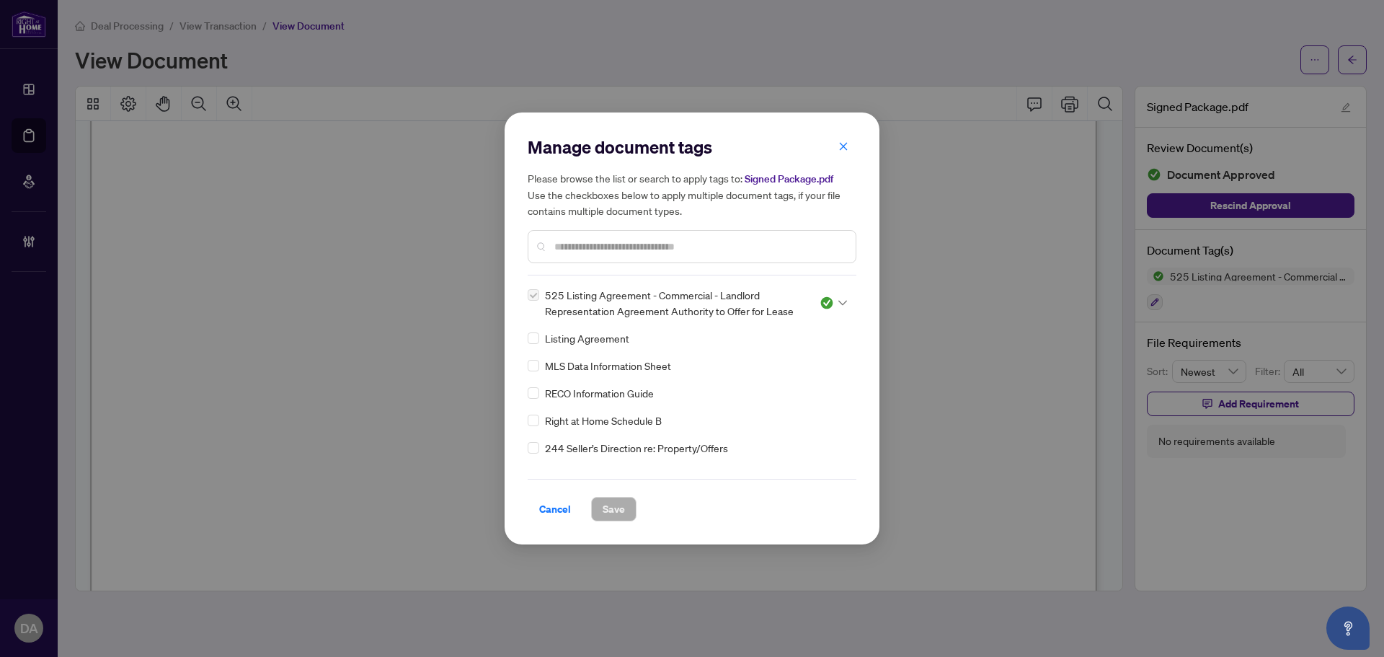
click at [711, 240] on input "text" at bounding box center [699, 247] width 290 height 16
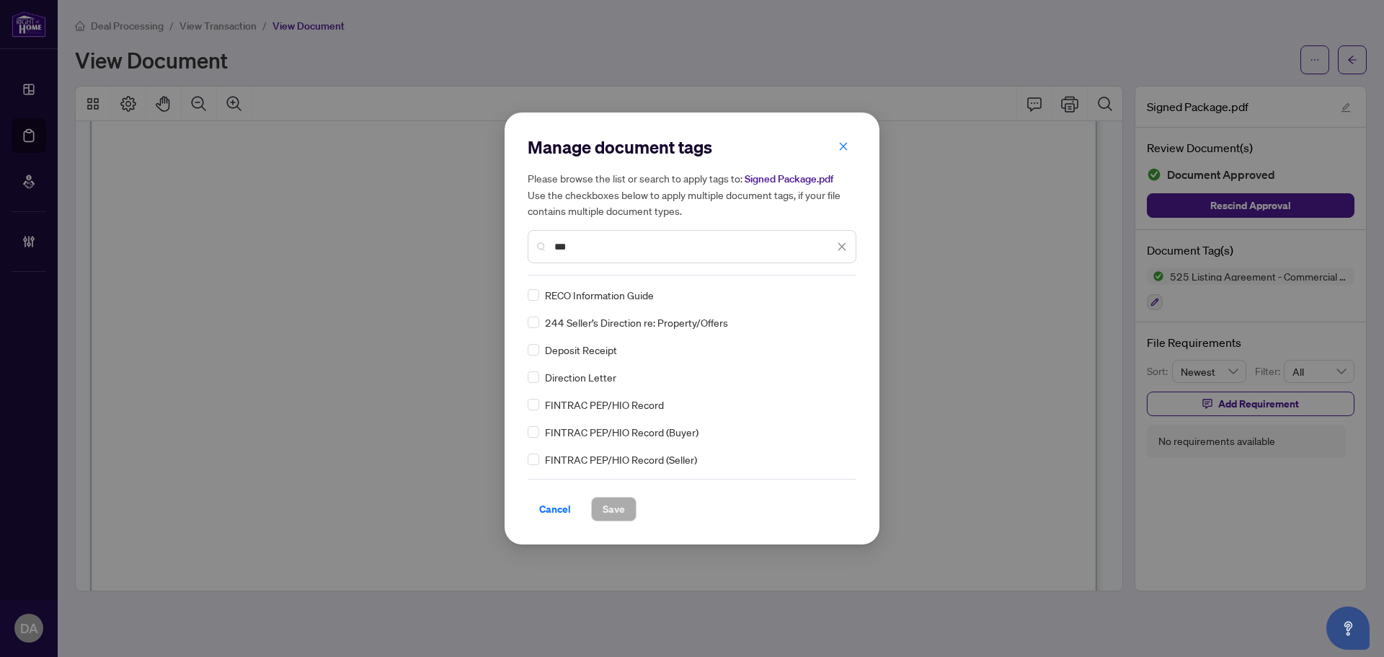
type input "***"
click at [813, 298] on div at bounding box center [829, 295] width 37 height 14
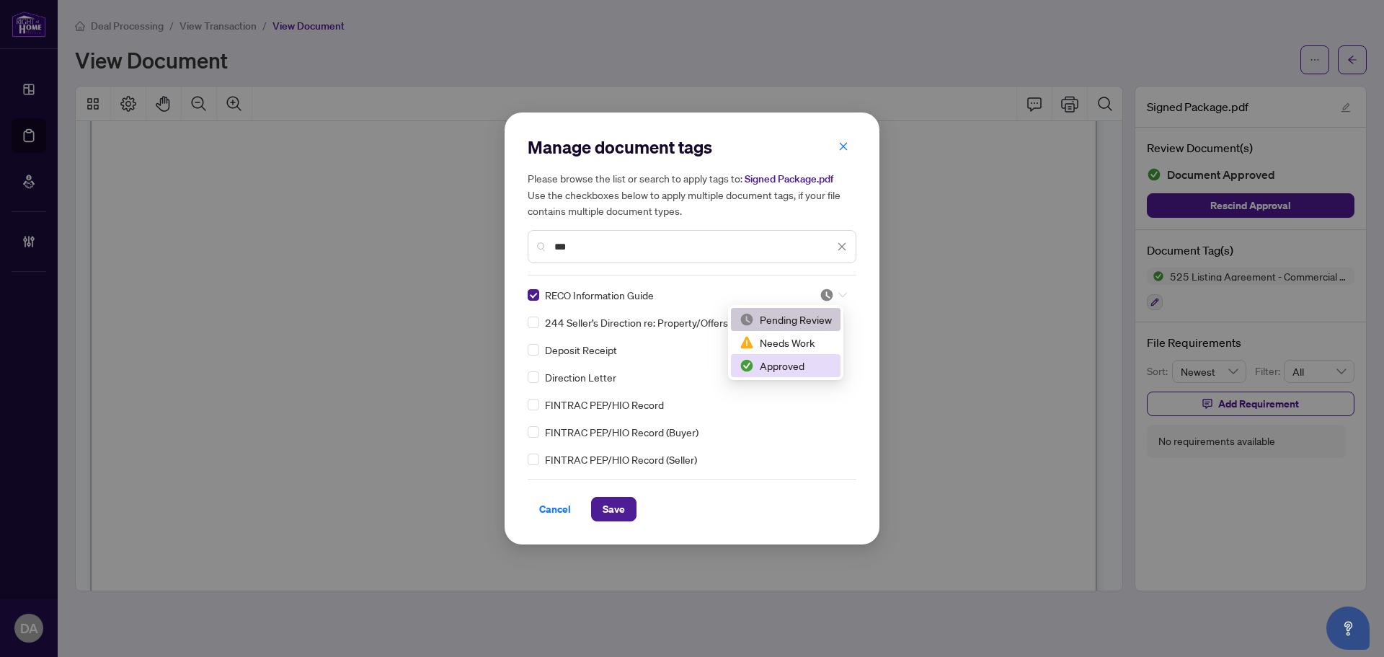
click at [776, 361] on div "Approved" at bounding box center [786, 366] width 92 height 16
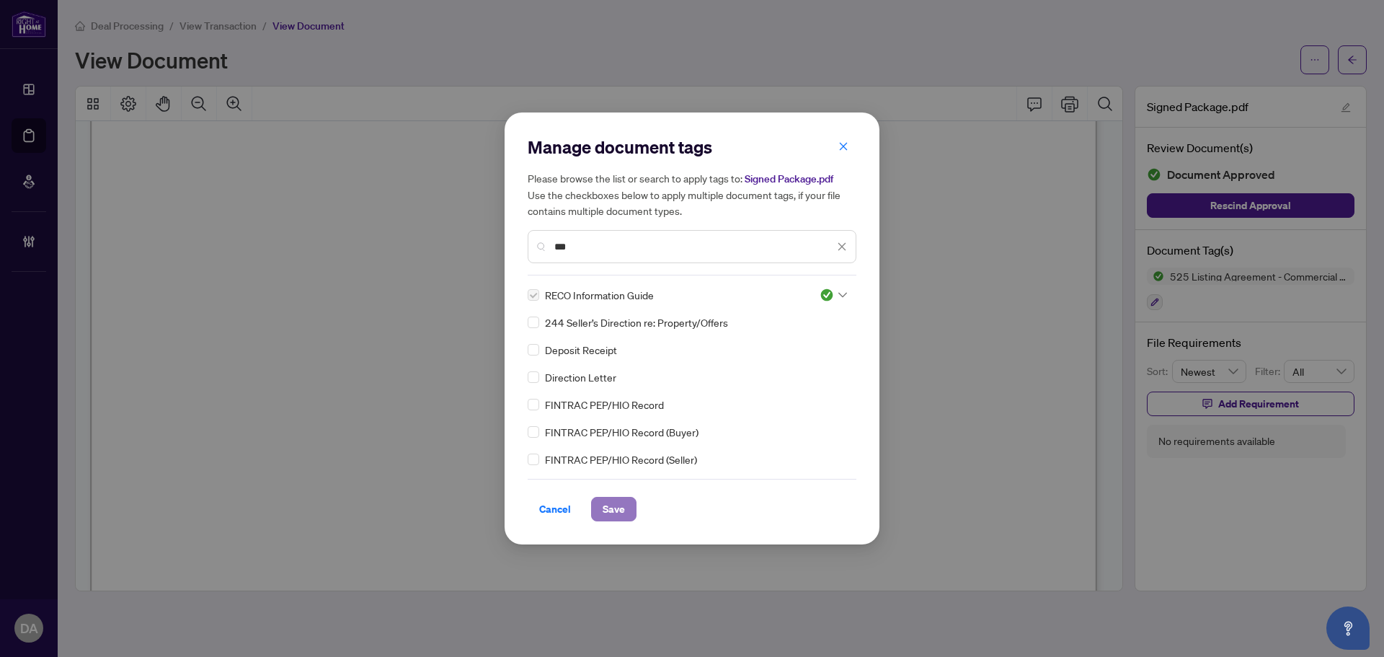
click at [621, 501] on span "Save" at bounding box center [614, 508] width 22 height 23
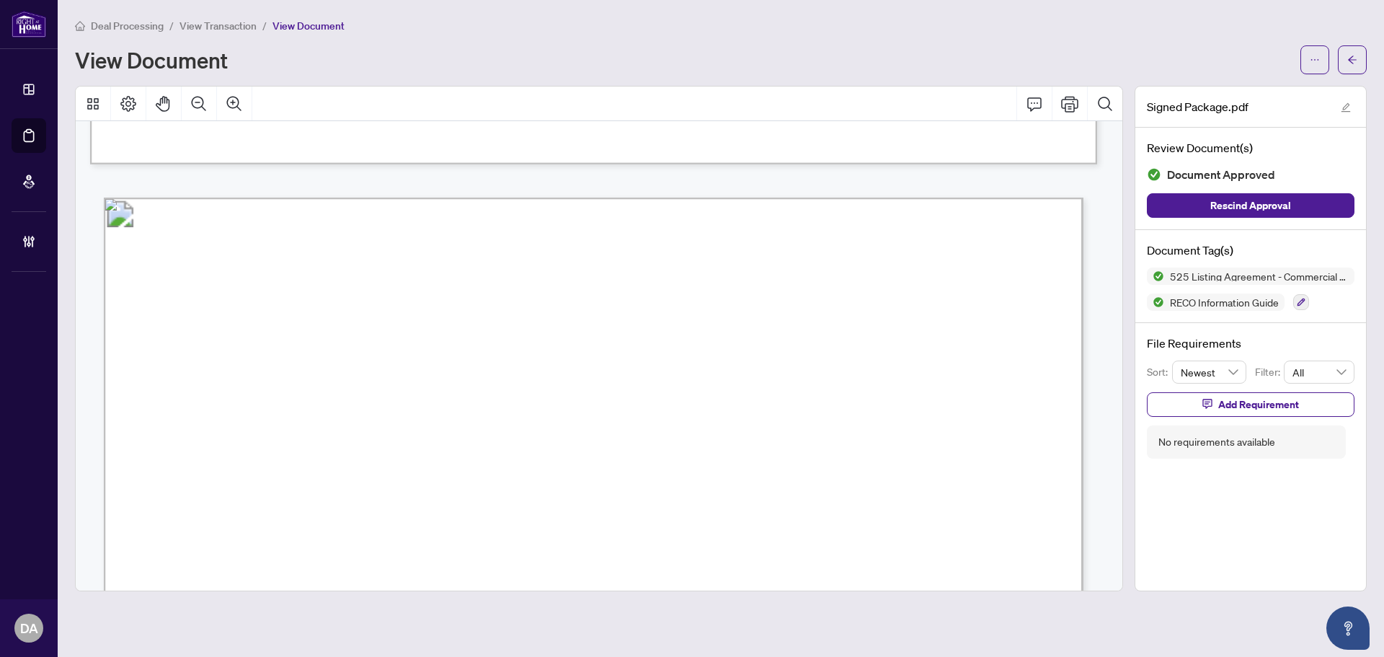
scroll to position [21245, 0]
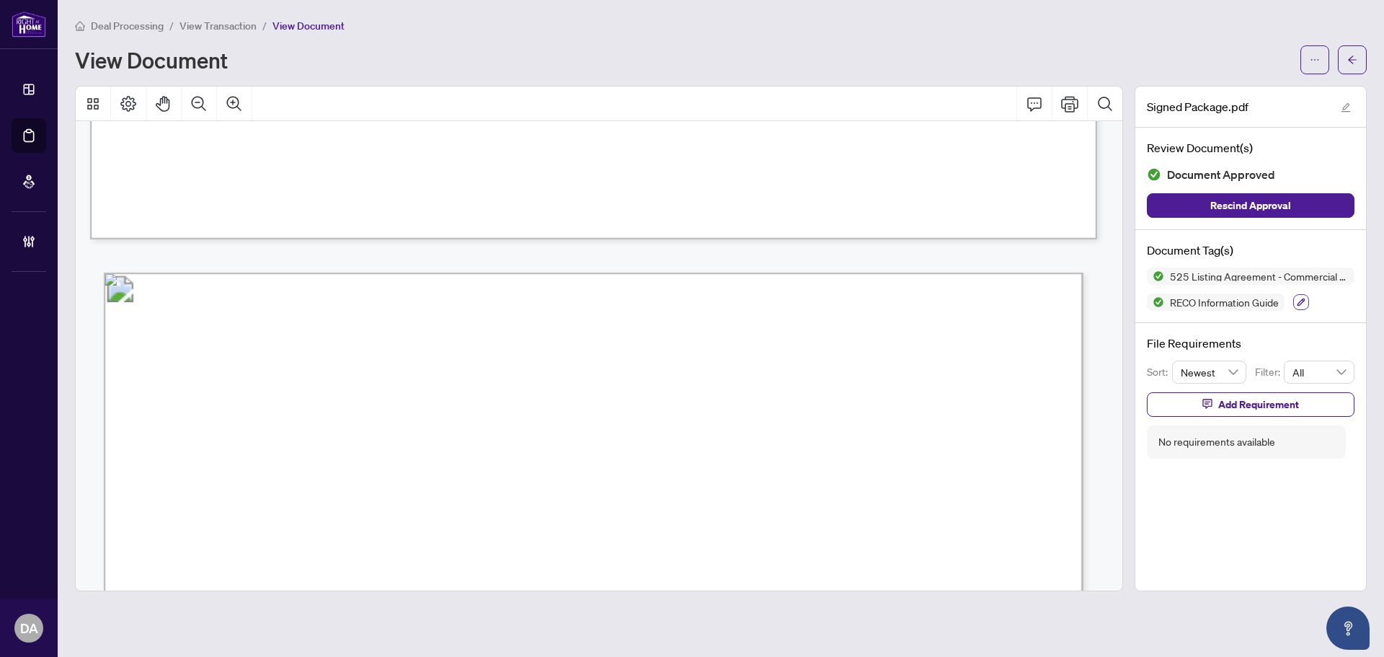
click at [1298, 298] on icon "button" at bounding box center [1301, 302] width 9 height 9
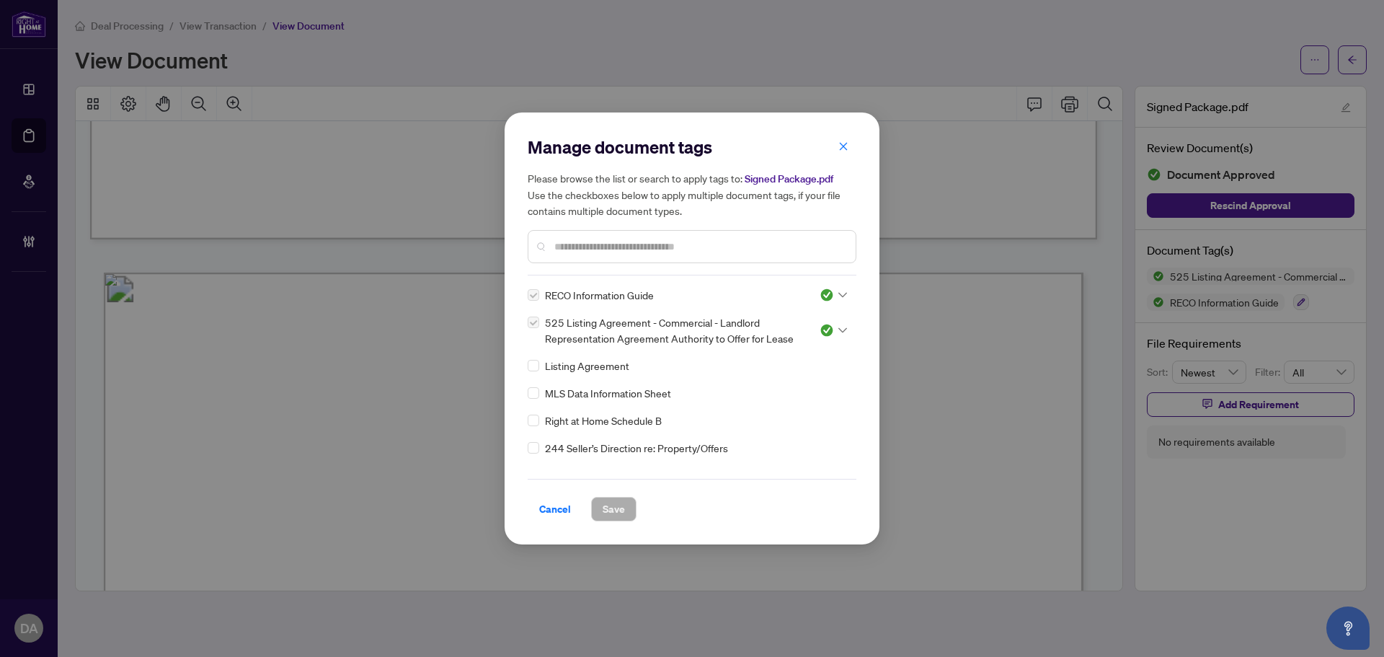
click at [625, 248] on input "text" at bounding box center [699, 247] width 290 height 16
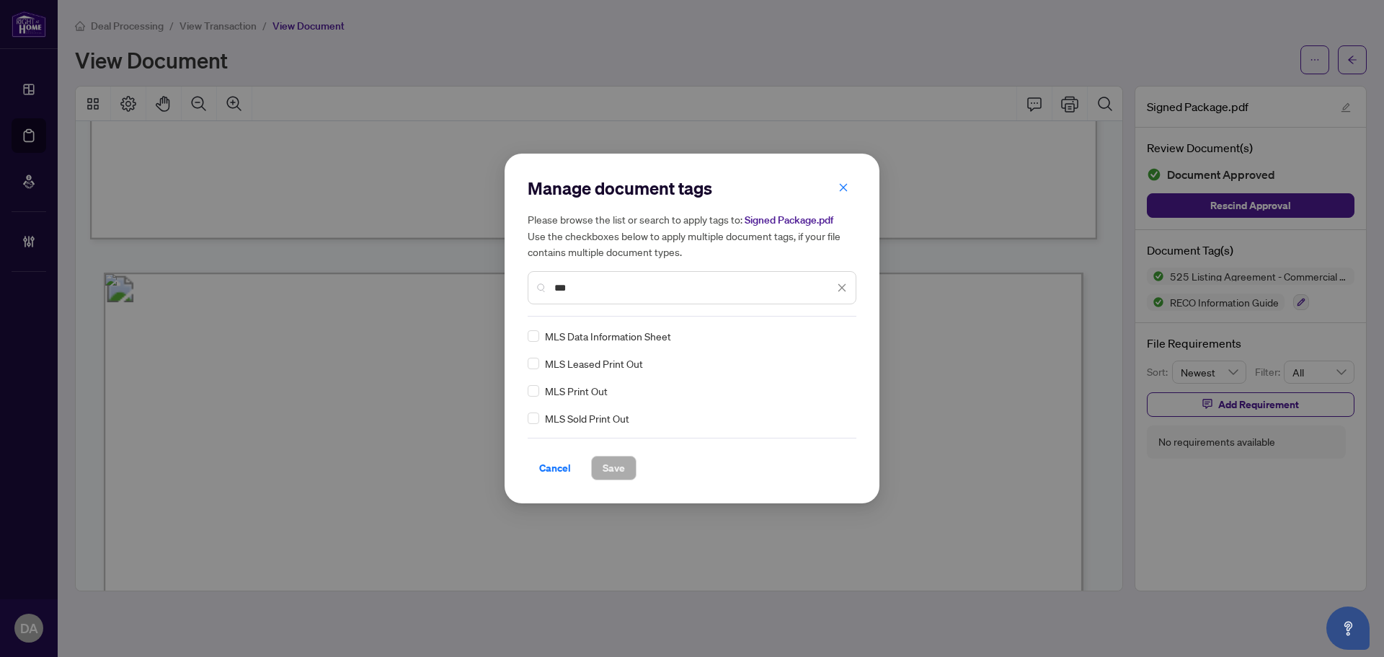
type input "***"
click at [836, 332] on div at bounding box center [833, 336] width 27 height 14
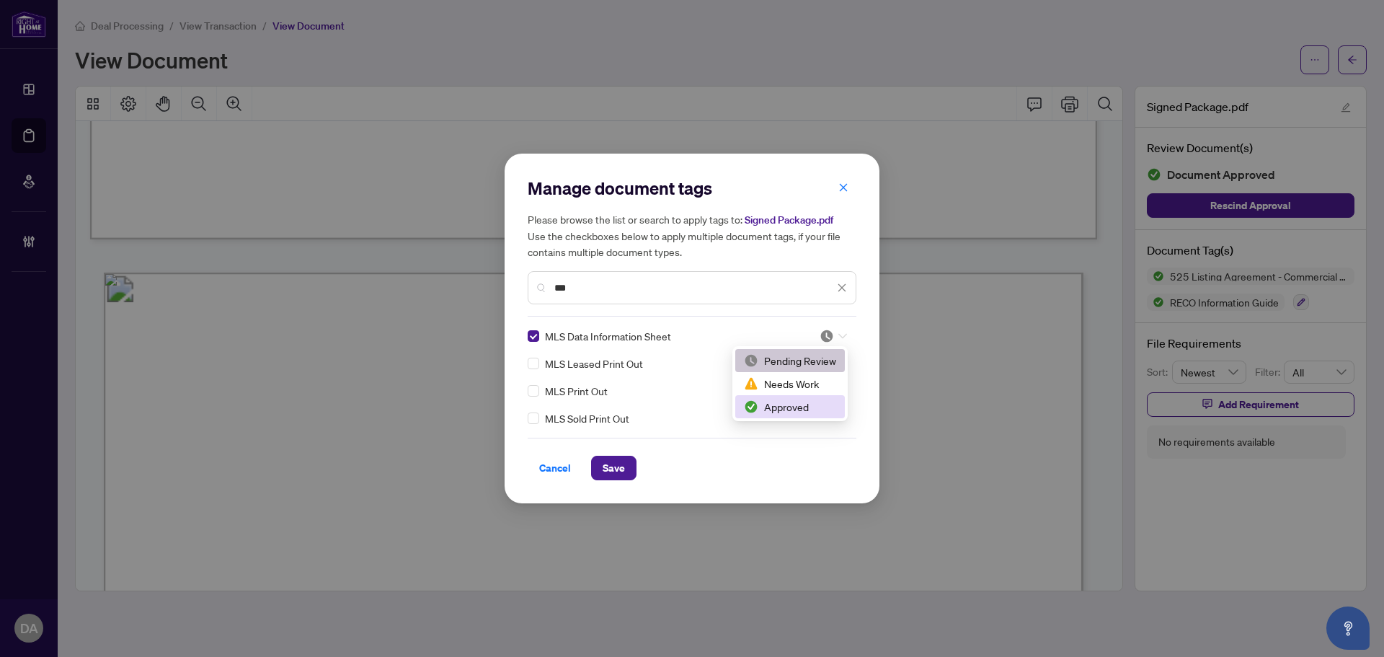
click at [815, 398] on div "Approved" at bounding box center [790, 406] width 110 height 23
click at [595, 466] on button "Save" at bounding box center [613, 468] width 45 height 25
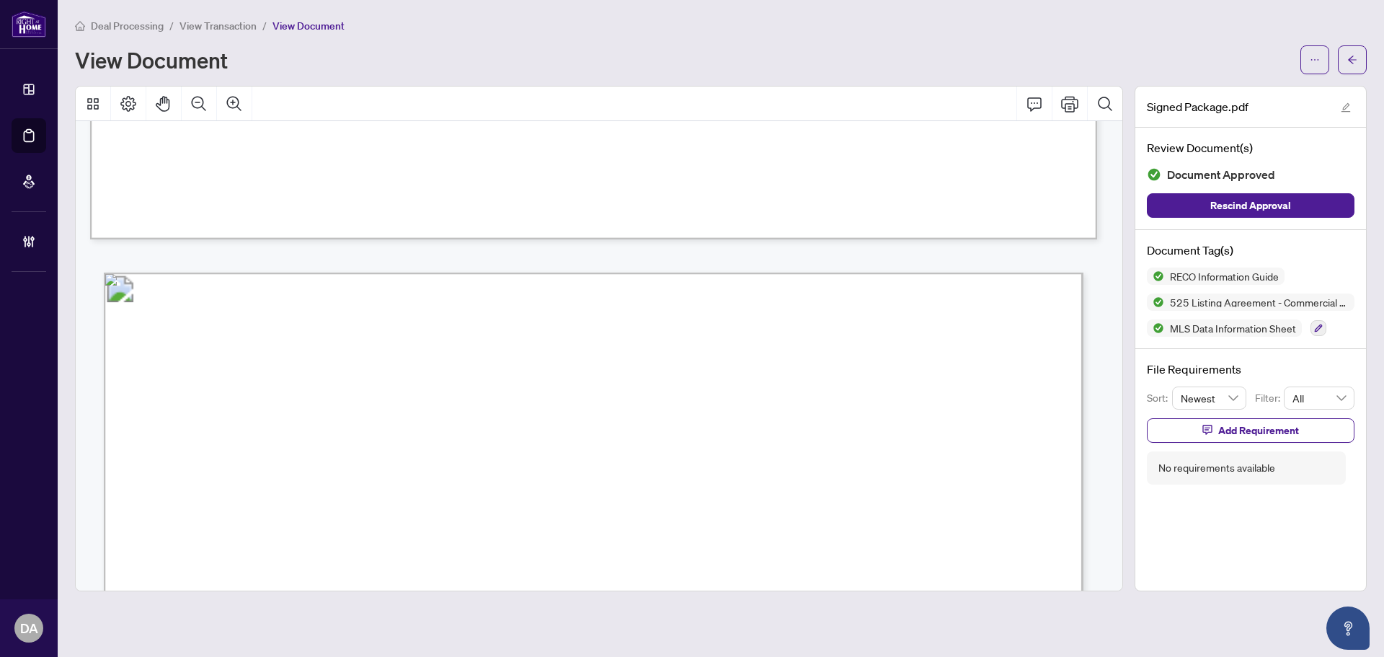
click at [216, 24] on span "View Transaction" at bounding box center [218, 25] width 77 height 13
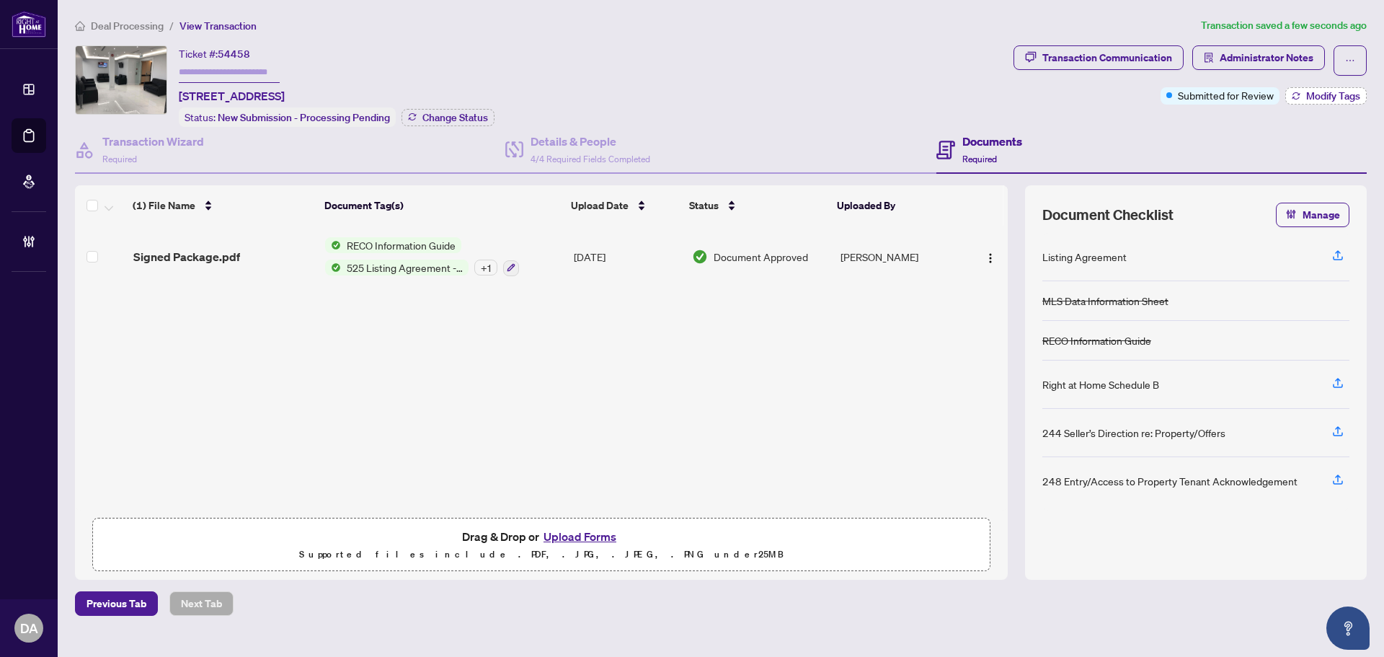
click at [1317, 95] on span "Modify Tags" at bounding box center [1333, 96] width 54 height 10
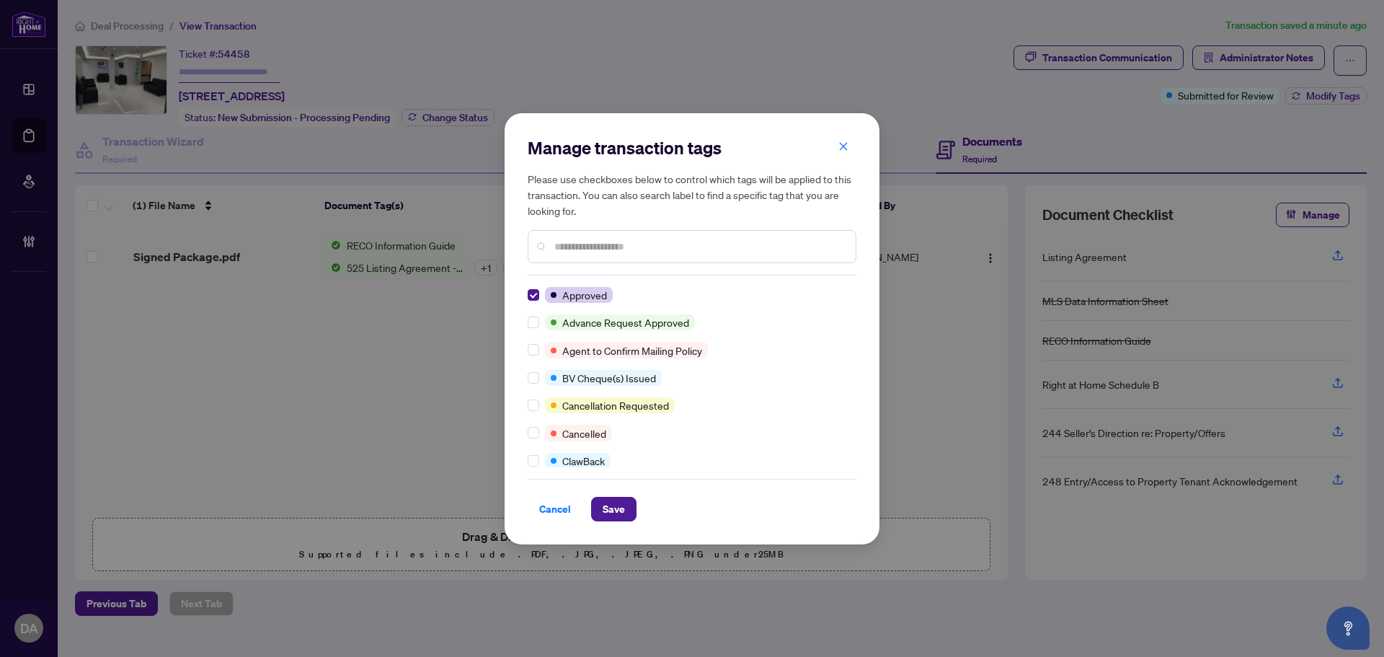
click at [611, 492] on div "Cancel Save" at bounding box center [692, 500] width 329 height 43
click at [618, 504] on span "Save" at bounding box center [614, 508] width 22 height 23
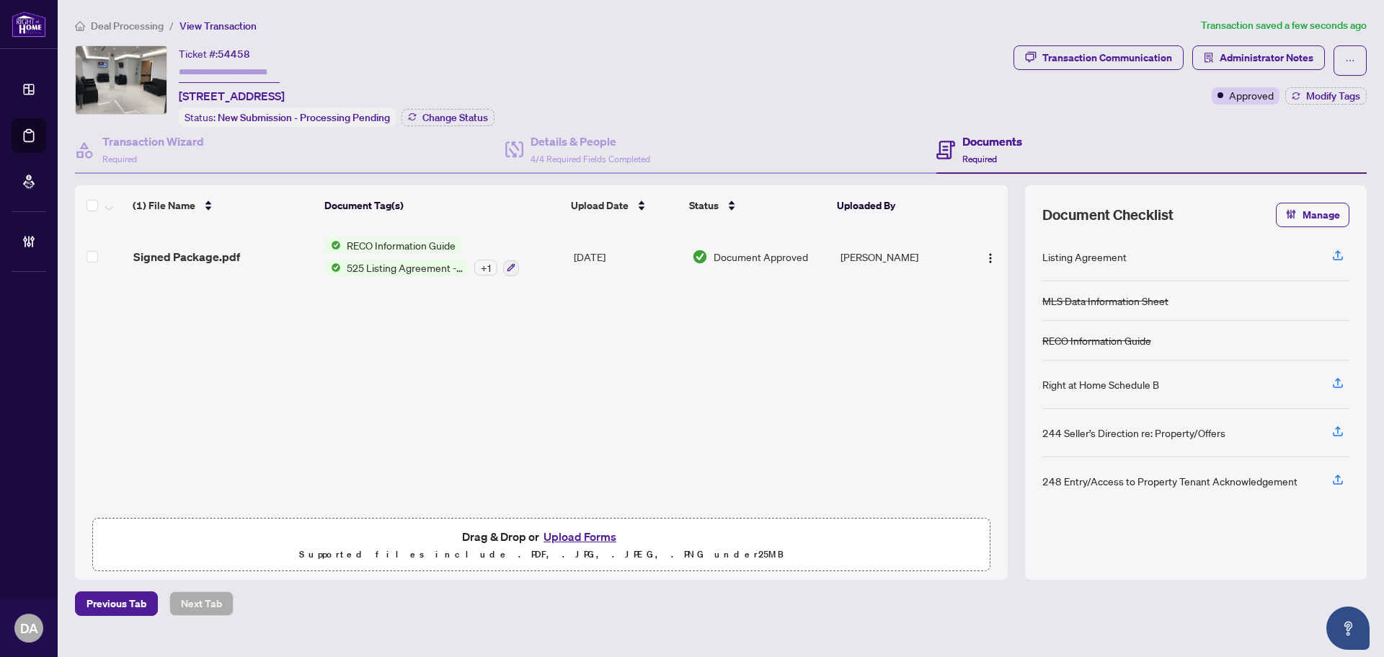
click at [601, 252] on td "[DATE]" at bounding box center [627, 257] width 119 height 62
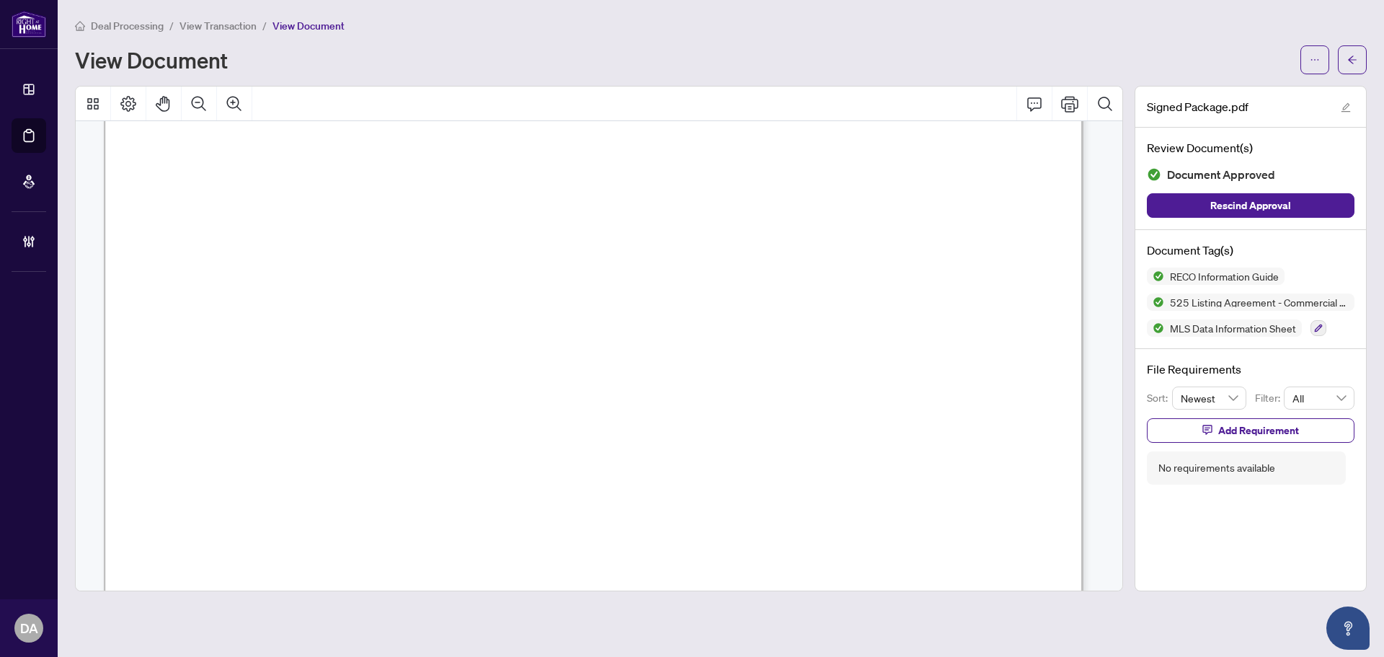
scroll to position [21750, 0]
click at [1342, 53] on button "button" at bounding box center [1352, 59] width 29 height 29
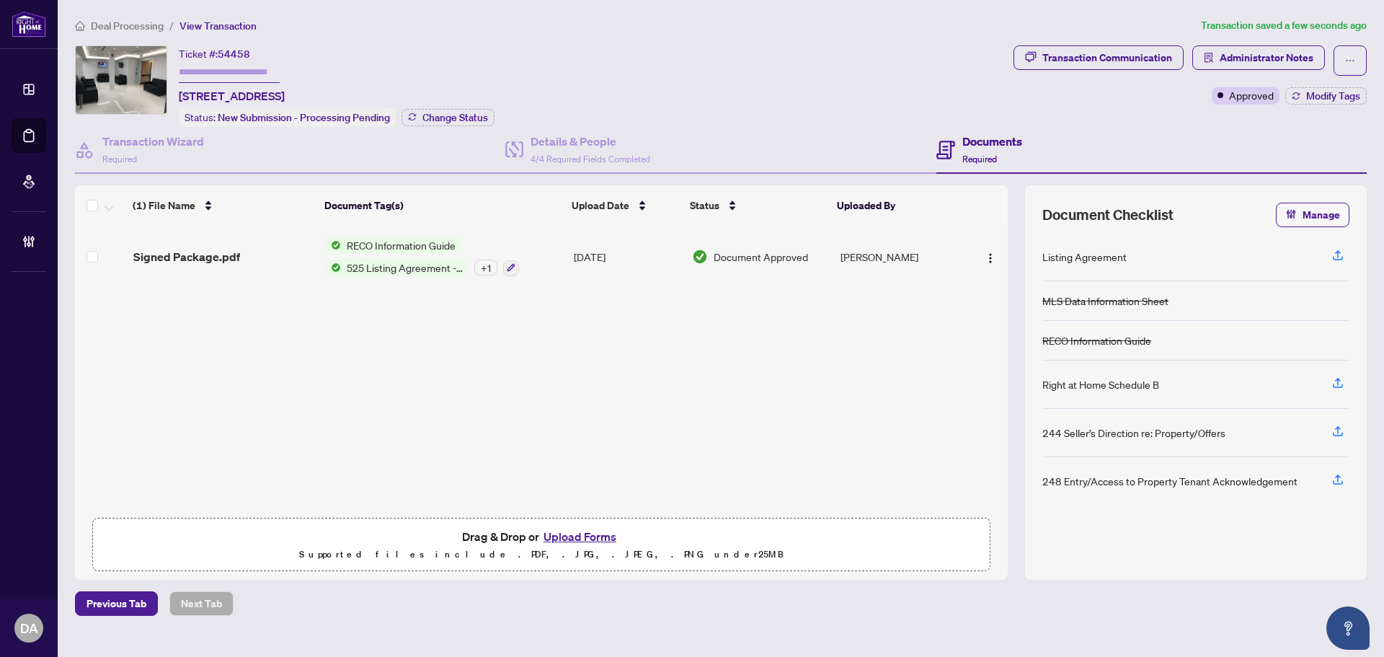
click at [110, 21] on span "Deal Processing" at bounding box center [127, 25] width 73 height 13
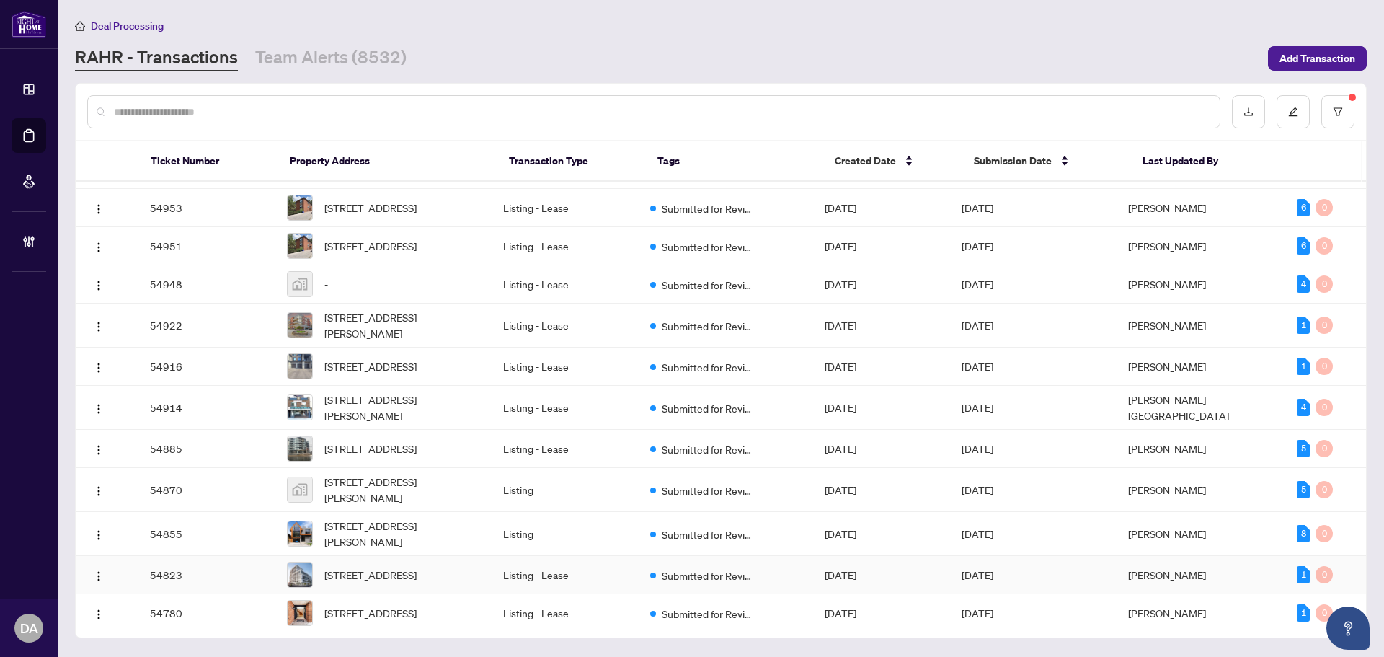
scroll to position [1298, 0]
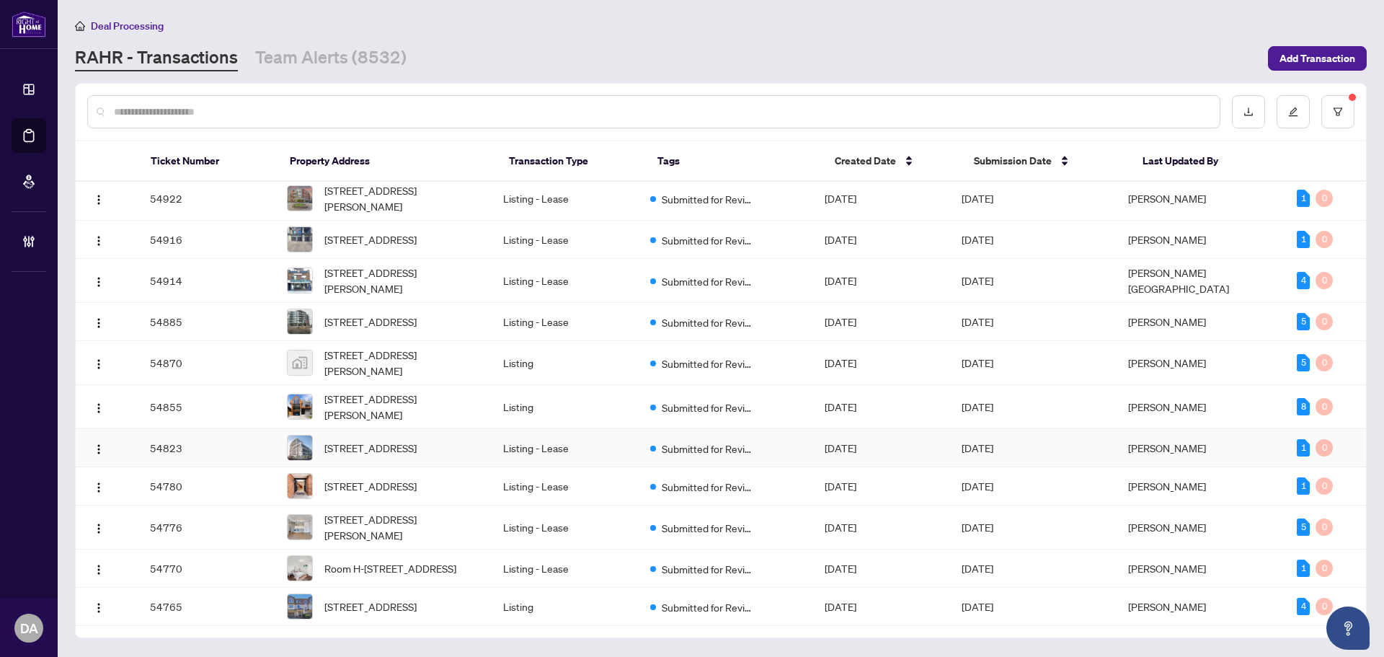
click at [802, 429] on td "Submitted for Review" at bounding box center [726, 448] width 174 height 38
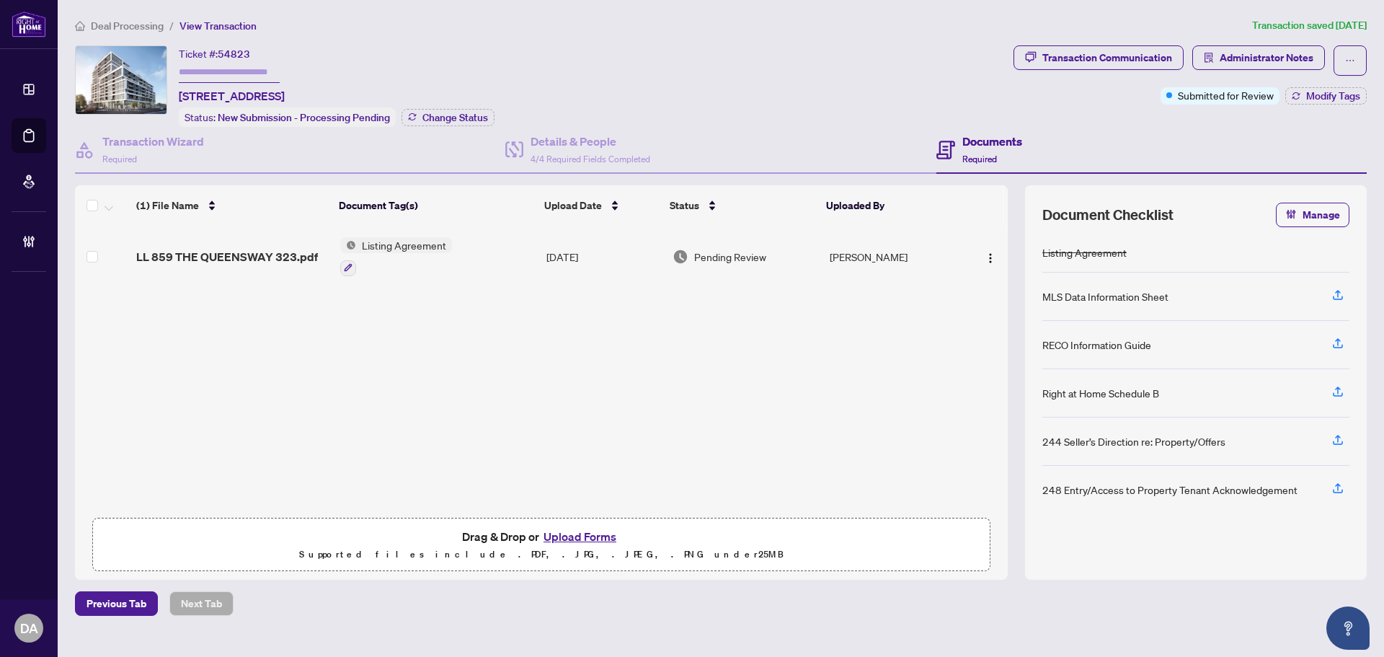
click at [435, 263] on div at bounding box center [396, 267] width 112 height 17
click at [229, 240] on td "LL 859 THE QUEENSWAY 323.pdf" at bounding box center [232, 257] width 204 height 62
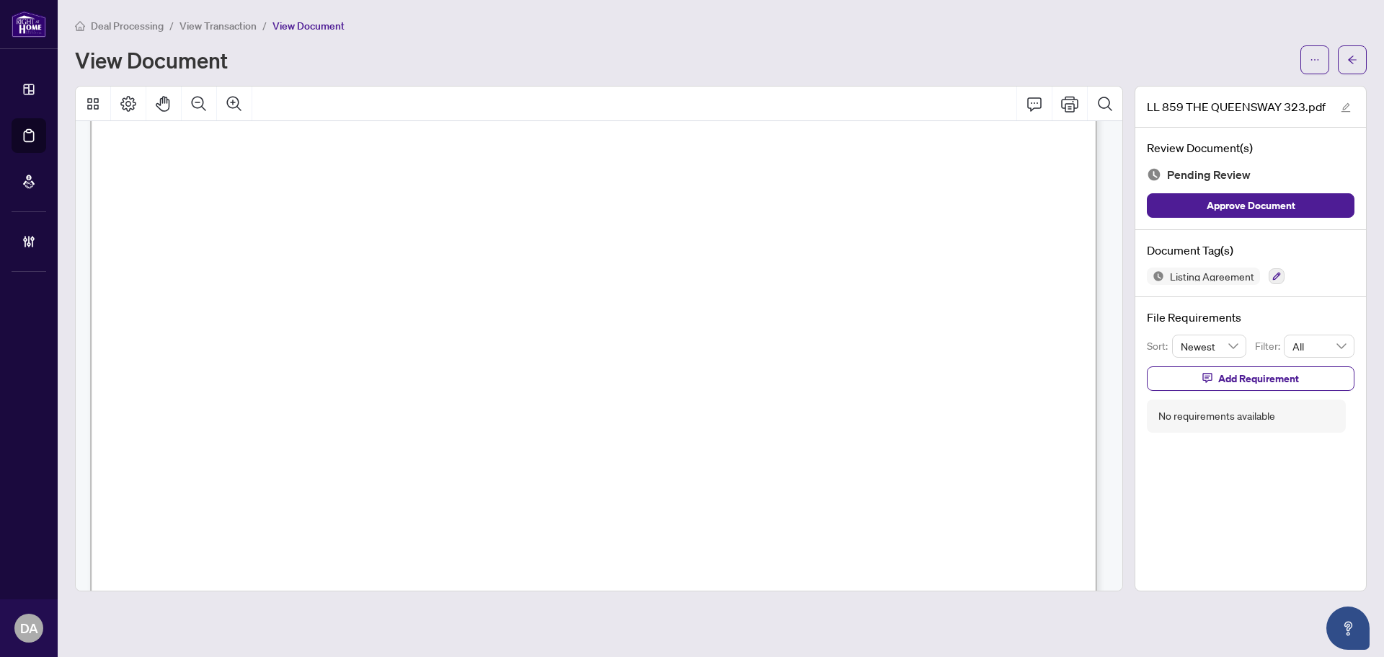
scroll to position [360, 0]
drag, startPoint x: 719, startPoint y: 399, endPoint x: 580, endPoint y: 383, distance: 139.3
click at [583, 415] on span "and upon the terms particularly set out herein, or at such other rent and/or te…" at bounding box center [594, 418] width 874 height 15
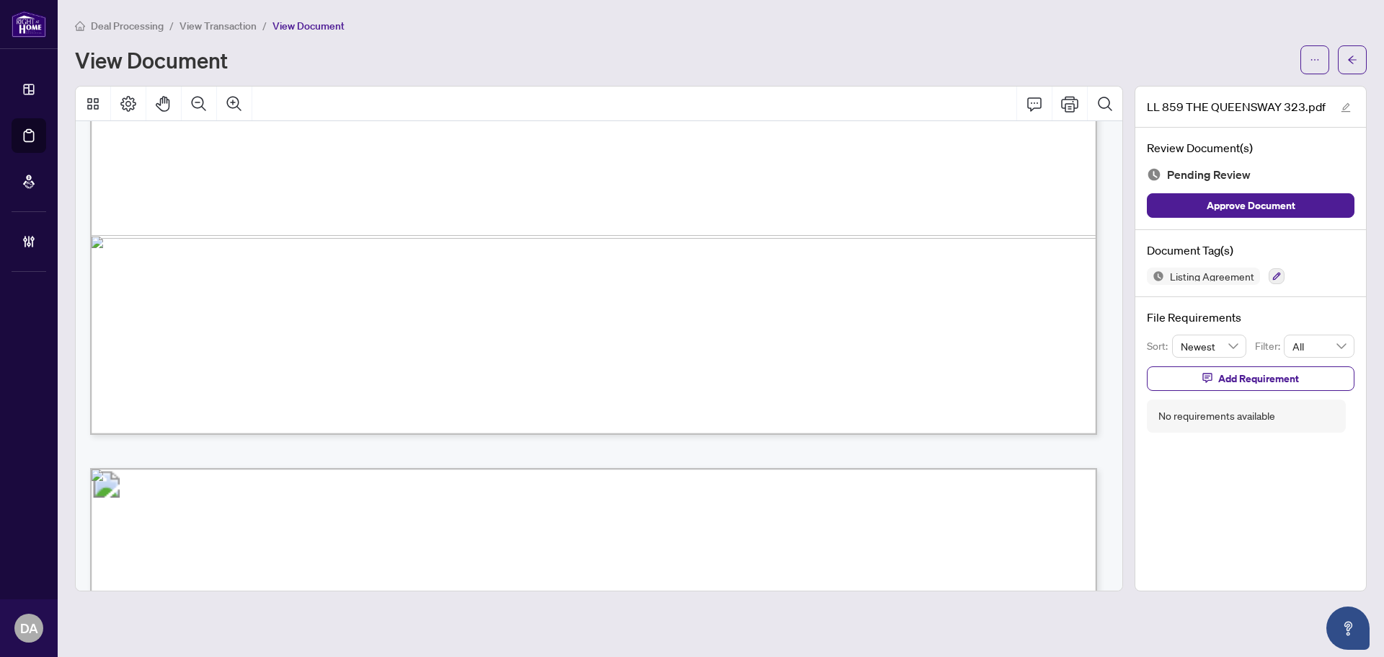
scroll to position [3605, 0]
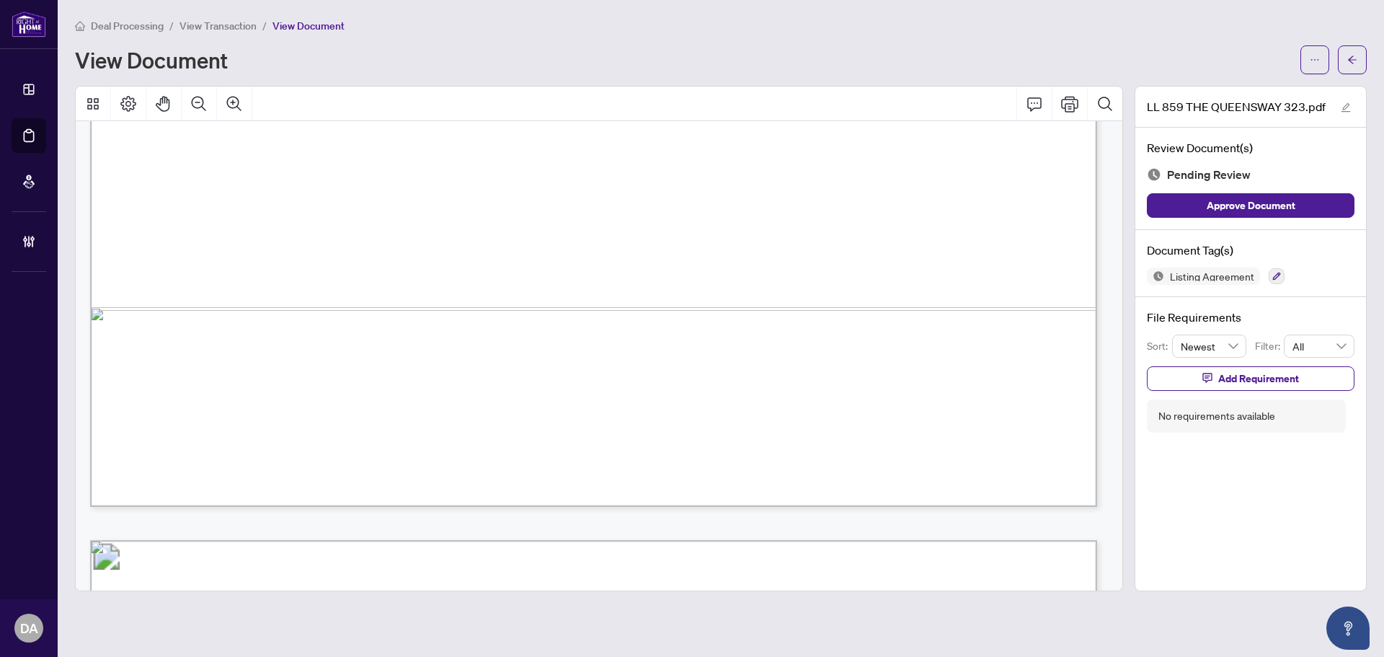
drag, startPoint x: 587, startPoint y: 353, endPoint x: 510, endPoint y: 312, distance: 86.4
click at [655, 403] on span "The trademarks REALTOR®, REALTORS®, MLS®, Multiple Listing Services® and associ…" at bounding box center [438, 408] width 502 height 11
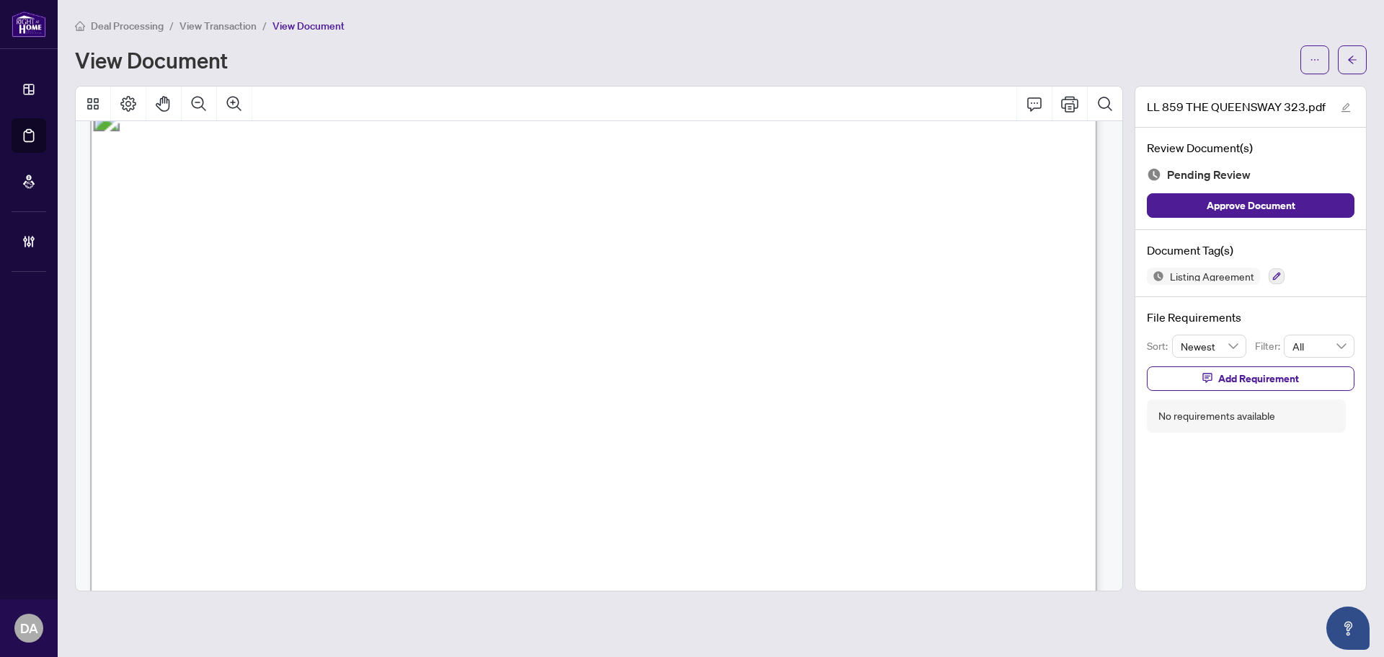
scroll to position [6705, 0]
drag, startPoint x: 919, startPoint y: 273, endPoint x: 844, endPoint y: 270, distance: 75.0
click at [844, 270] on span "W8177782" at bounding box center [875, 272] width 62 height 16
click at [261, 362] on span "25015469" at bounding box center [228, 365] width 65 height 14
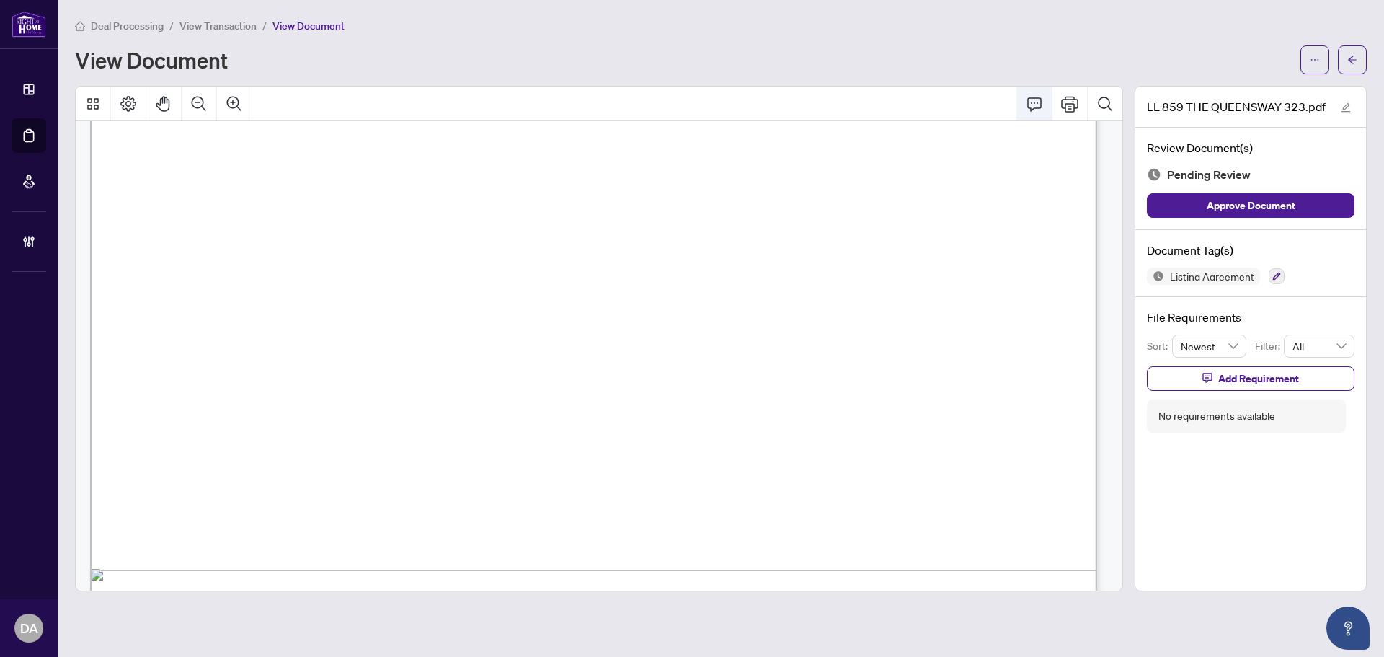
click at [1026, 99] on icon "Comment" at bounding box center [1034, 103] width 17 height 17
click at [805, 506] on icon "Save" at bounding box center [808, 502] width 14 height 14
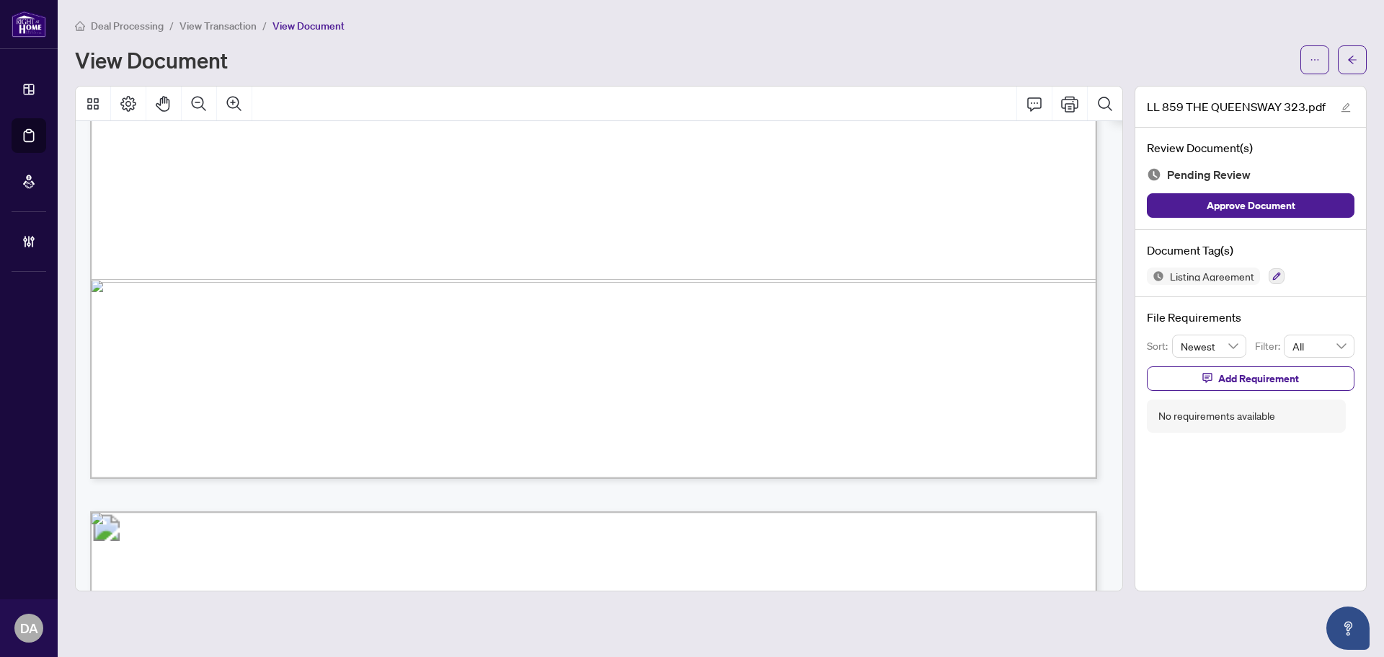
scroll to position [7570, 0]
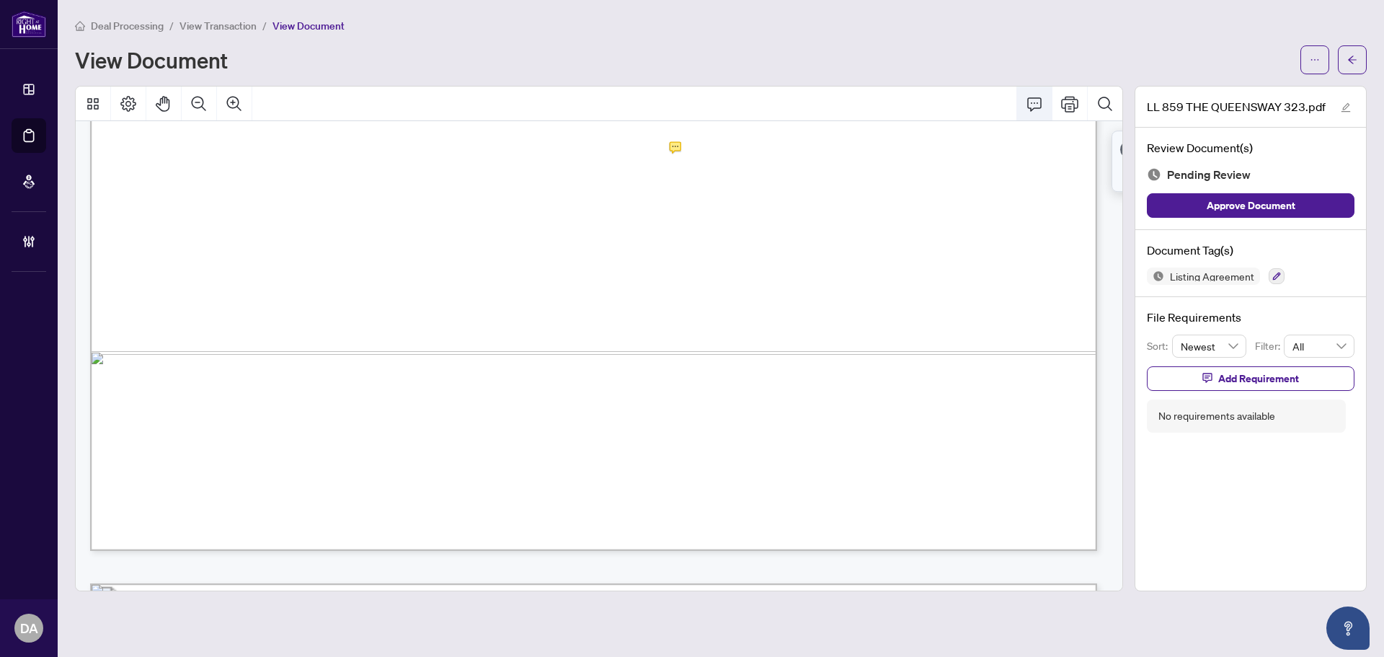
click at [1030, 109] on icon "Comment" at bounding box center [1034, 103] width 17 height 17
click at [392, 336] on icon "Save" at bounding box center [391, 332] width 14 height 14
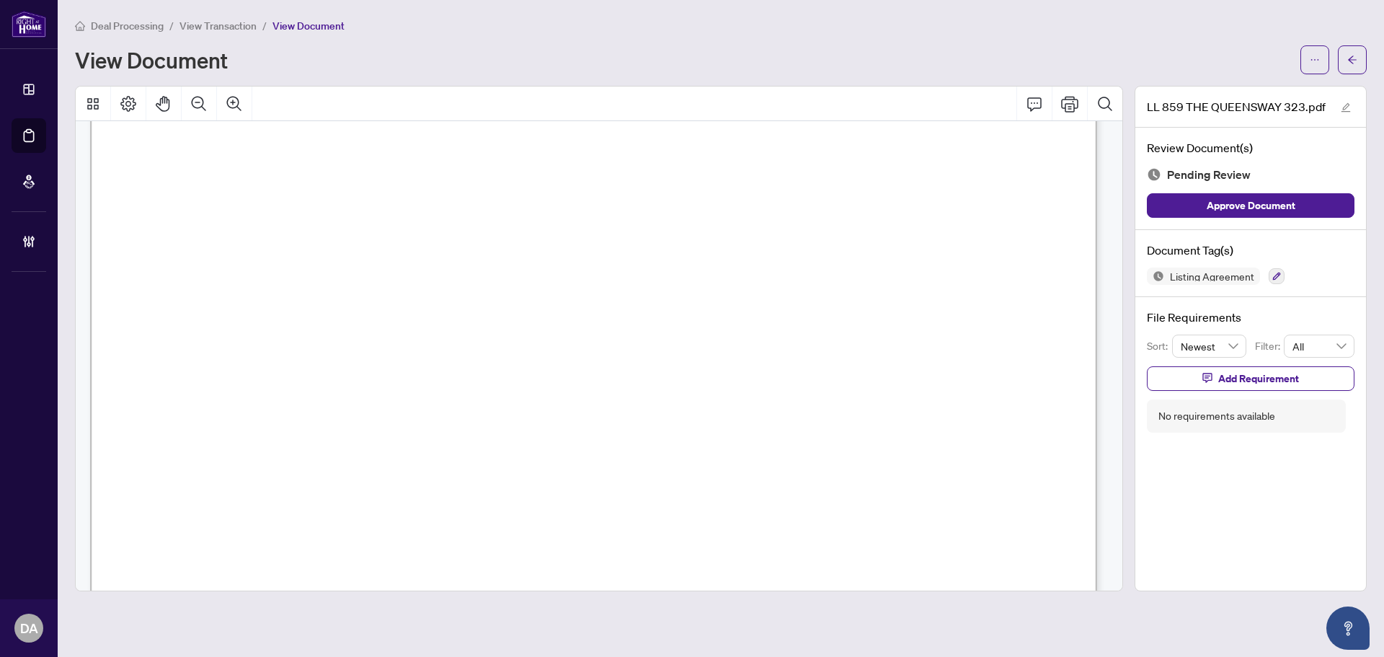
scroll to position [24874, 0]
click at [1273, 275] on icon "button" at bounding box center [1277, 276] width 9 height 9
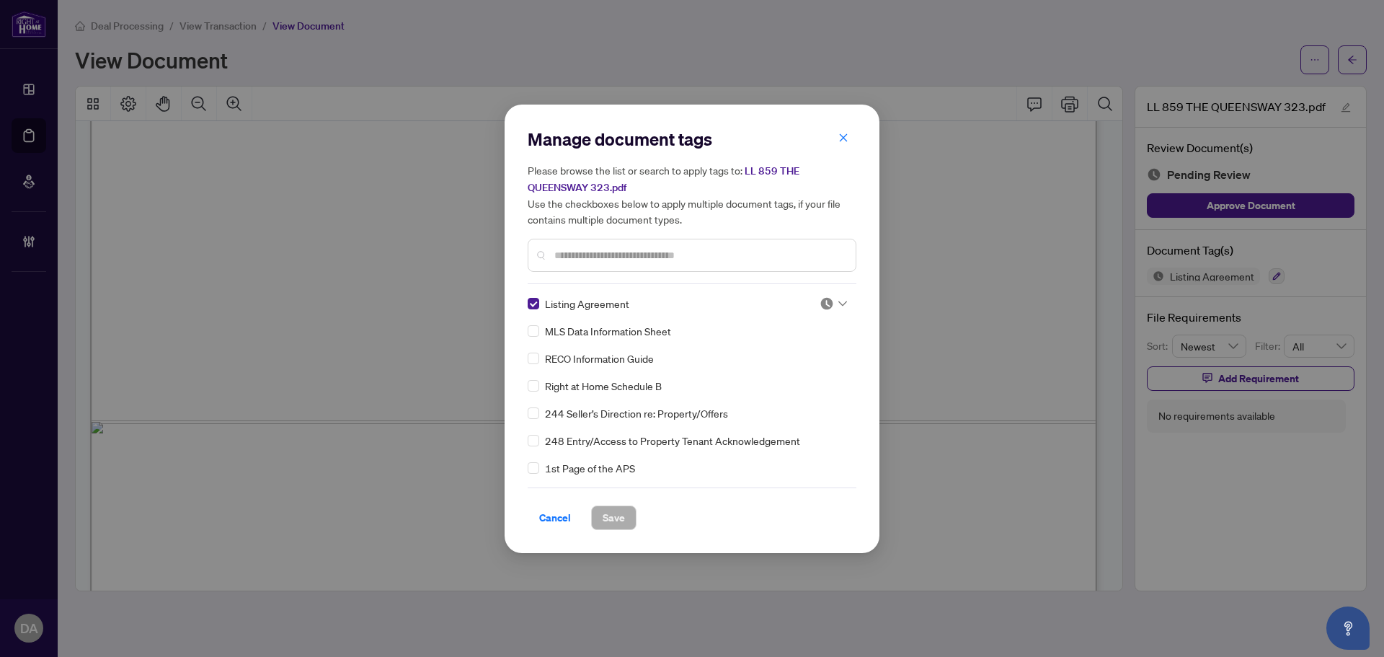
click at [685, 257] on input "text" at bounding box center [699, 255] width 290 height 16
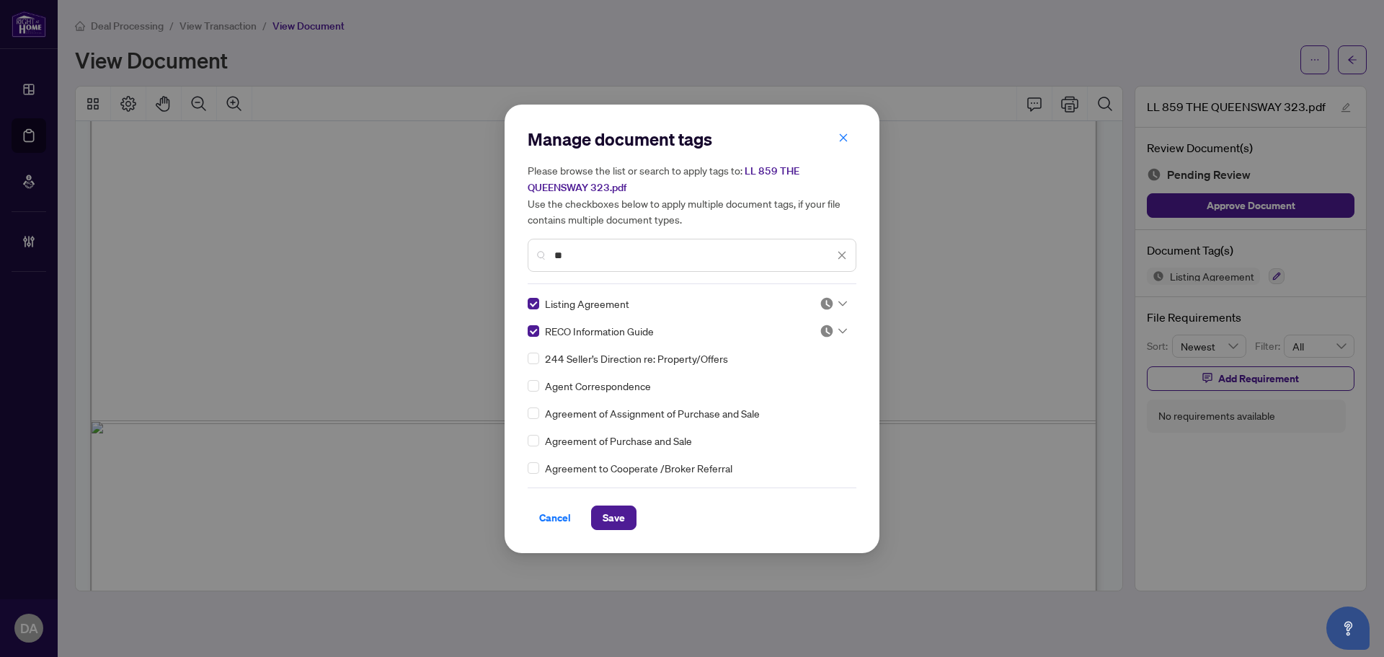
click at [621, 263] on div "**" at bounding box center [692, 255] width 329 height 33
click at [618, 256] on input "**" at bounding box center [694, 255] width 280 height 16
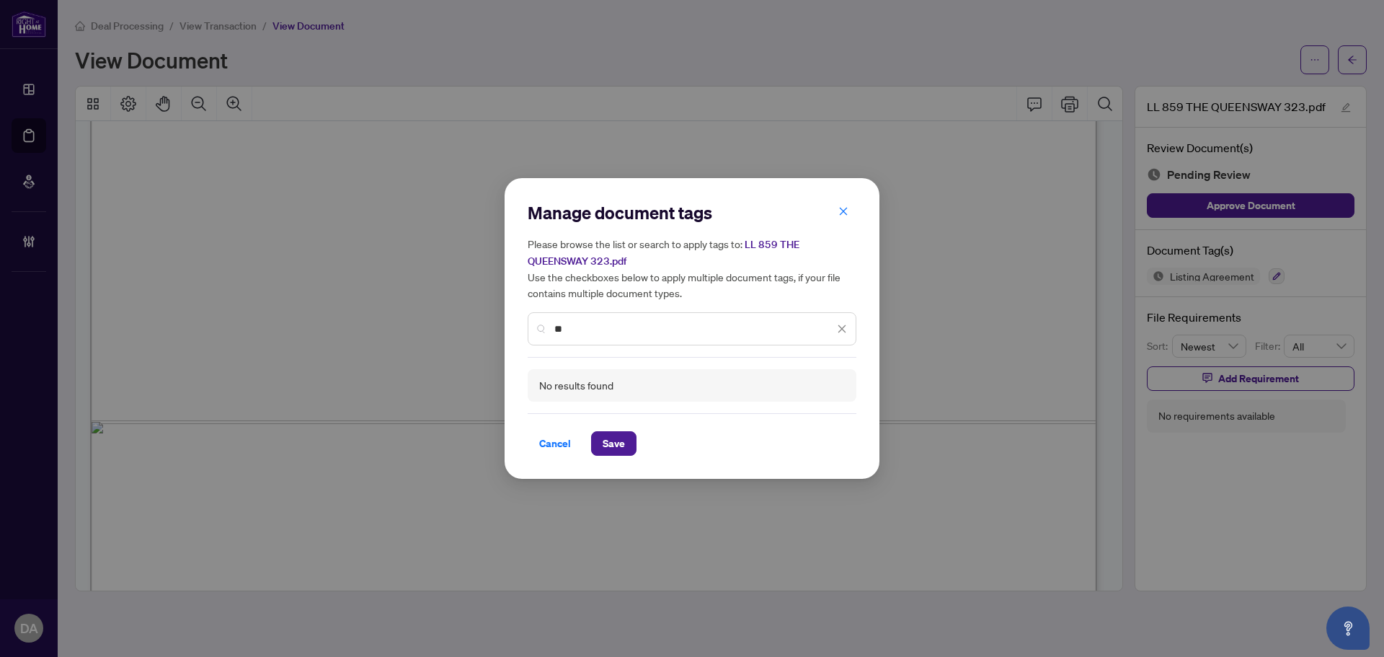
type input "*"
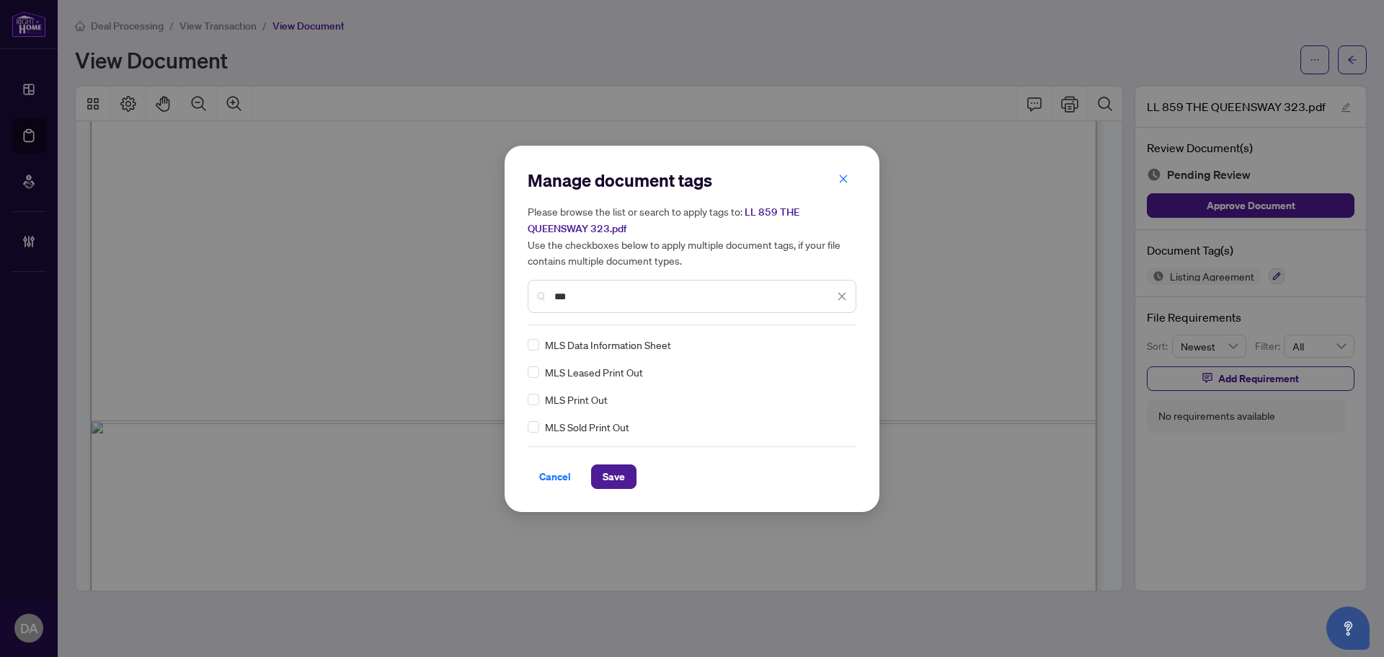
type input "***"
click at [833, 338] on img at bounding box center [827, 344] width 14 height 14
click at [797, 394] on div "Needs Work" at bounding box center [790, 392] width 92 height 16
click at [614, 476] on span "Save" at bounding box center [614, 476] width 22 height 23
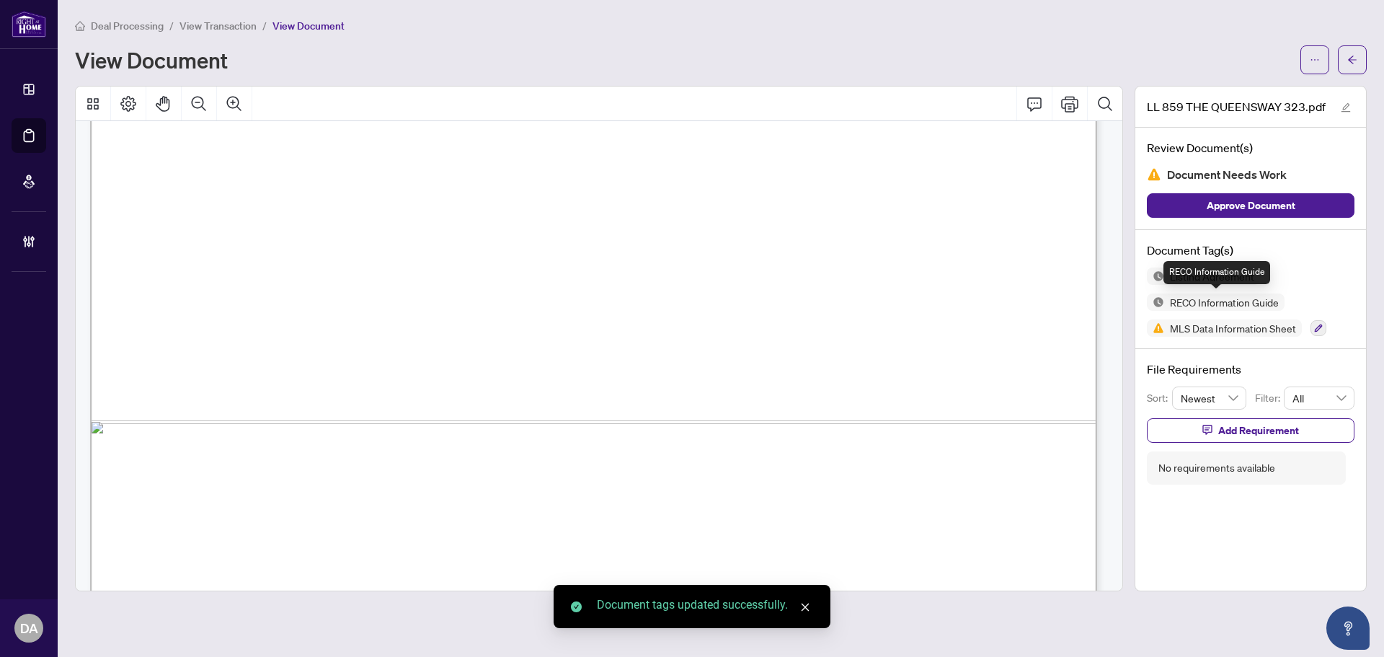
click at [1190, 304] on span "RECO Information Guide" at bounding box center [1224, 302] width 120 height 10
click at [1324, 328] on button "button" at bounding box center [1319, 328] width 16 height 16
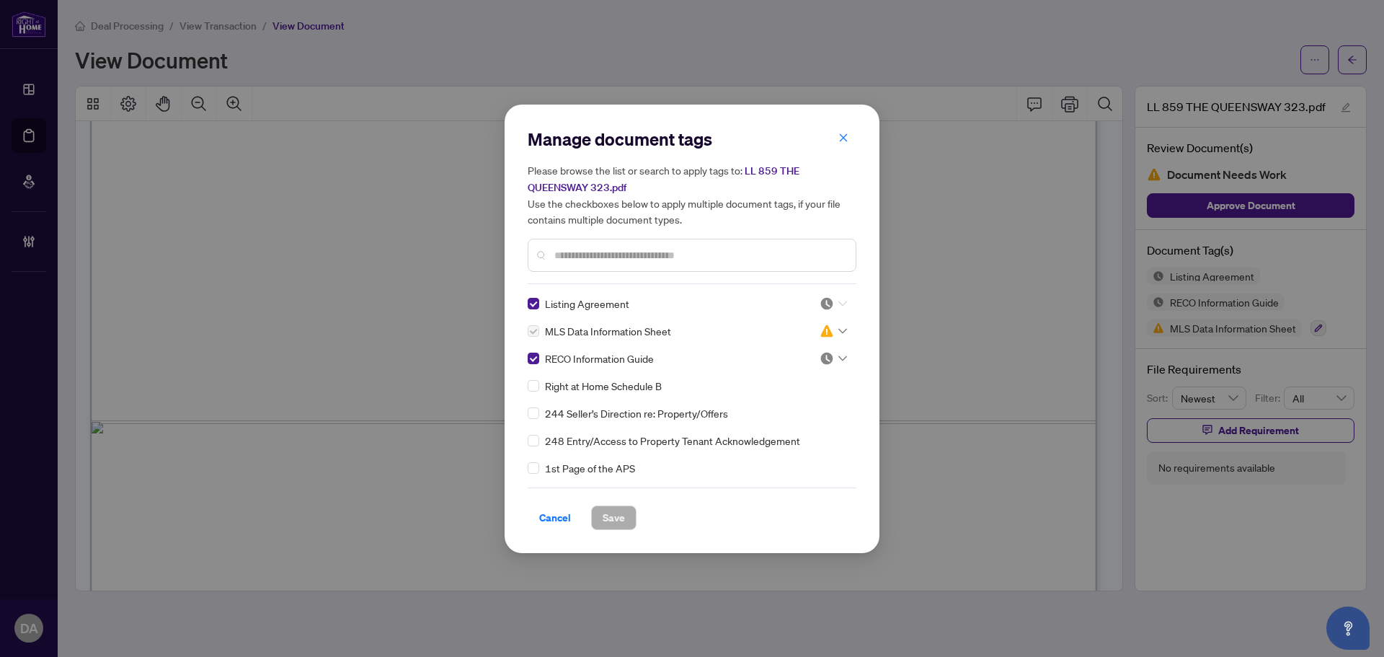
click at [828, 302] on img at bounding box center [827, 303] width 14 height 14
click at [817, 370] on div "Approved" at bounding box center [786, 374] width 92 height 16
click at [827, 360] on img at bounding box center [827, 358] width 14 height 14
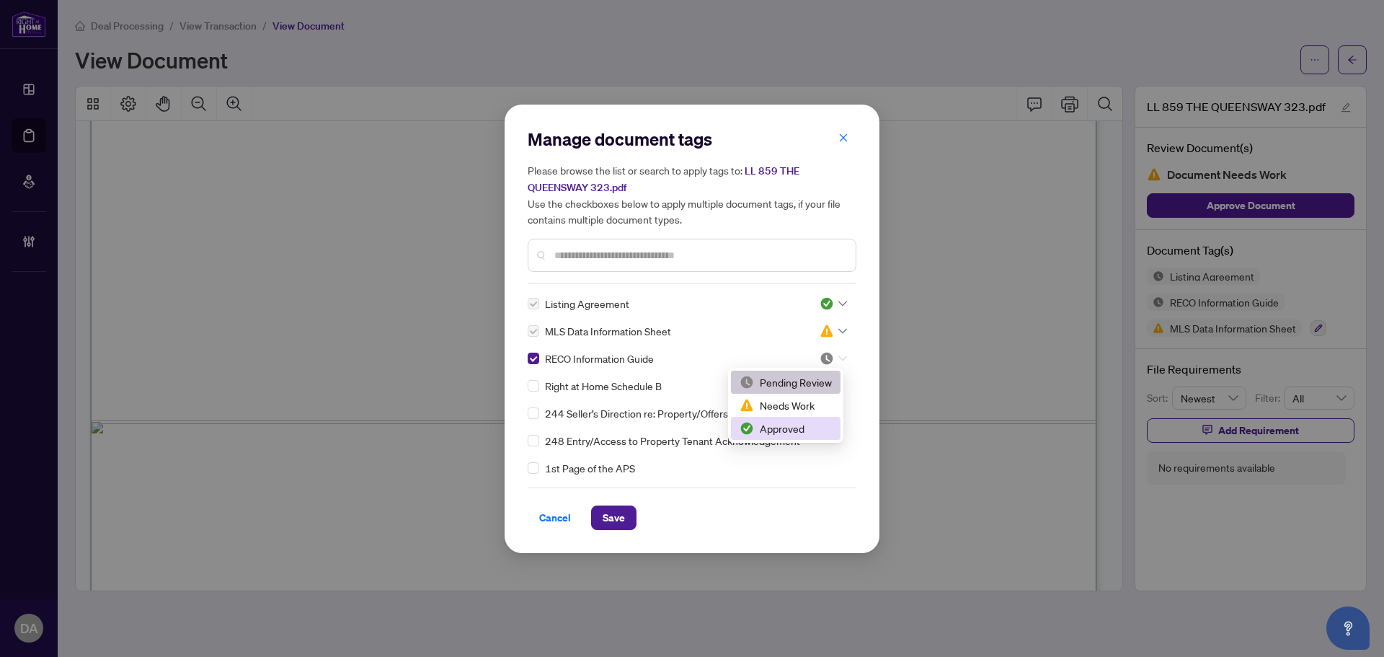
click at [786, 422] on div "Approved" at bounding box center [786, 428] width 92 height 16
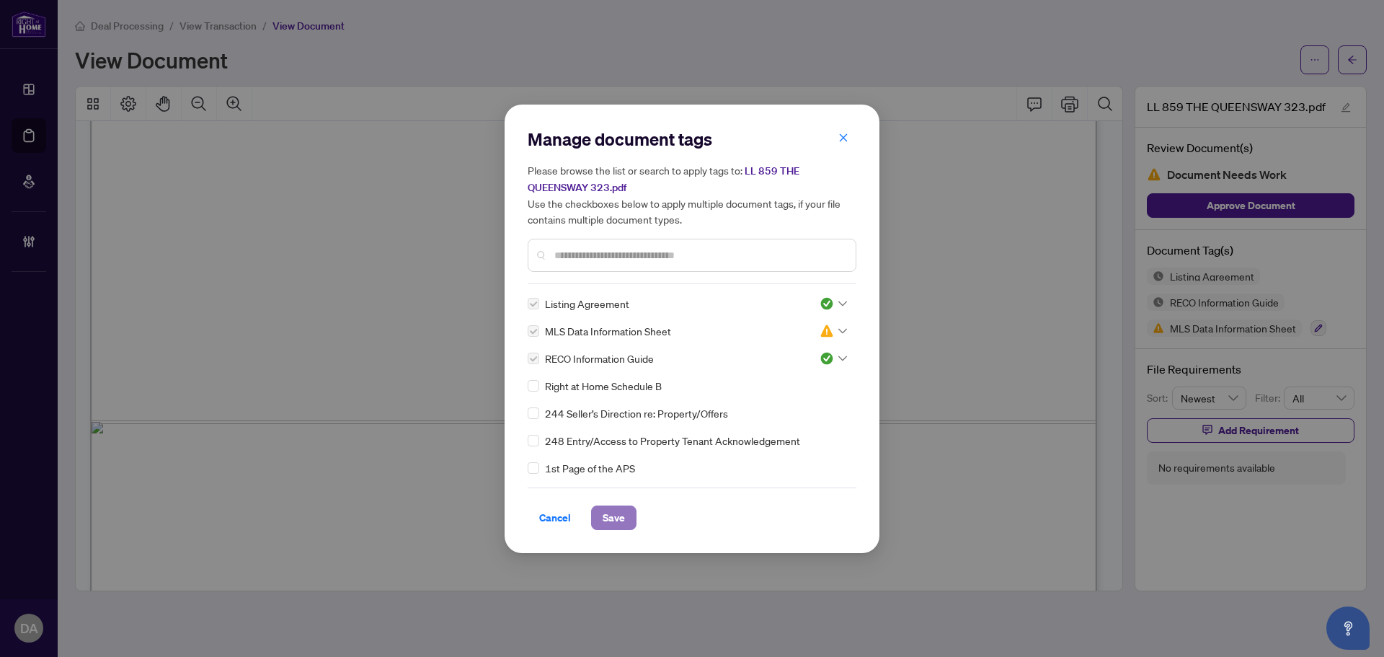
click at [619, 514] on span "Save" at bounding box center [614, 517] width 22 height 23
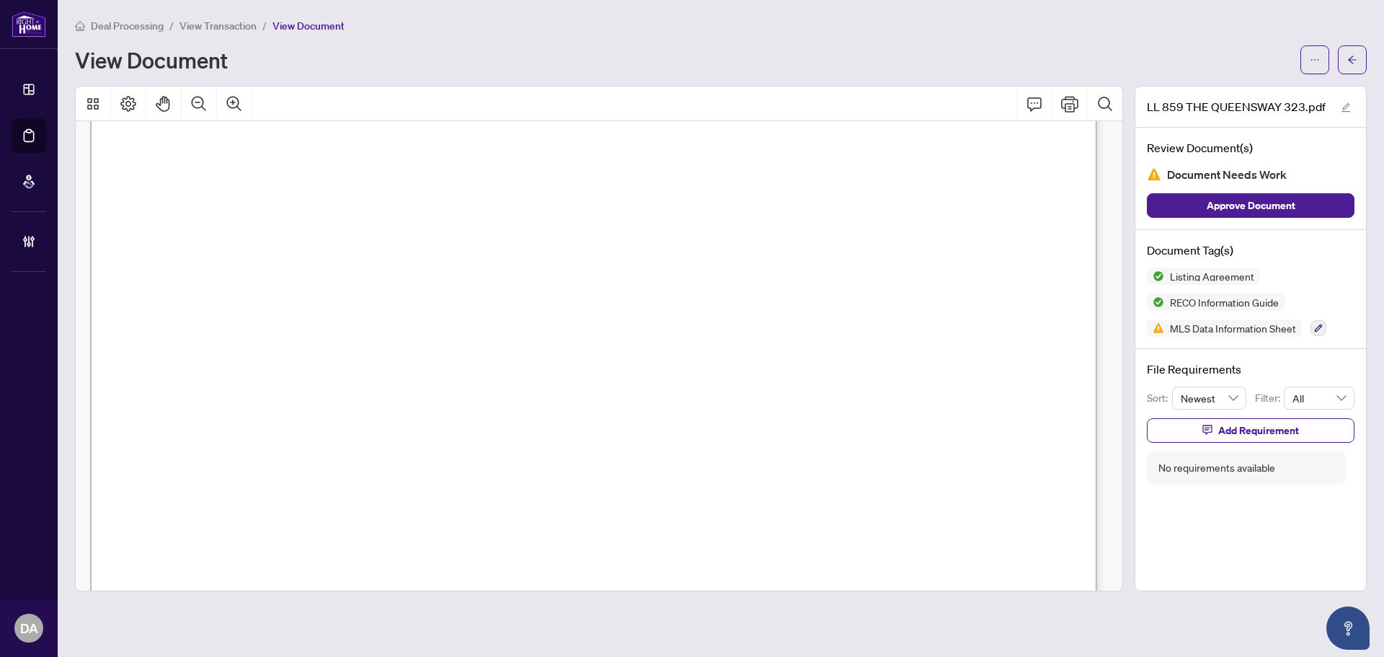
scroll to position [7413, 0]
drag, startPoint x: 229, startPoint y: 17, endPoint x: 228, endPoint y: 25, distance: 8.0
click at [229, 17] on main "Deal Processing / View Transaction / View Document View Document LL 859 THE QUE…" at bounding box center [721, 328] width 1327 height 657
click at [228, 25] on span "View Transaction" at bounding box center [218, 25] width 77 height 13
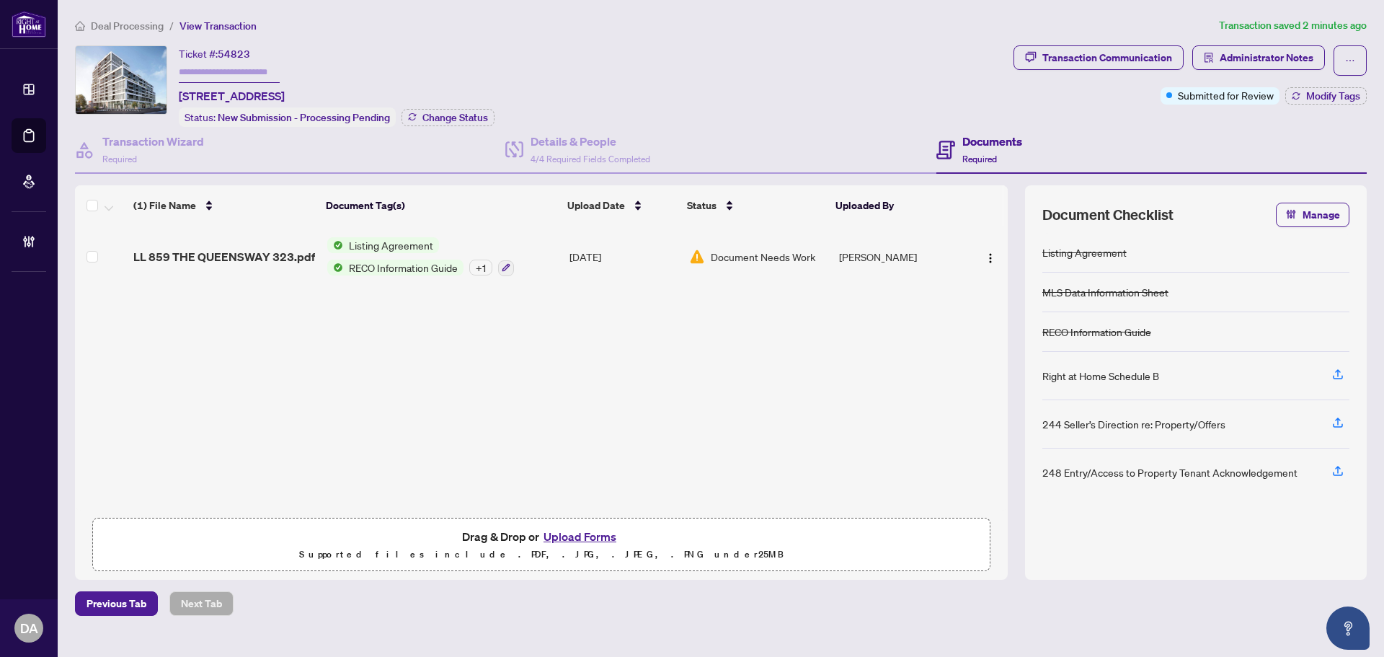
click at [1329, 85] on div "Transaction Communication Administrator Notes Submitted for Review Modify Tags" at bounding box center [1190, 74] width 353 height 59
click at [1324, 91] on span "Modify Tags" at bounding box center [1333, 96] width 54 height 10
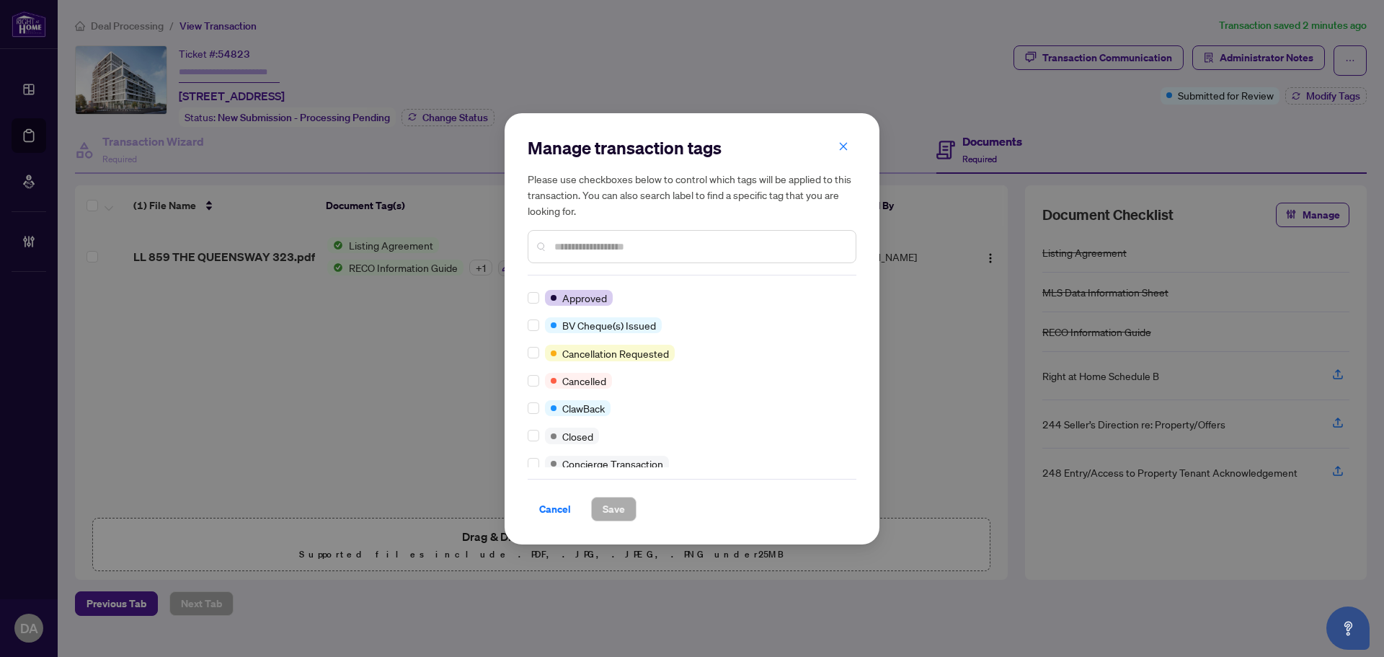
scroll to position [72, 0]
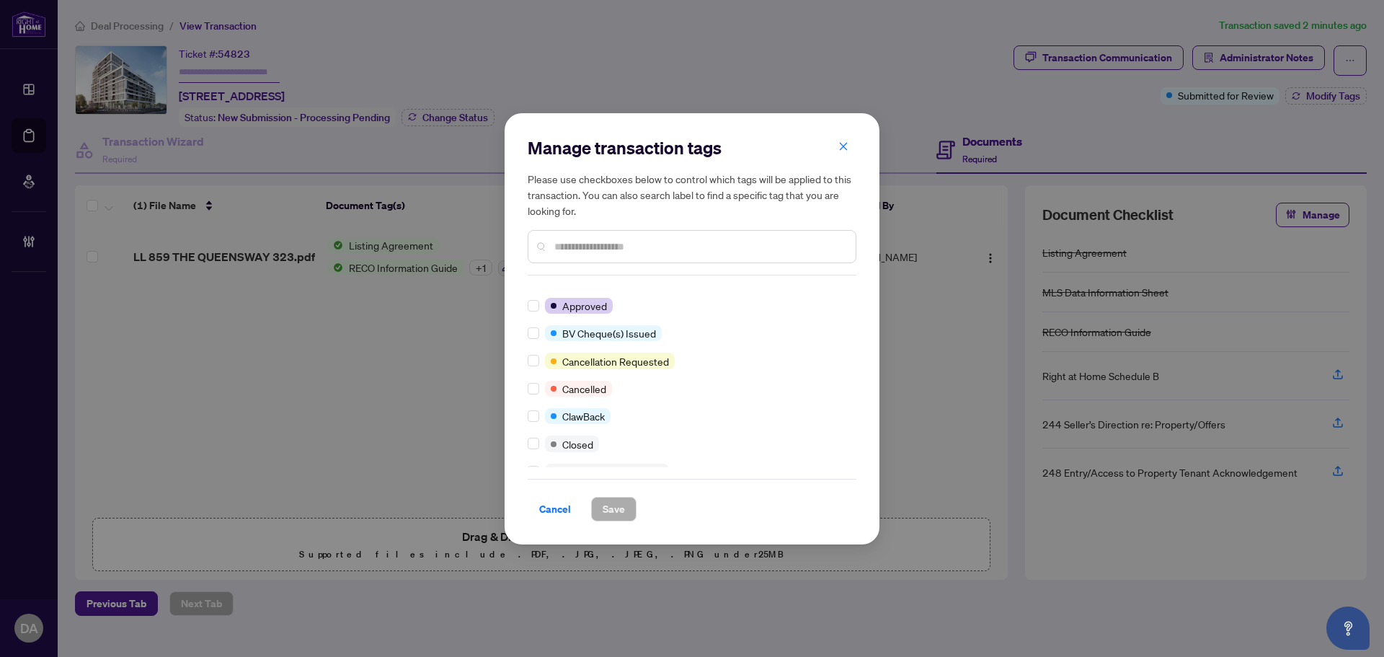
click at [588, 244] on input "text" at bounding box center [699, 247] width 290 height 16
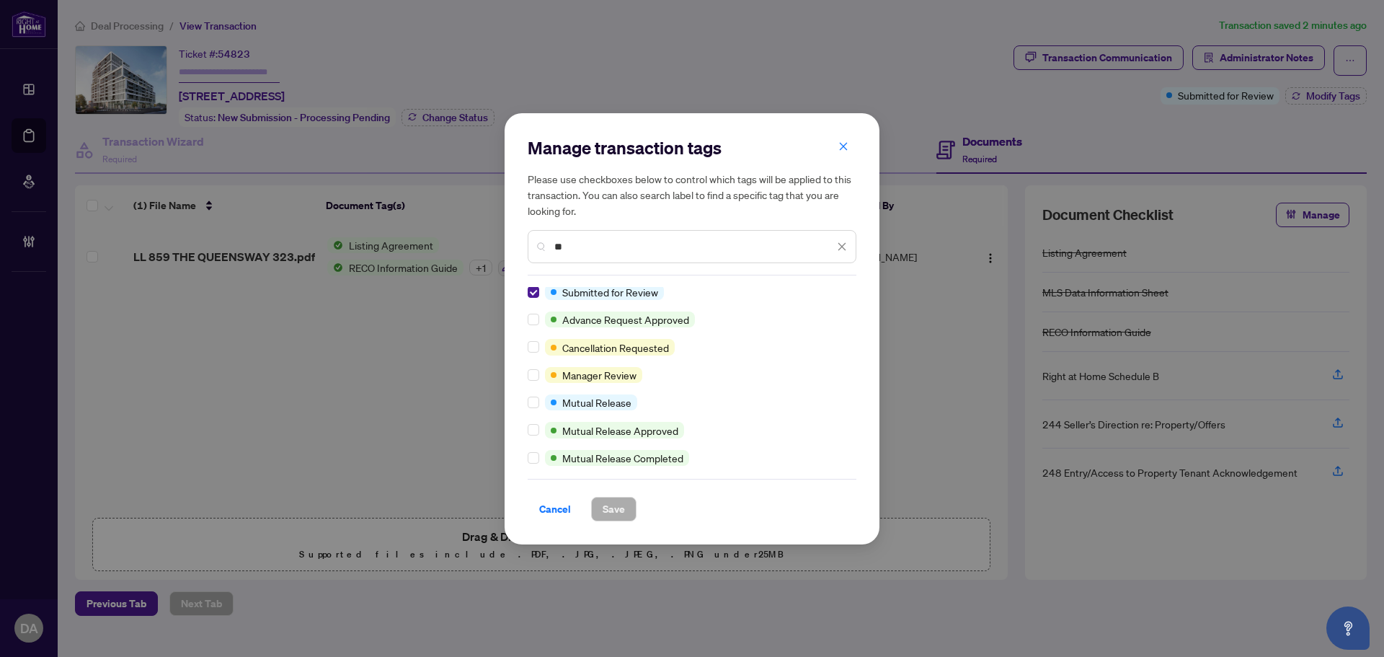
scroll to position [0, 0]
click at [582, 242] on input "**" at bounding box center [694, 247] width 280 height 16
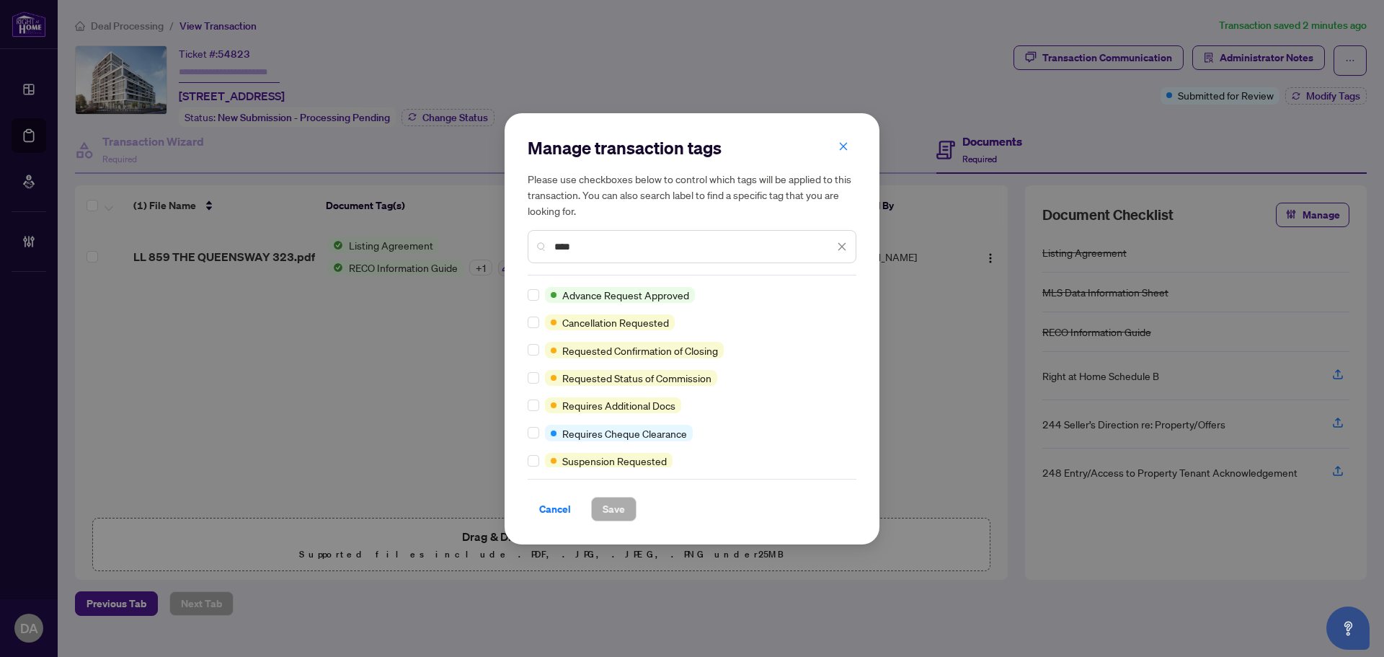
type input "****"
click at [601, 508] on button "Save" at bounding box center [613, 509] width 45 height 25
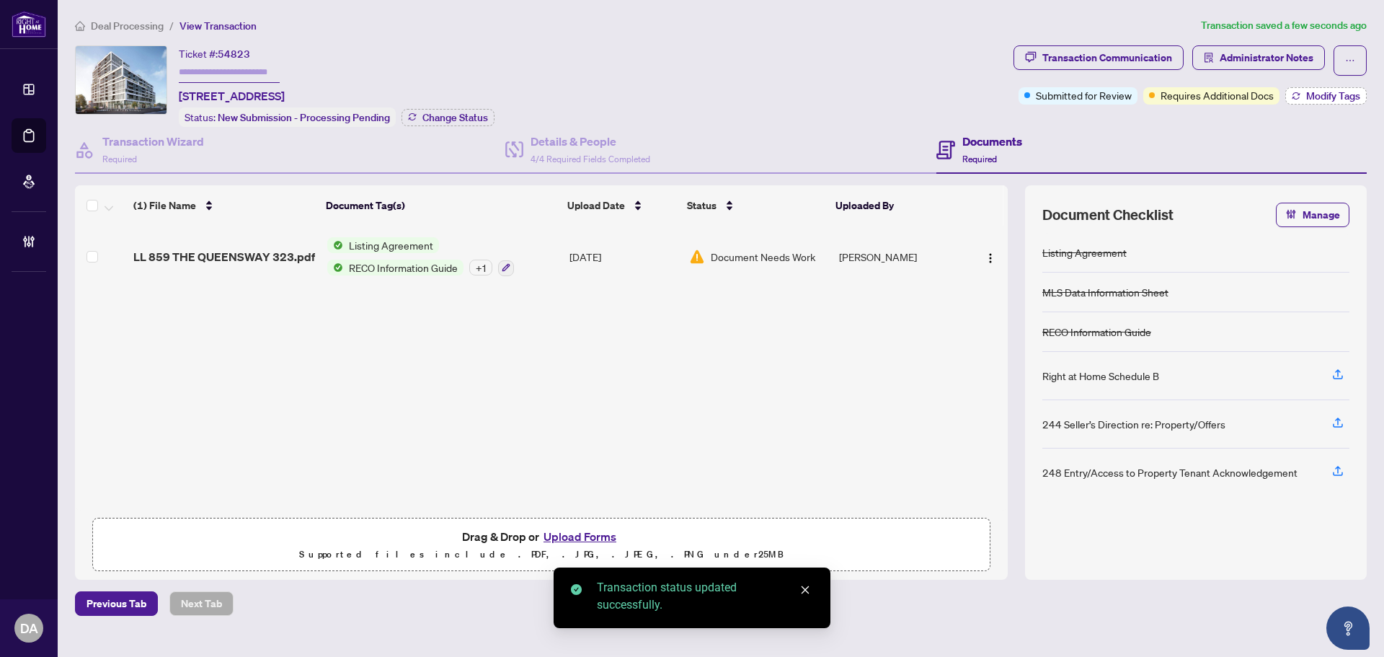
click at [1302, 99] on button "Modify Tags" at bounding box center [1326, 95] width 81 height 17
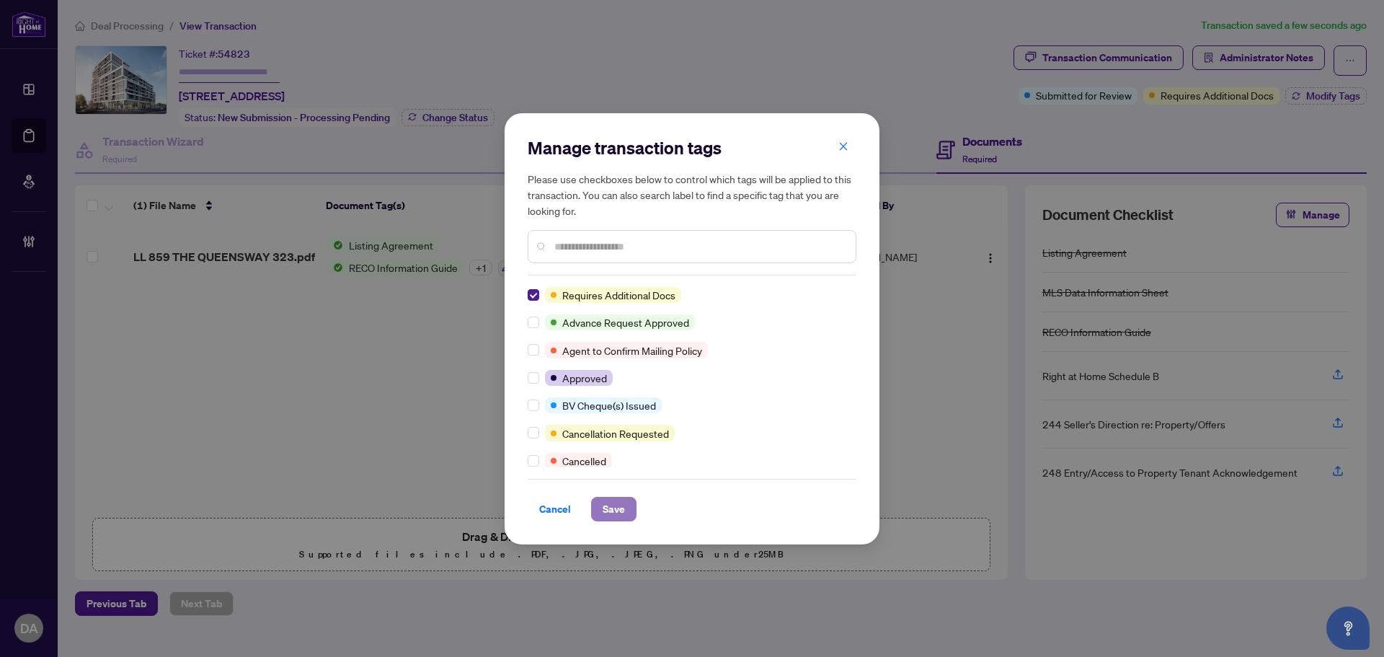
click at [611, 501] on span "Save" at bounding box center [614, 508] width 22 height 23
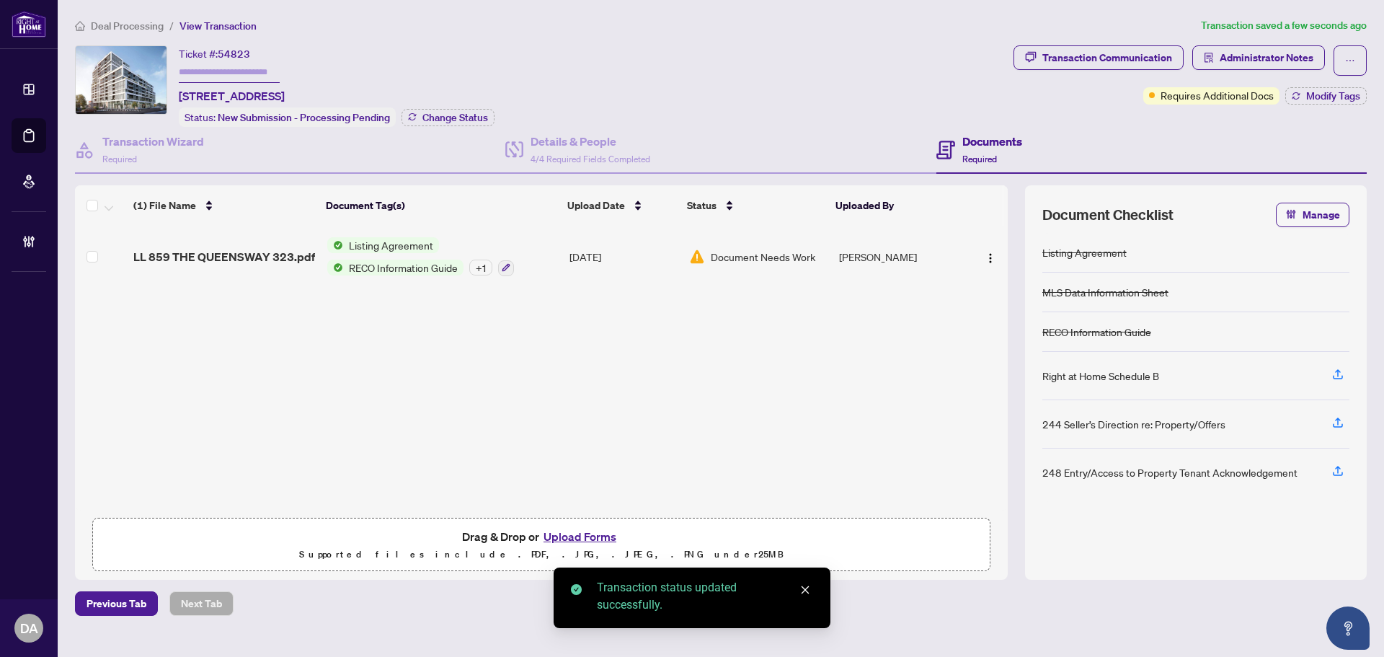
click at [155, 22] on span "Deal Processing" at bounding box center [127, 25] width 73 height 13
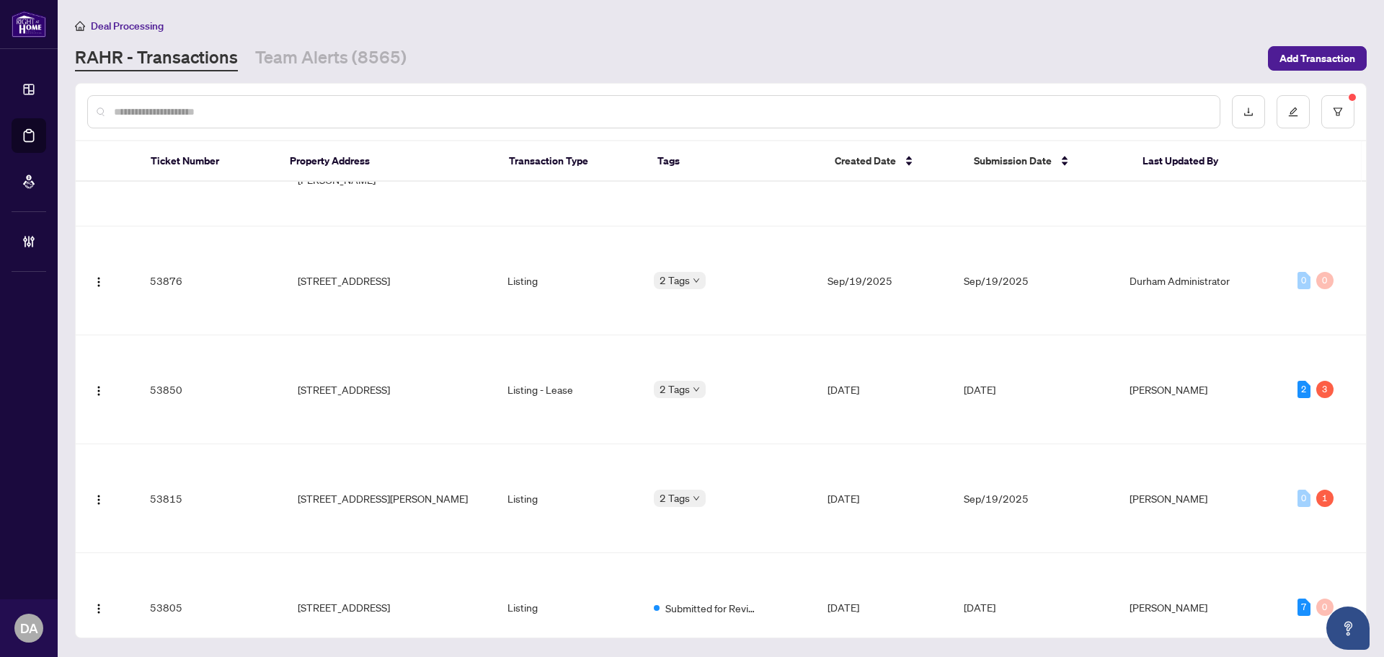
scroll to position [2915, 0]
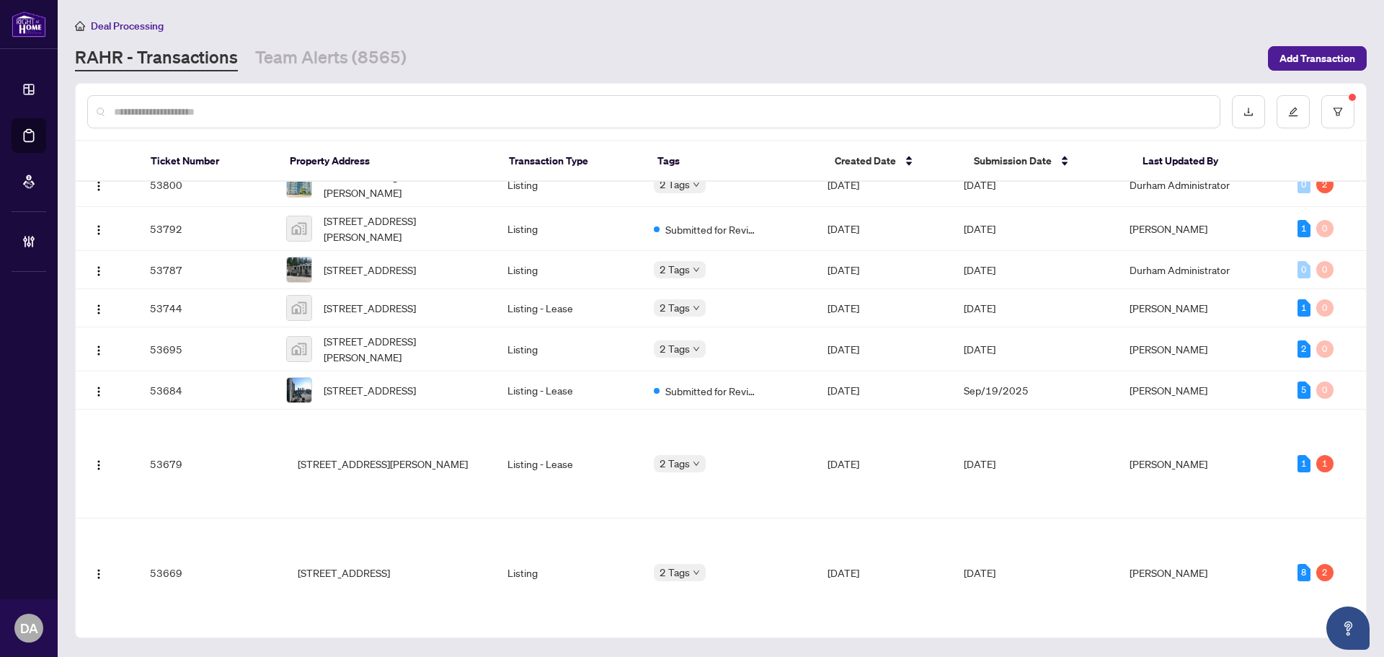
click at [586, 207] on td "Listing" at bounding box center [569, 185] width 146 height 44
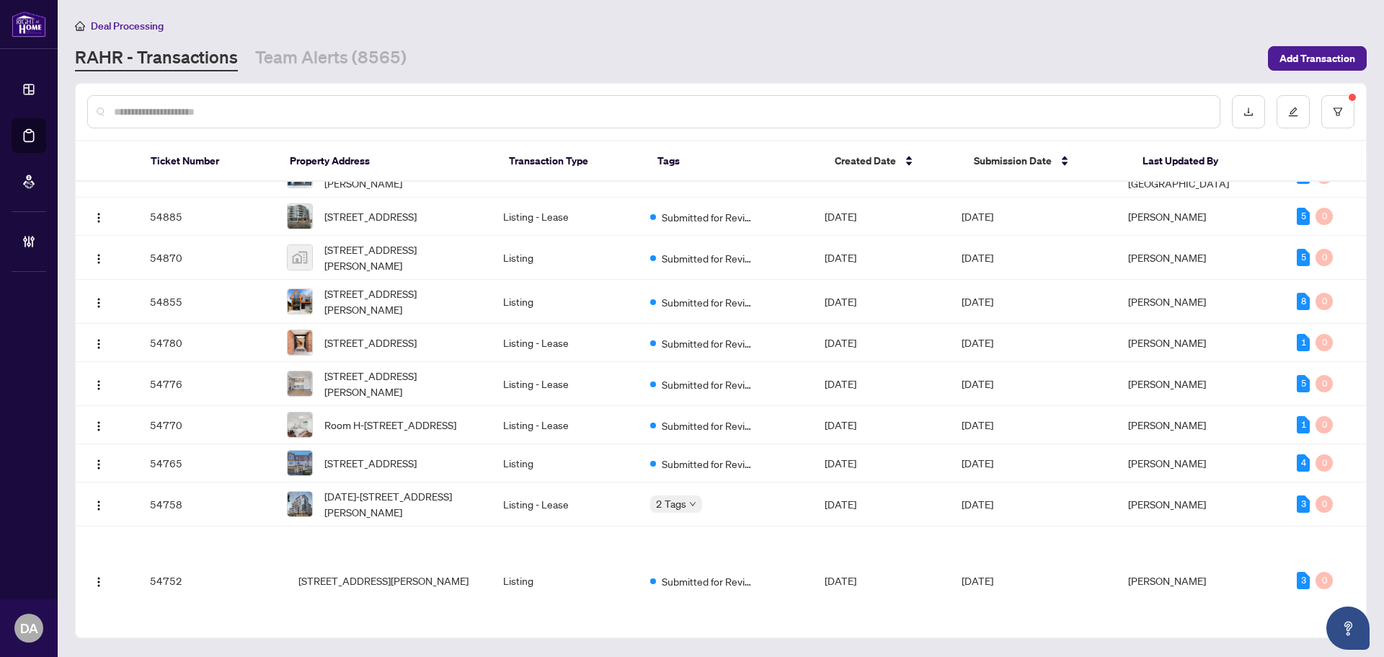
scroll to position [1428, 0]
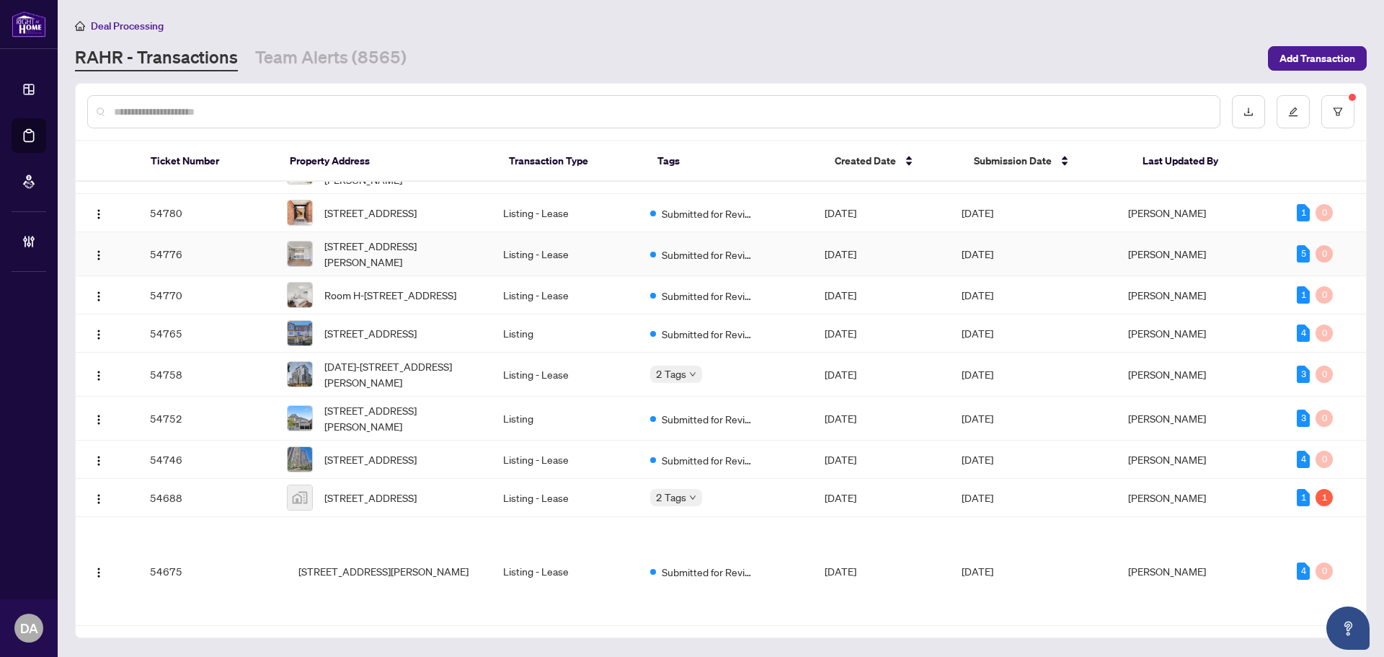
click at [698, 276] on td "Submitted for Review" at bounding box center [726, 254] width 174 height 44
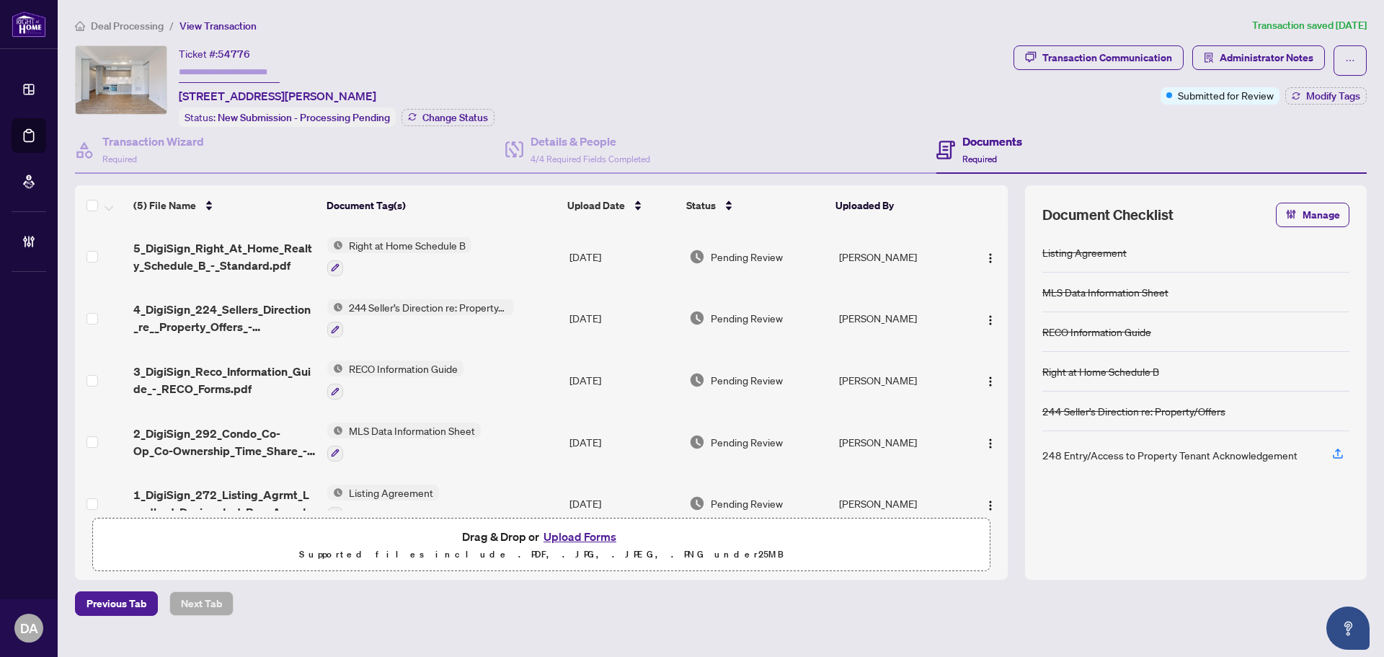
scroll to position [27, 0]
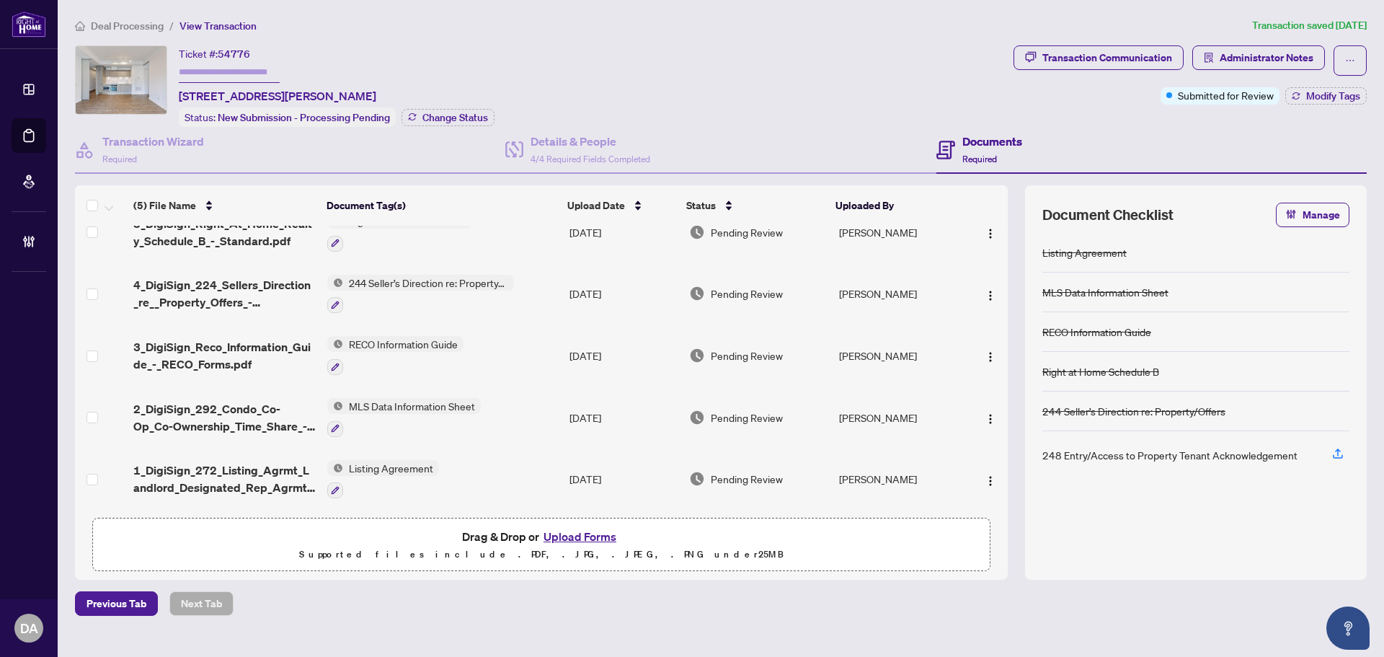
click at [465, 473] on td "Listing Agreement" at bounding box center [443, 479] width 242 height 62
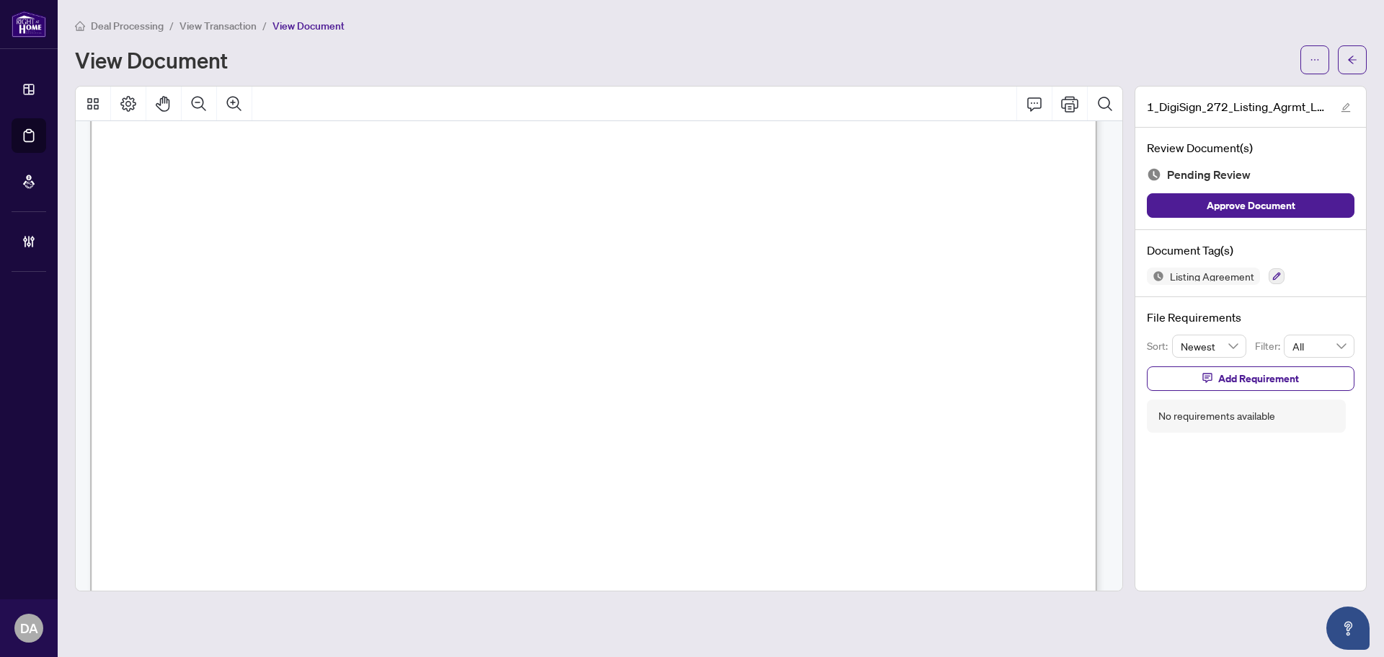
scroll to position [288, 0]
